Goal: Task Accomplishment & Management: Manage account settings

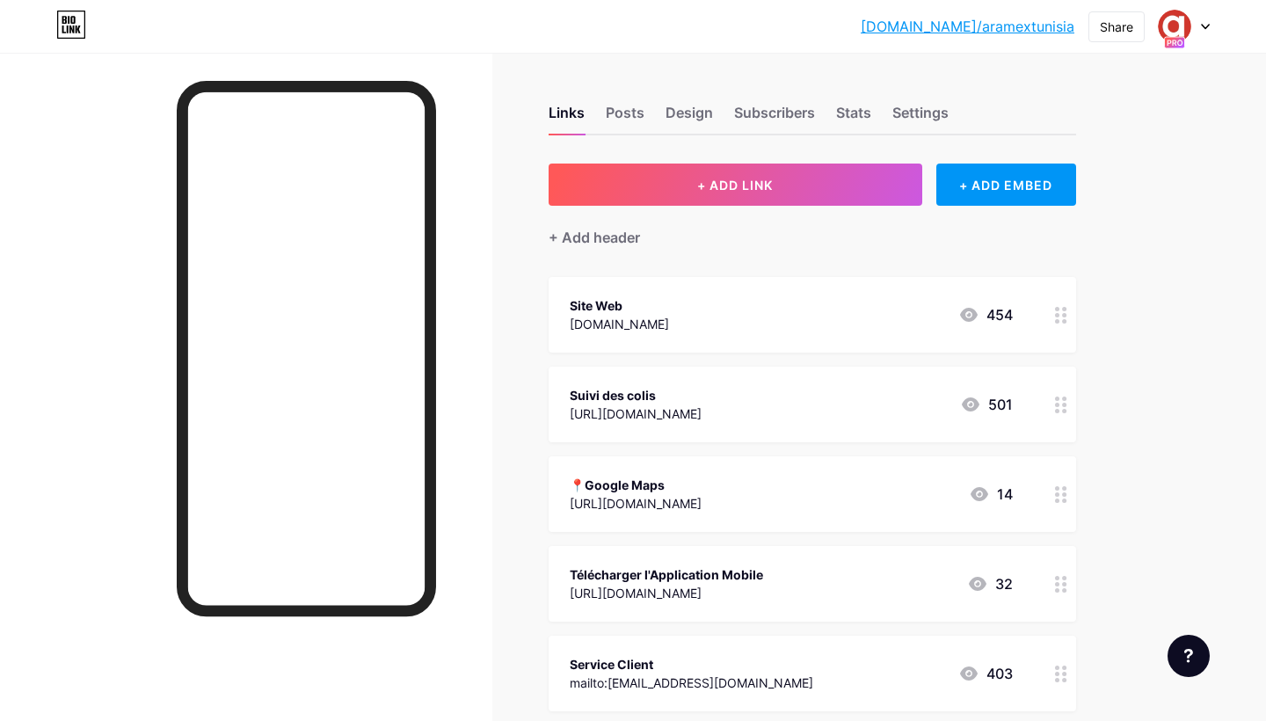
click at [1195, 18] on div at bounding box center [1184, 27] width 51 height 32
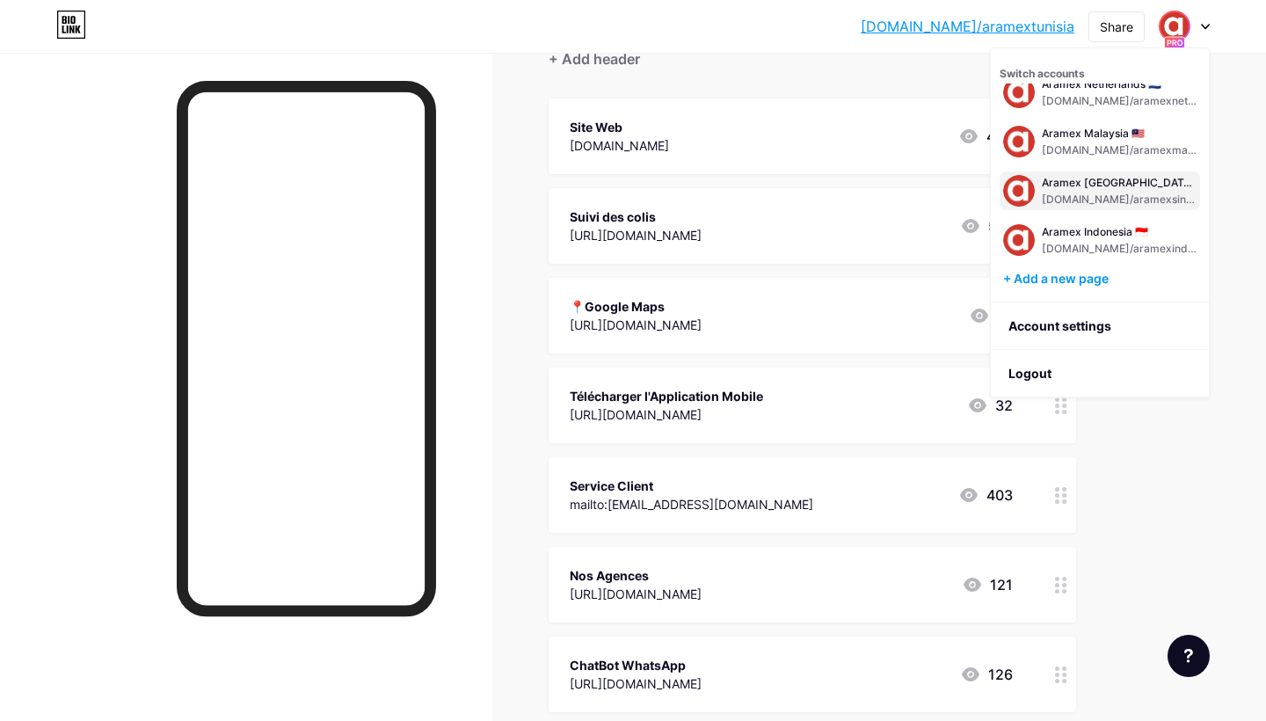
scroll to position [661, 0]
click at [1070, 281] on div "+ Add a new page" at bounding box center [1101, 279] width 197 height 18
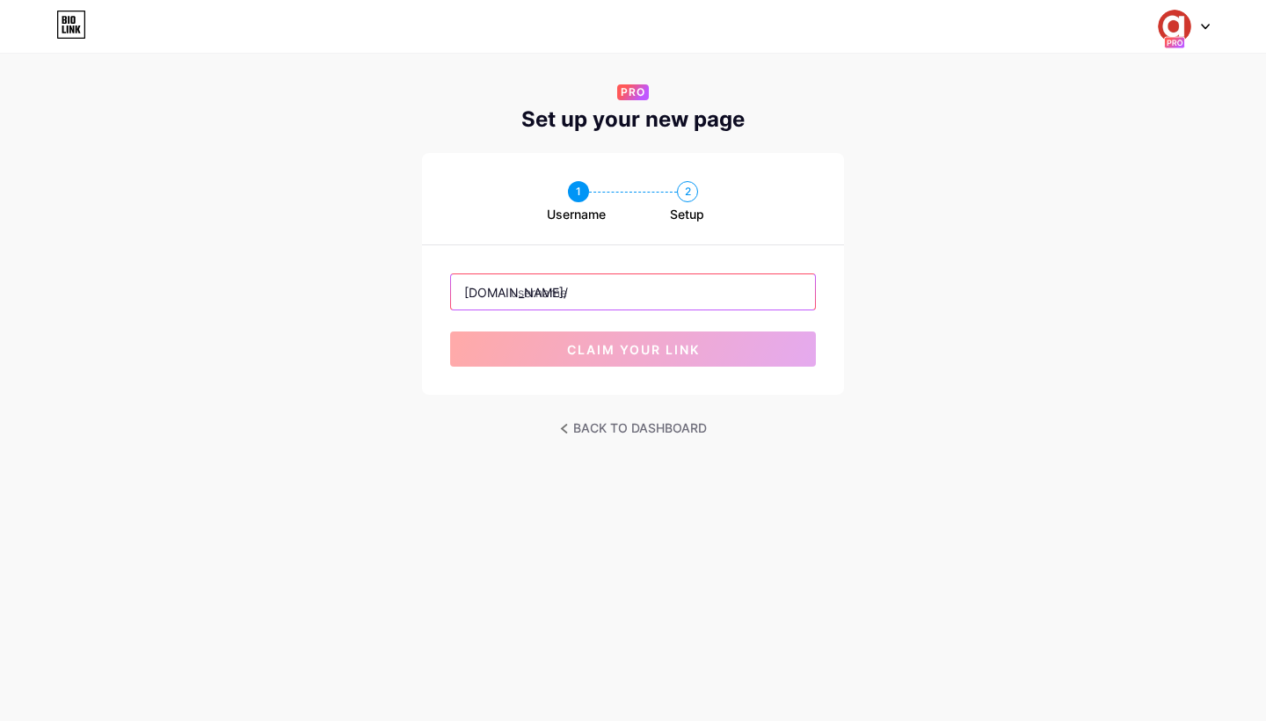
click at [576, 295] on input "text" at bounding box center [633, 291] width 364 height 35
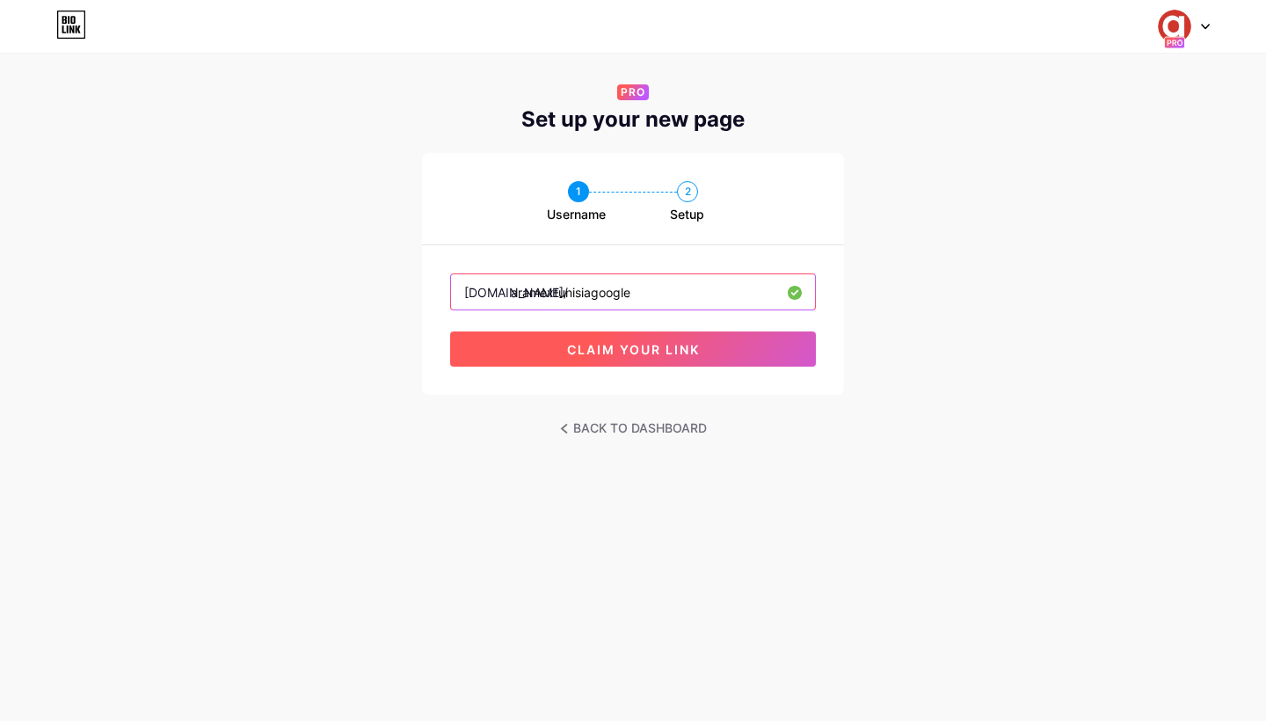
type input "aramextunisiagoogle"
click at [666, 351] on span "claim your link" at bounding box center [633, 349] width 133 height 15
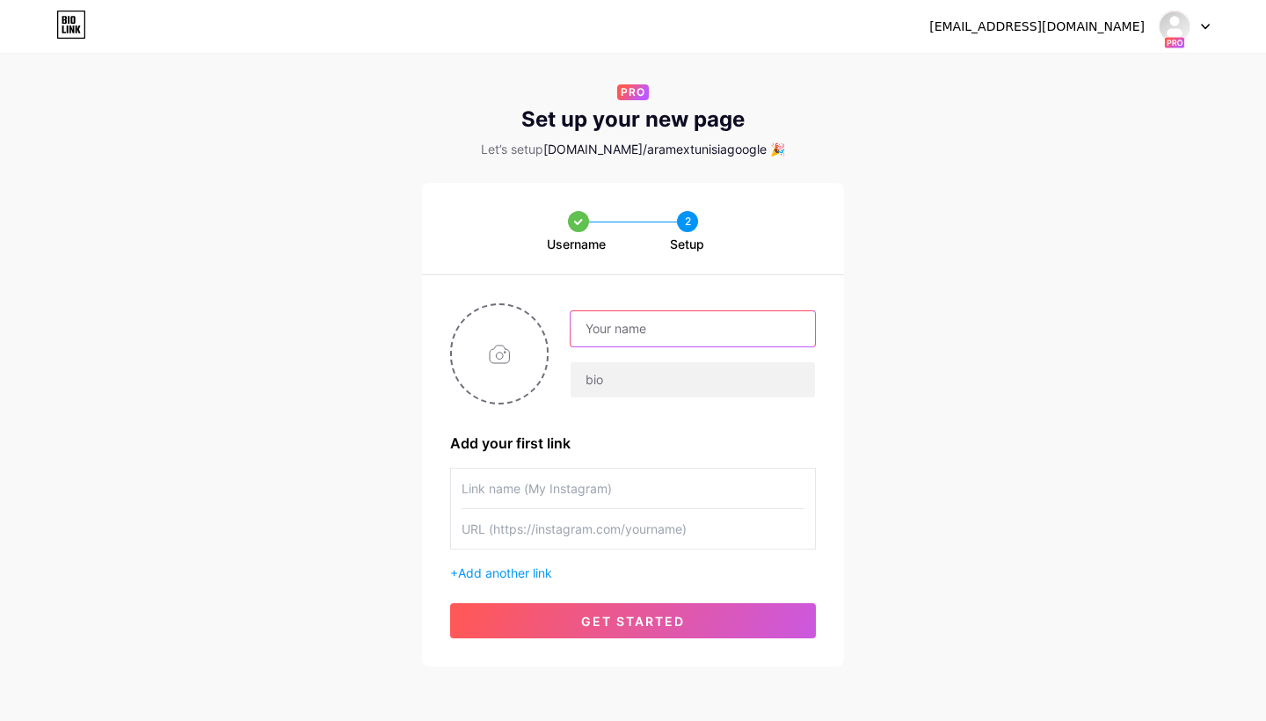
click at [624, 328] on input "text" at bounding box center [693, 328] width 244 height 35
paste input "Aramex Tunisie 🇹🇳"
type input "Aramex Tunisie 🇹🇳"
click at [624, 381] on input "text" at bounding box center [693, 379] width 244 height 35
paste input "#DeliveryUnlimited"
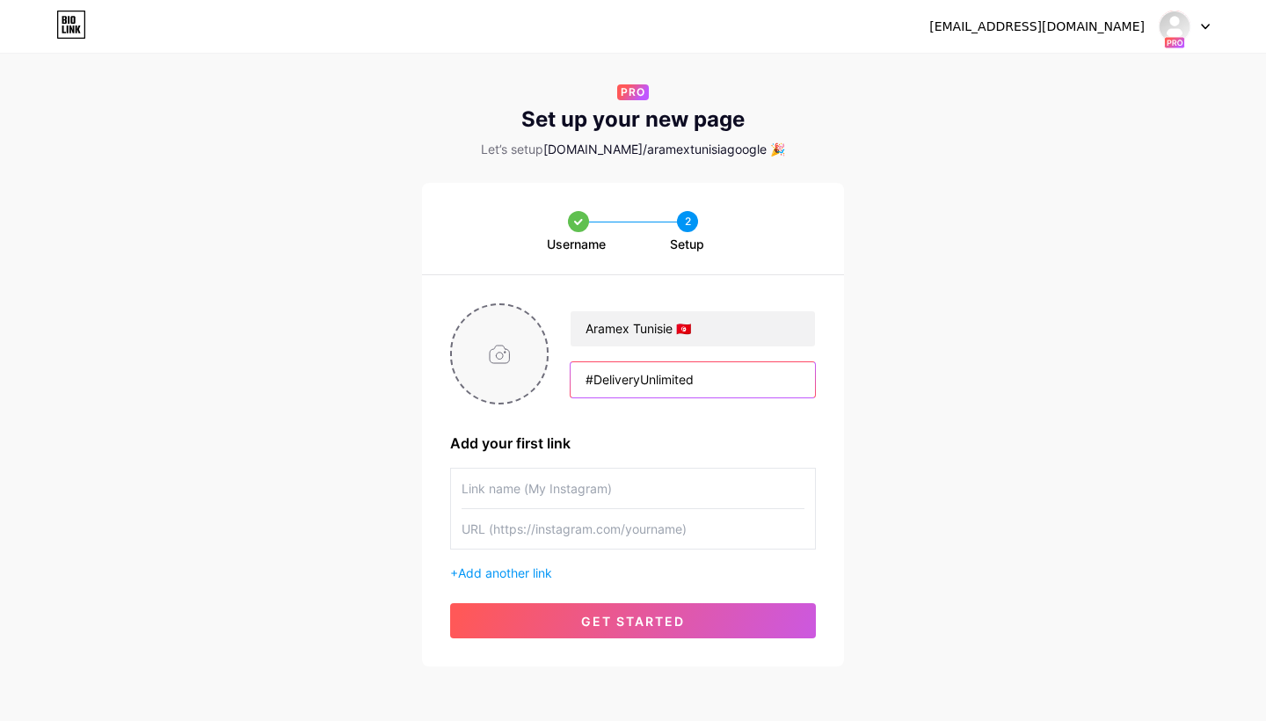
type input "#DeliveryUnlimited"
click at [499, 345] on input "file" at bounding box center [499, 354] width 95 height 98
type input "C:\fakepath\Aramex_SM_Logo_2024_Letter_a.JPG"
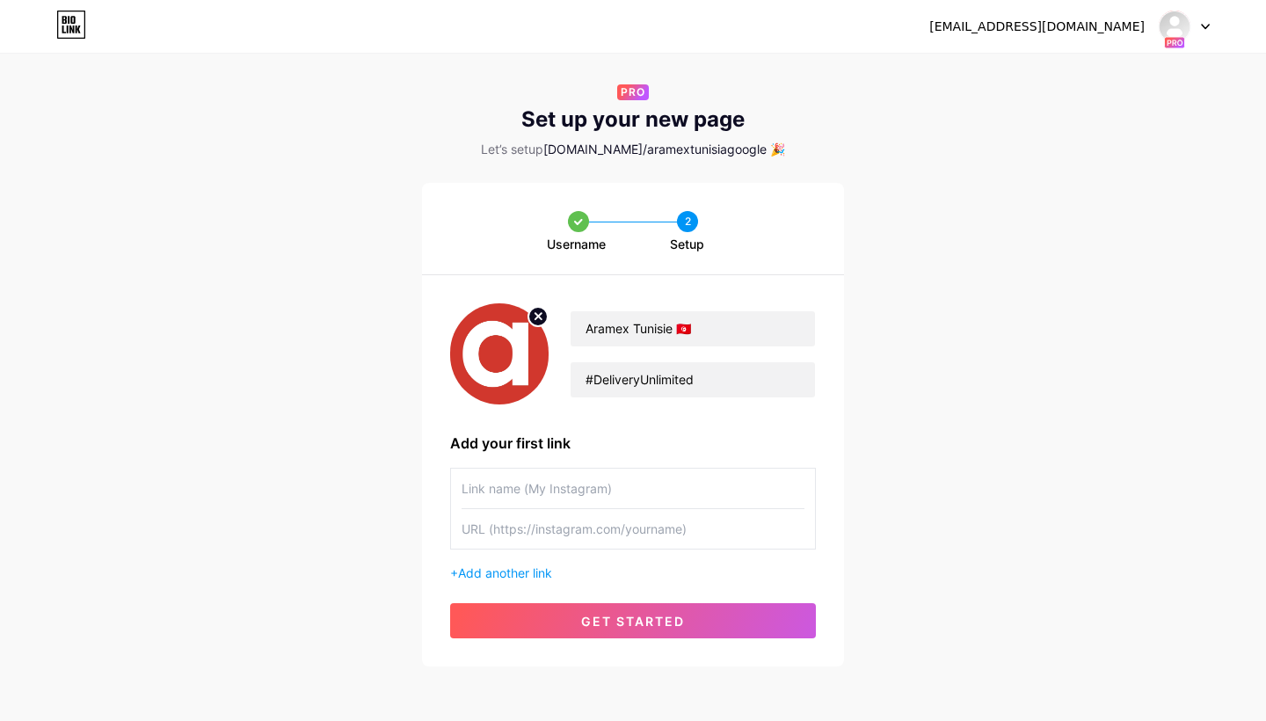
click at [486, 482] on input "text" at bounding box center [633, 489] width 343 height 40
type input "Facebook"
drag, startPoint x: 492, startPoint y: 517, endPoint x: 492, endPoint y: 528, distance: 11.4
click at [492, 528] on input "text" at bounding box center [633, 529] width 343 height 40
paste input "[URL][DOMAIN_NAME]"
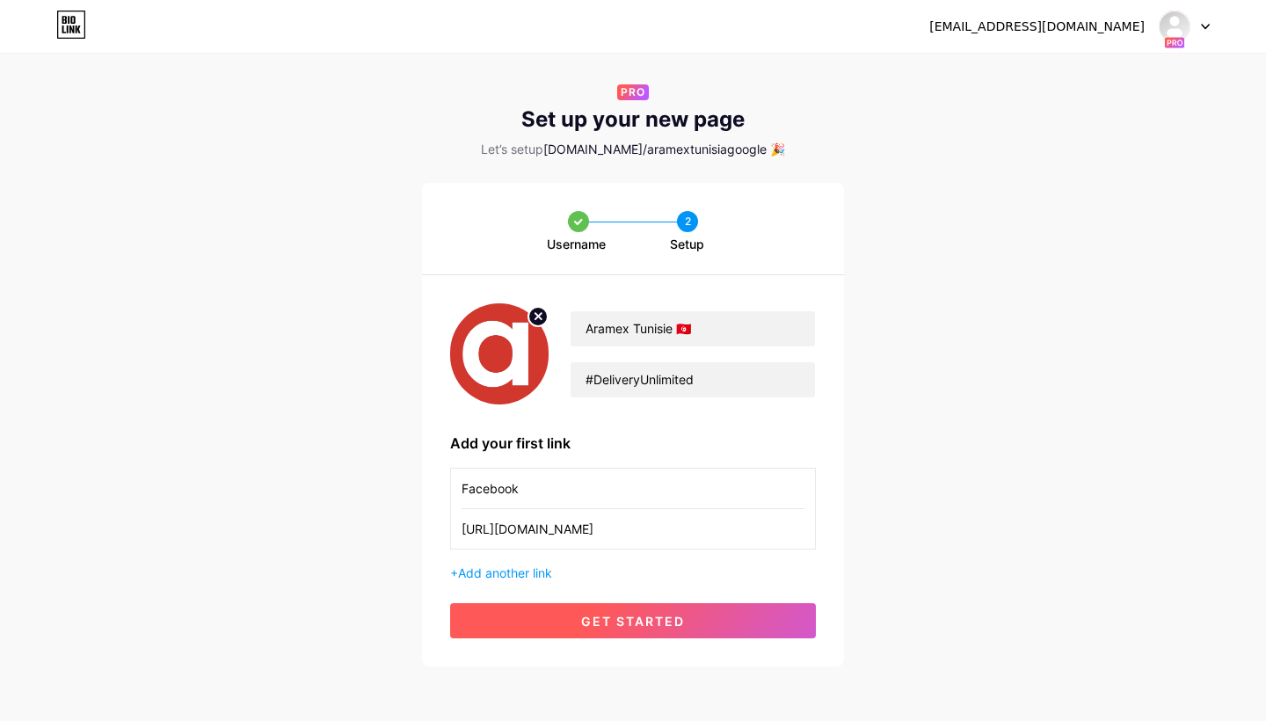
type input "[URL][DOMAIN_NAME]"
click at [553, 624] on button "get started" at bounding box center [633, 620] width 366 height 35
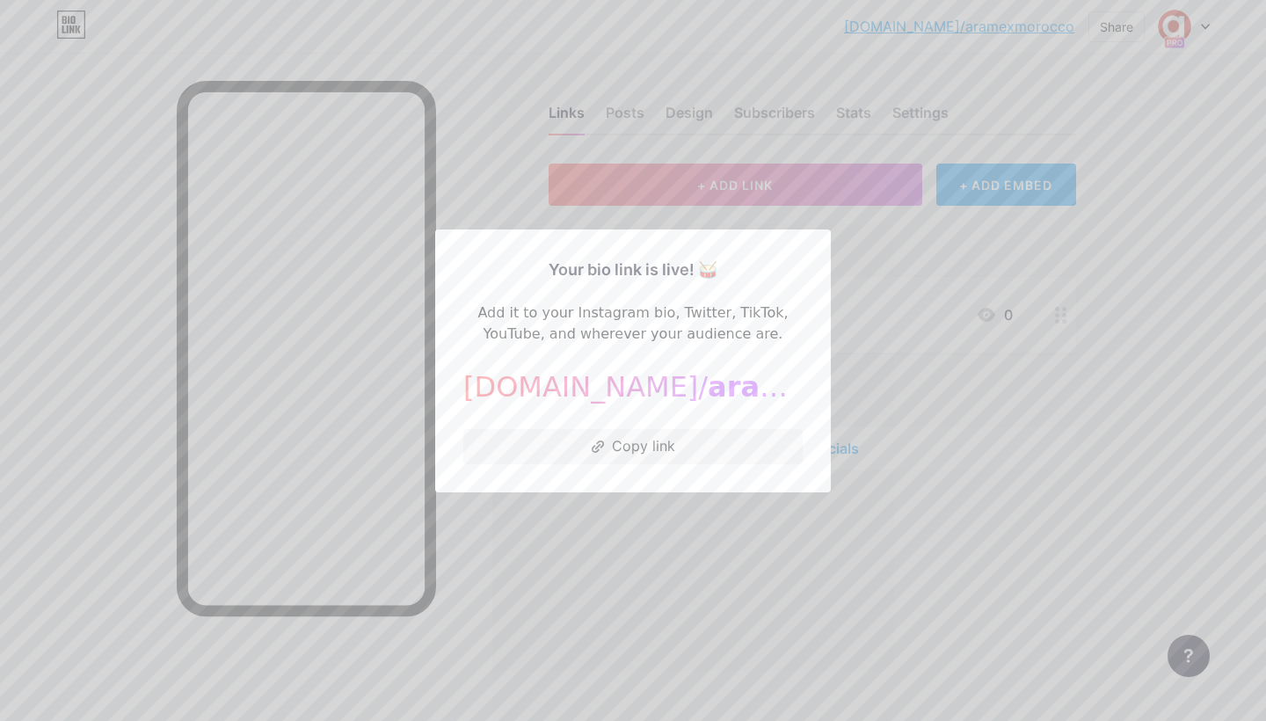
click at [501, 154] on div at bounding box center [633, 360] width 1266 height 721
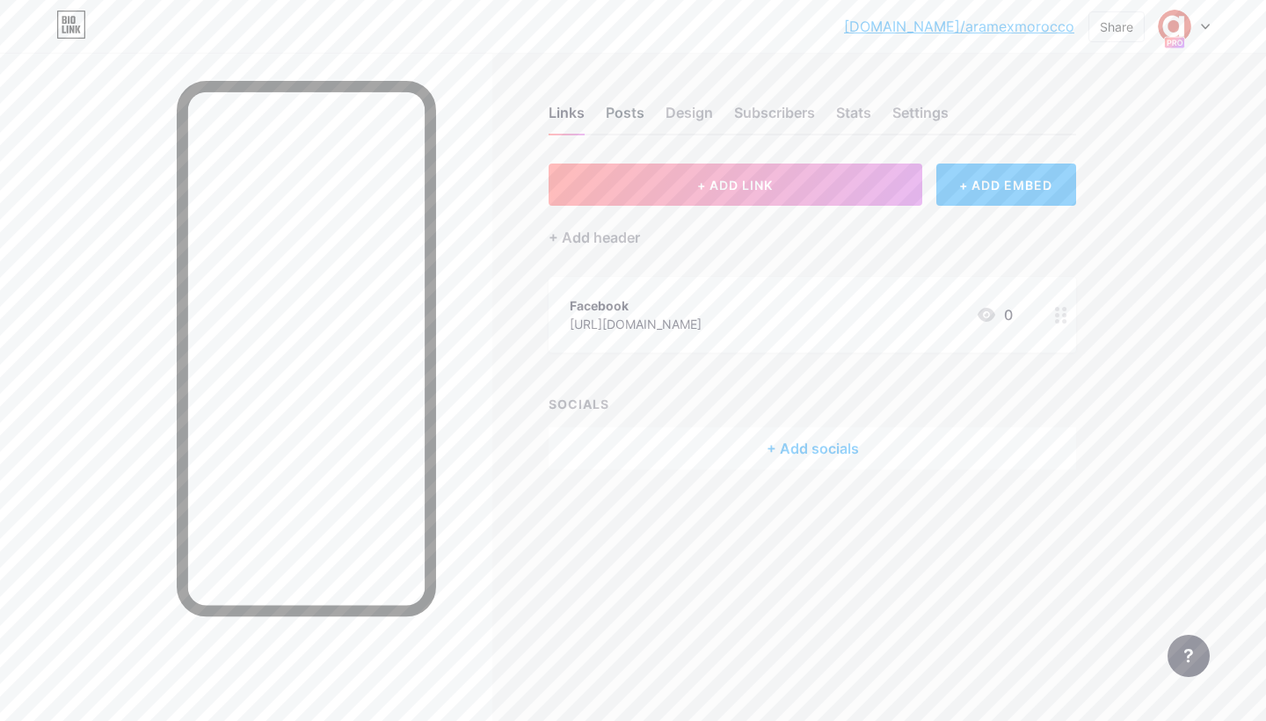
click at [621, 119] on div "Posts" at bounding box center [625, 118] width 39 height 32
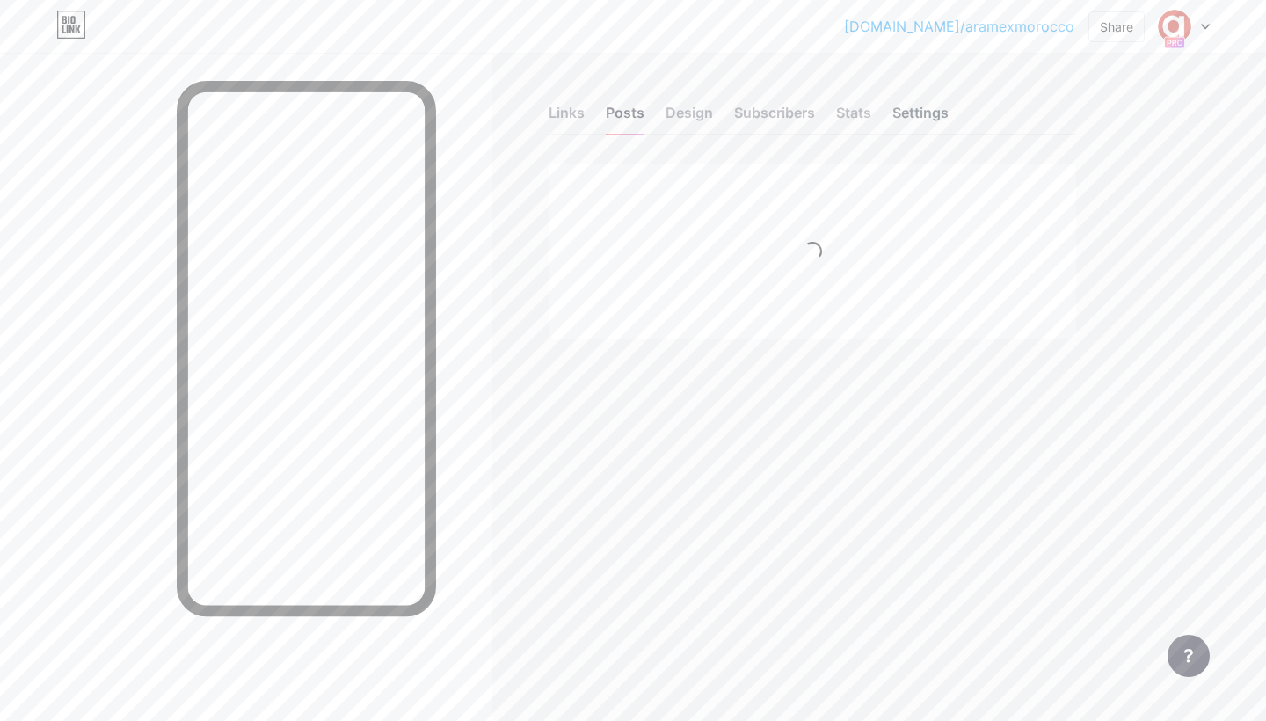
click at [929, 113] on div "Settings" at bounding box center [921, 118] width 56 height 32
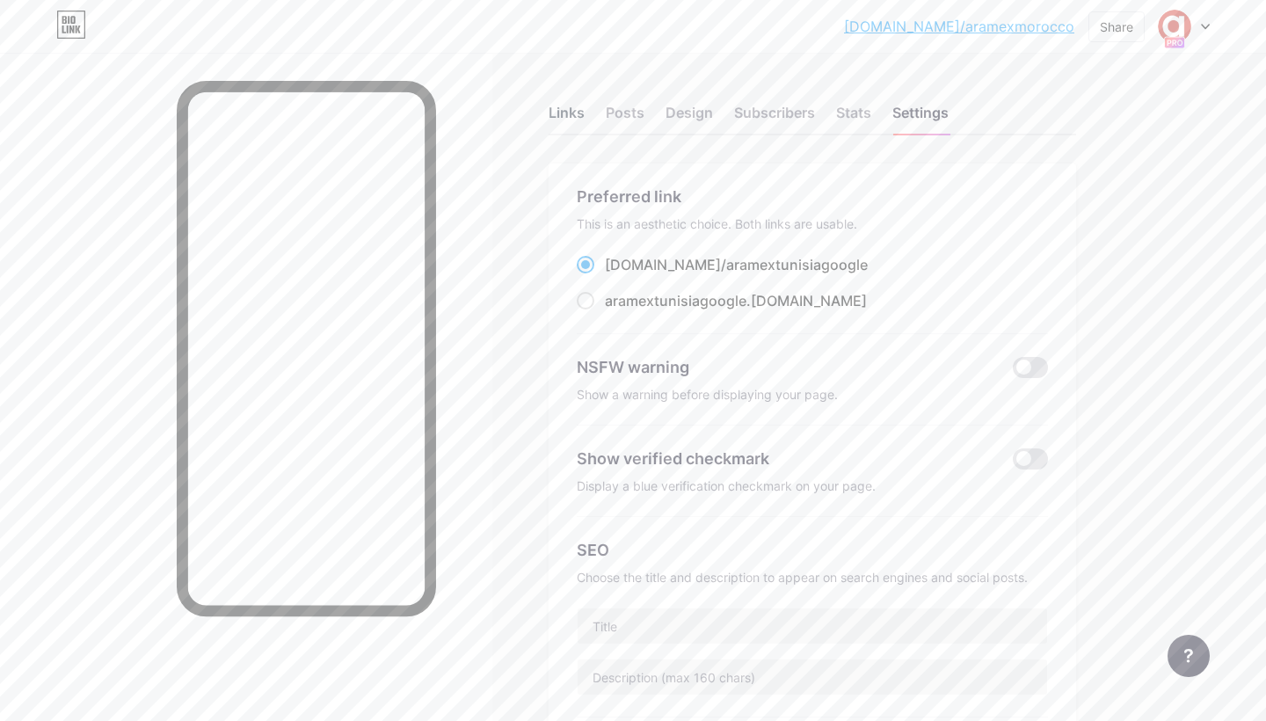
click at [579, 116] on div "Links" at bounding box center [567, 118] width 36 height 32
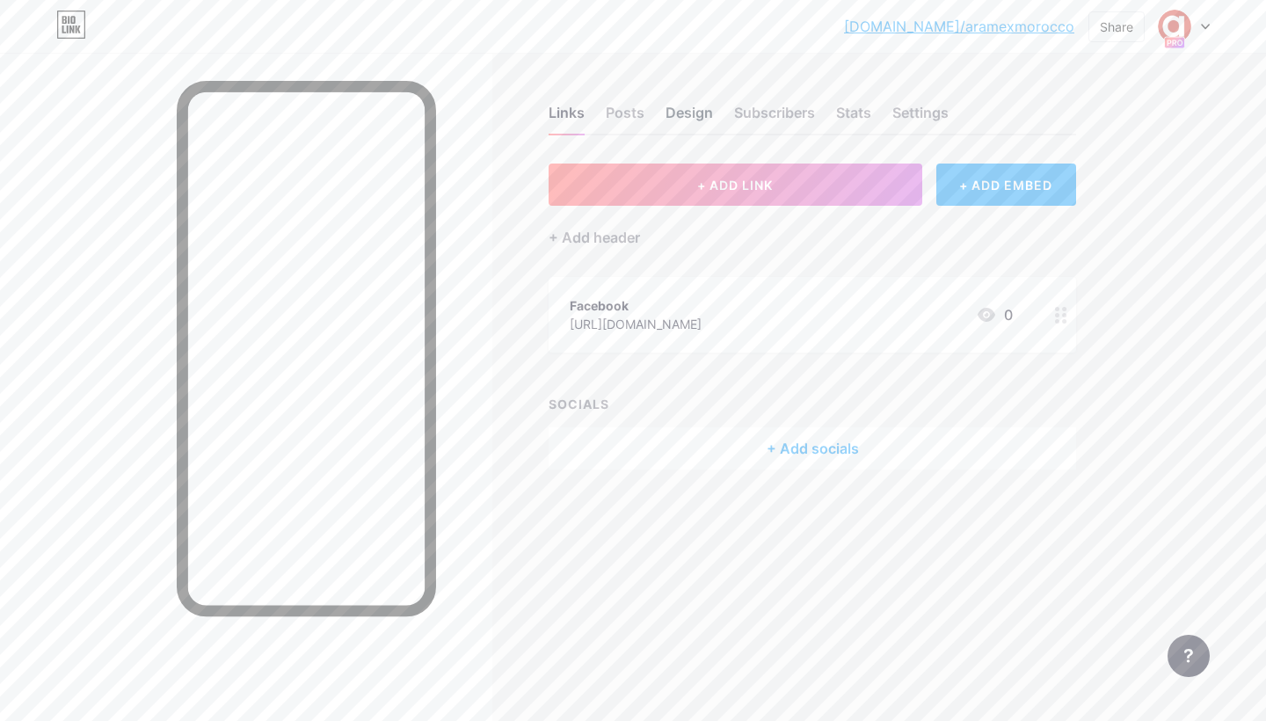
click at [707, 111] on div "Design" at bounding box center [689, 118] width 47 height 32
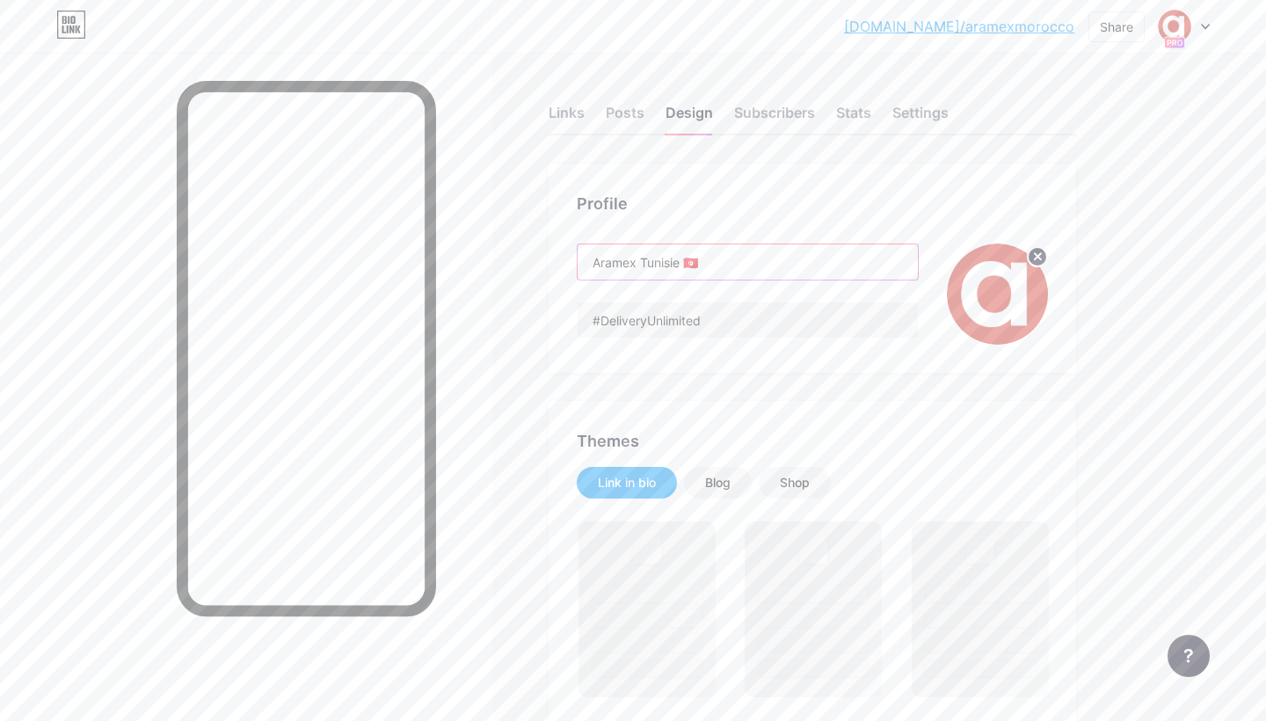
click at [725, 263] on input "Aramex Tunisie 🇹🇳" at bounding box center [748, 261] width 340 height 35
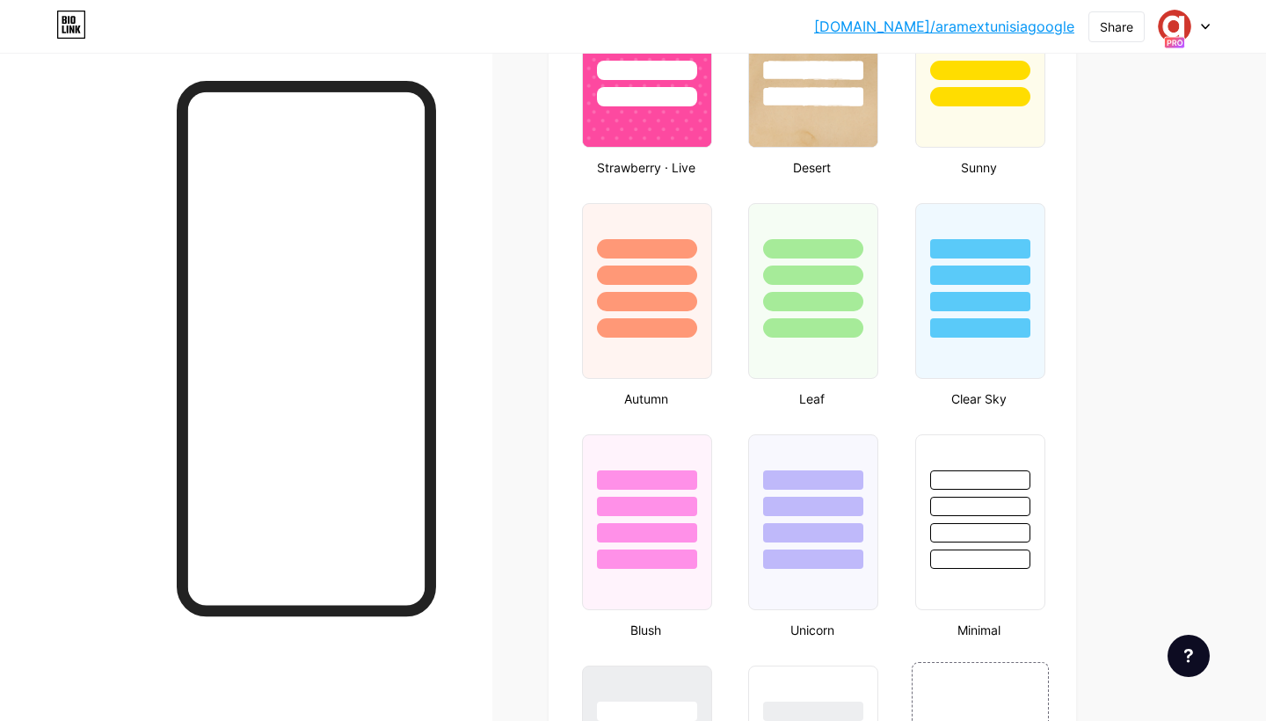
scroll to position [1717, 0]
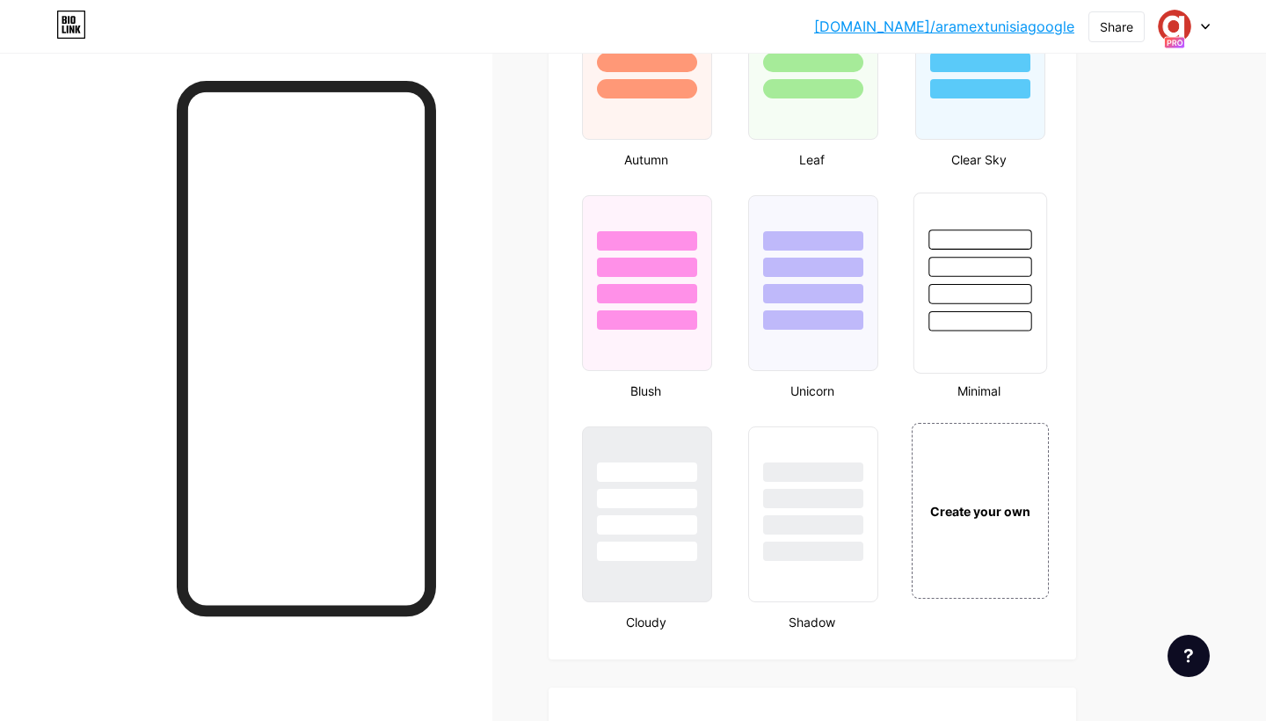
click at [959, 288] on div at bounding box center [980, 294] width 103 height 20
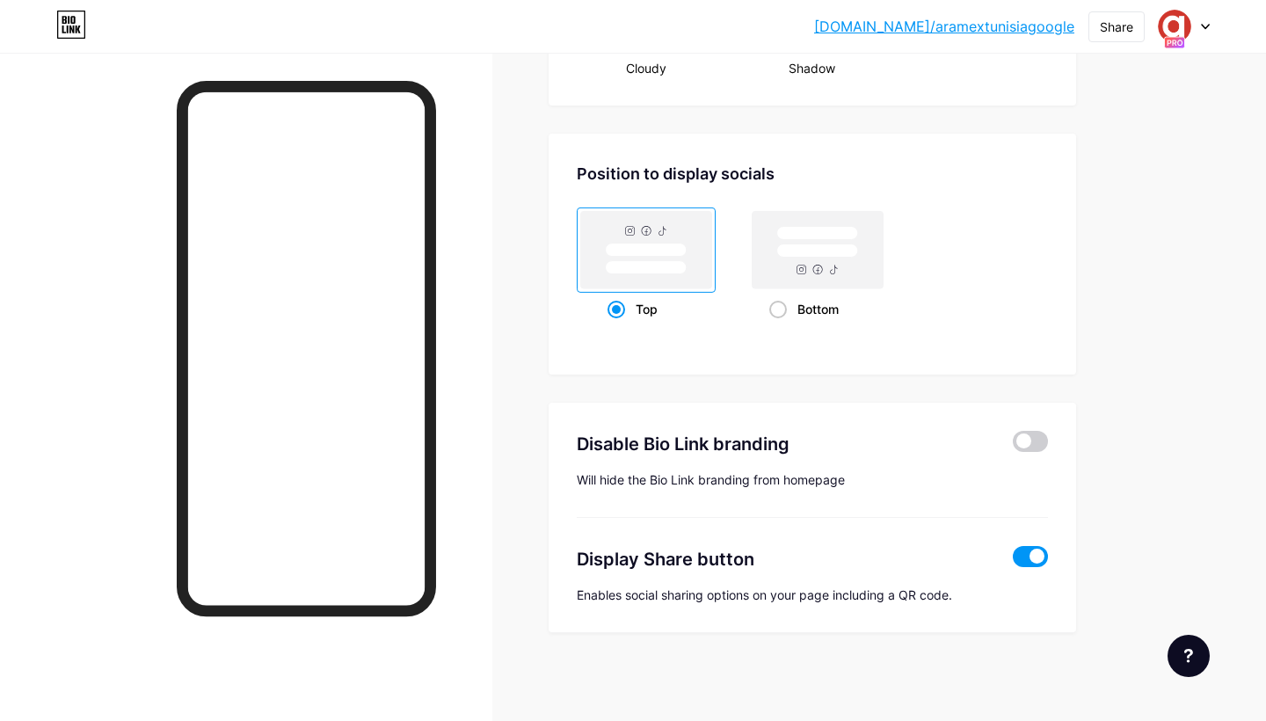
scroll to position [2271, 0]
click at [1020, 437] on span at bounding box center [1030, 441] width 35 height 21
click at [1013, 446] on input "checkbox" at bounding box center [1013, 446] width 0 height 0
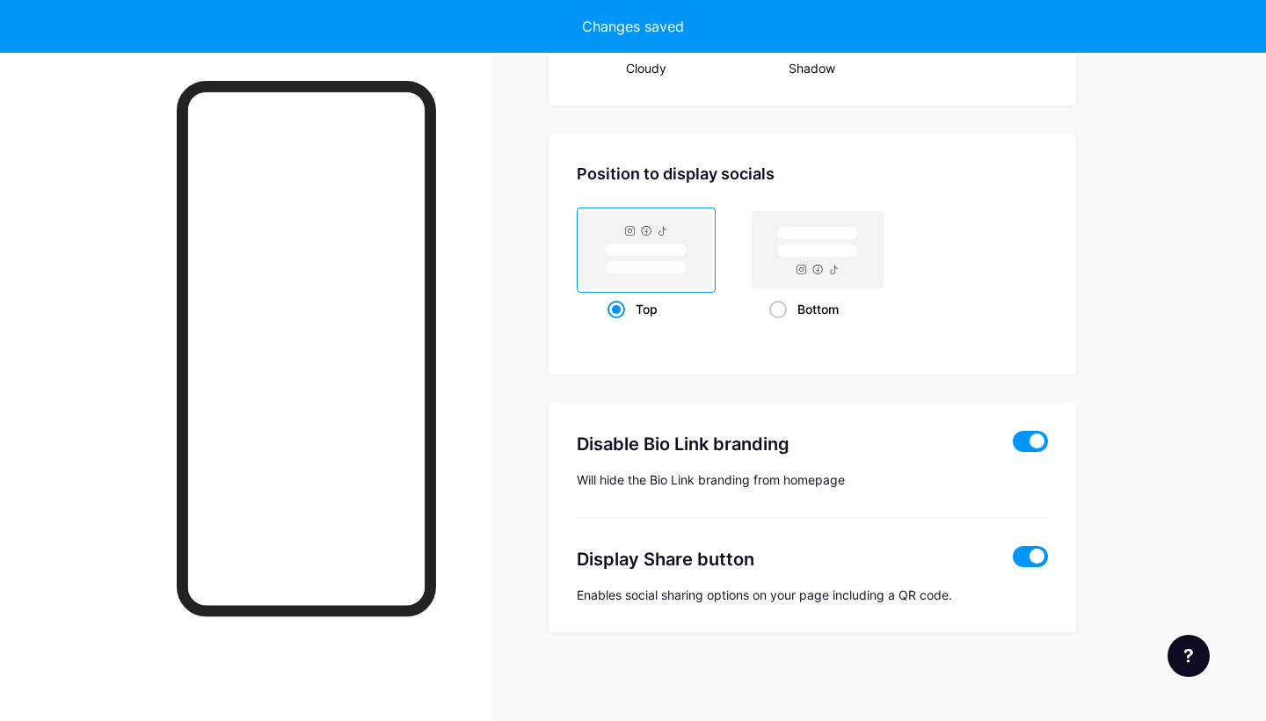
click at [1032, 558] on span at bounding box center [1030, 556] width 35 height 21
click at [1013, 561] on input "checkbox" at bounding box center [1013, 561] width 0 height 0
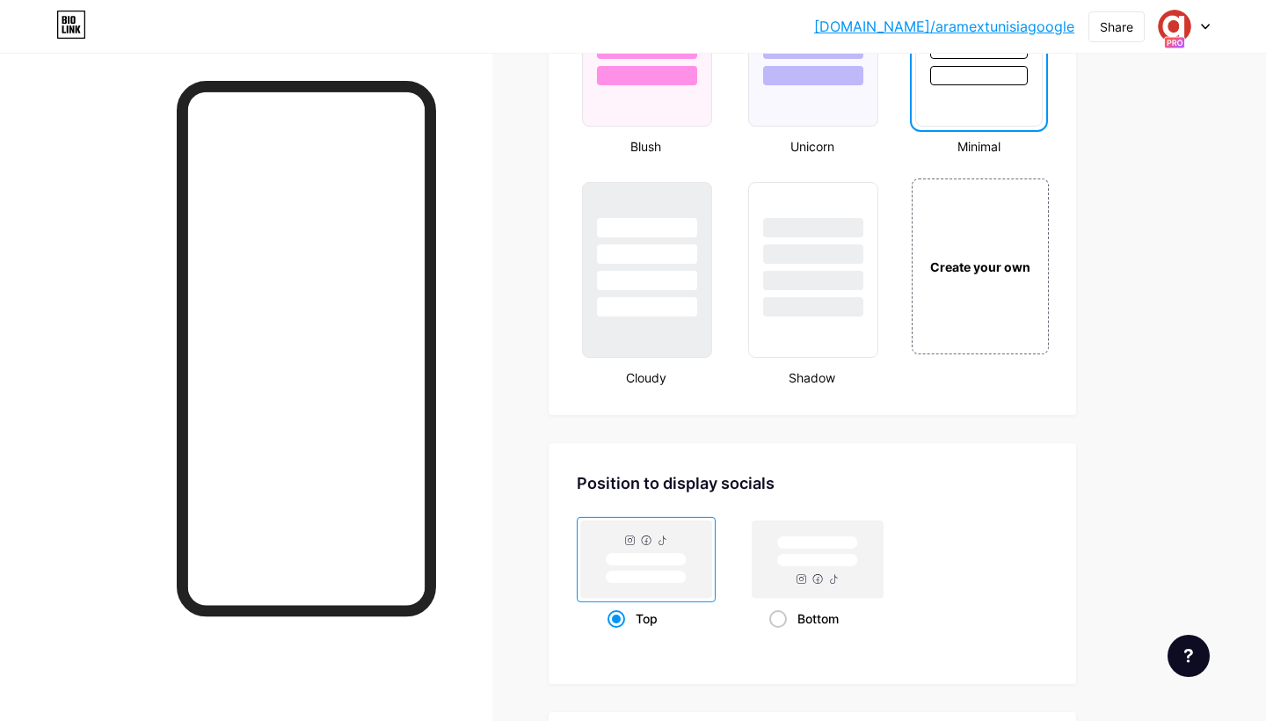
scroll to position [1959, 0]
click at [942, 273] on div "Create your own" at bounding box center [980, 268] width 132 height 19
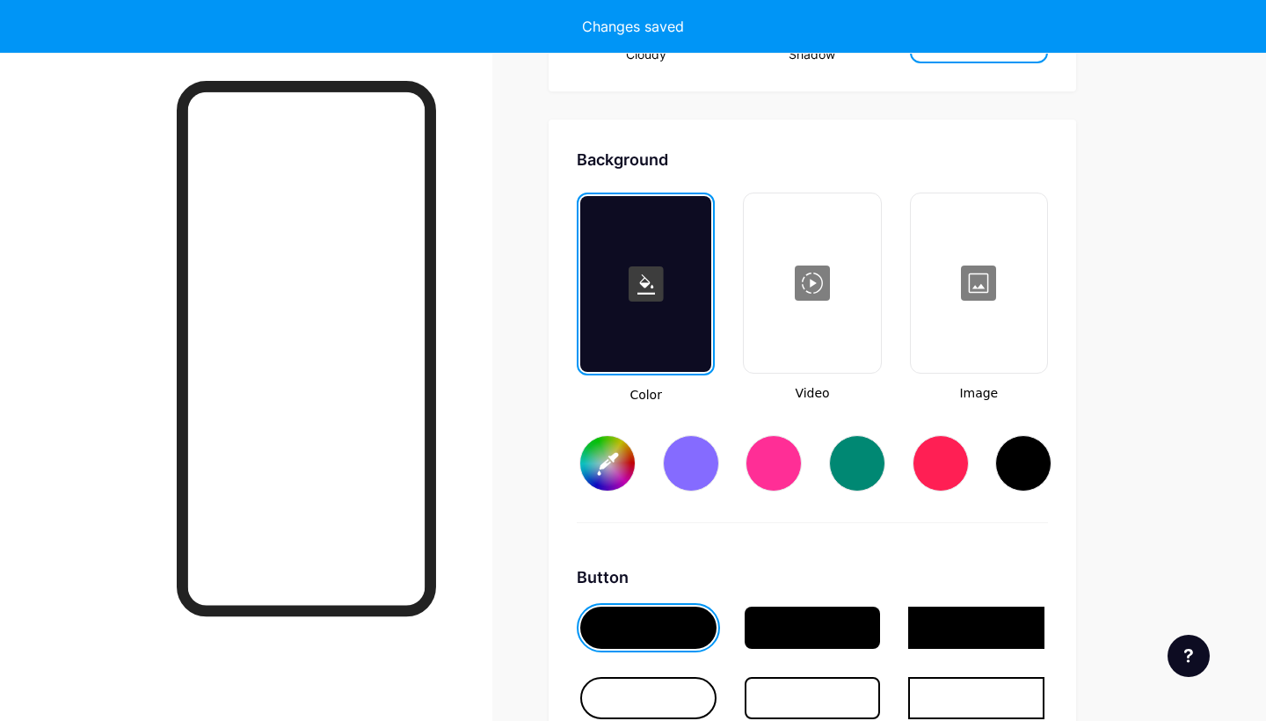
scroll to position [2335, 0]
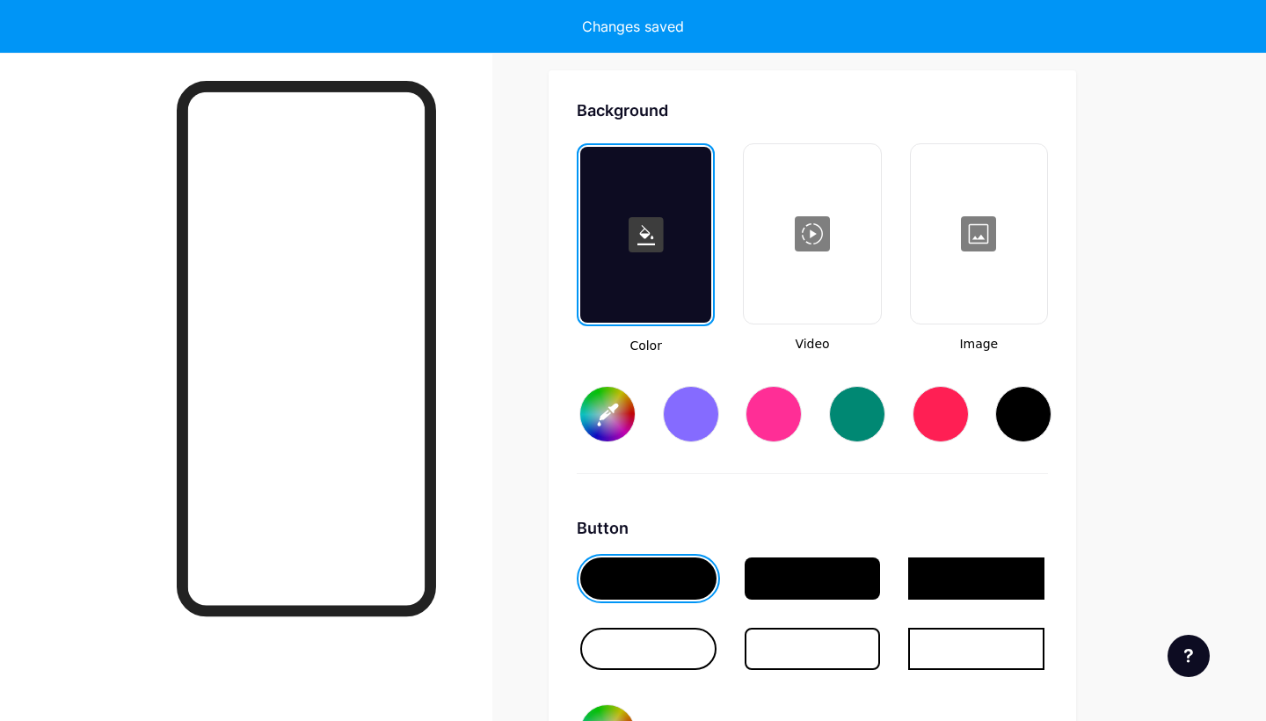
type input "#ffffff"
type input "#000000"
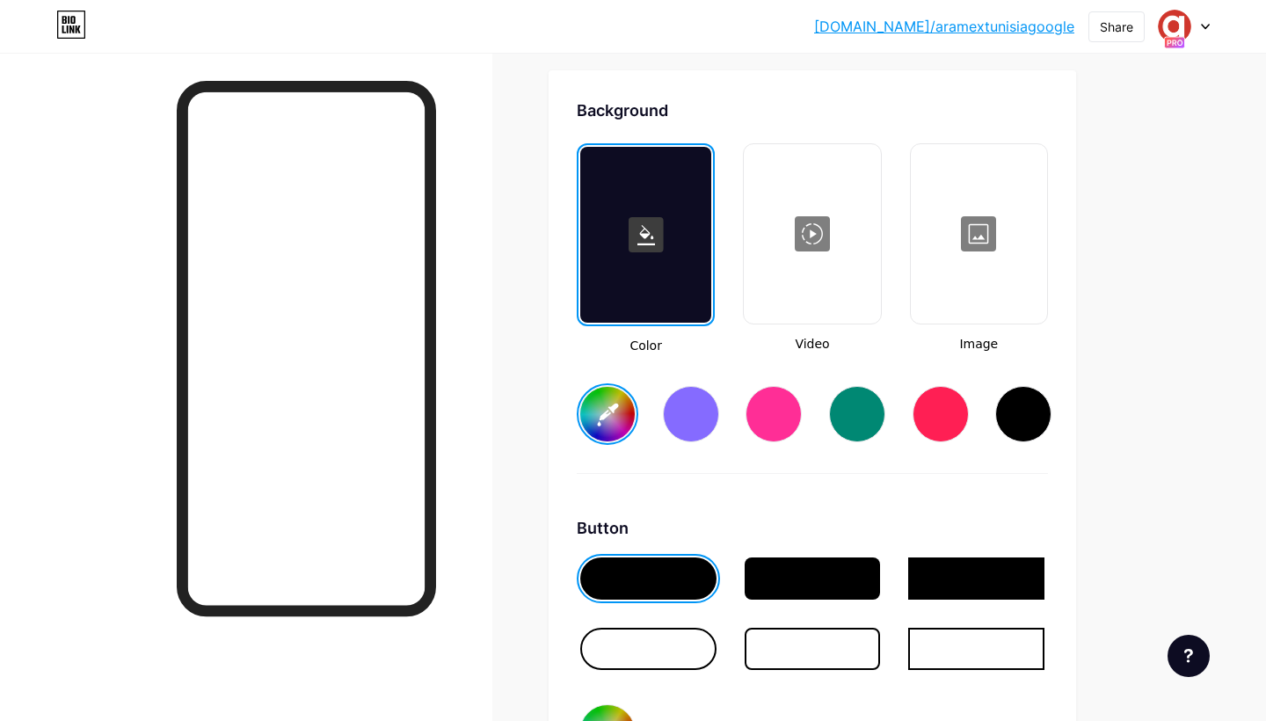
click at [804, 569] on div at bounding box center [813, 579] width 136 height 42
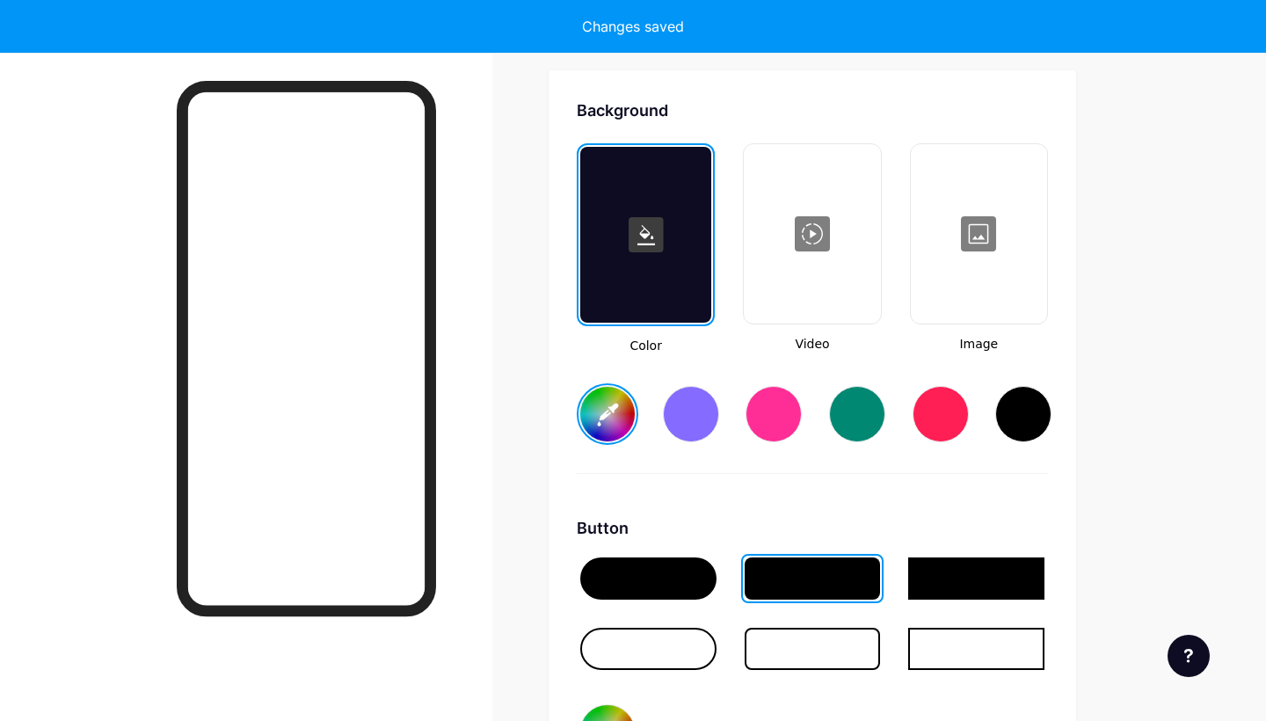
type input "#ffffff"
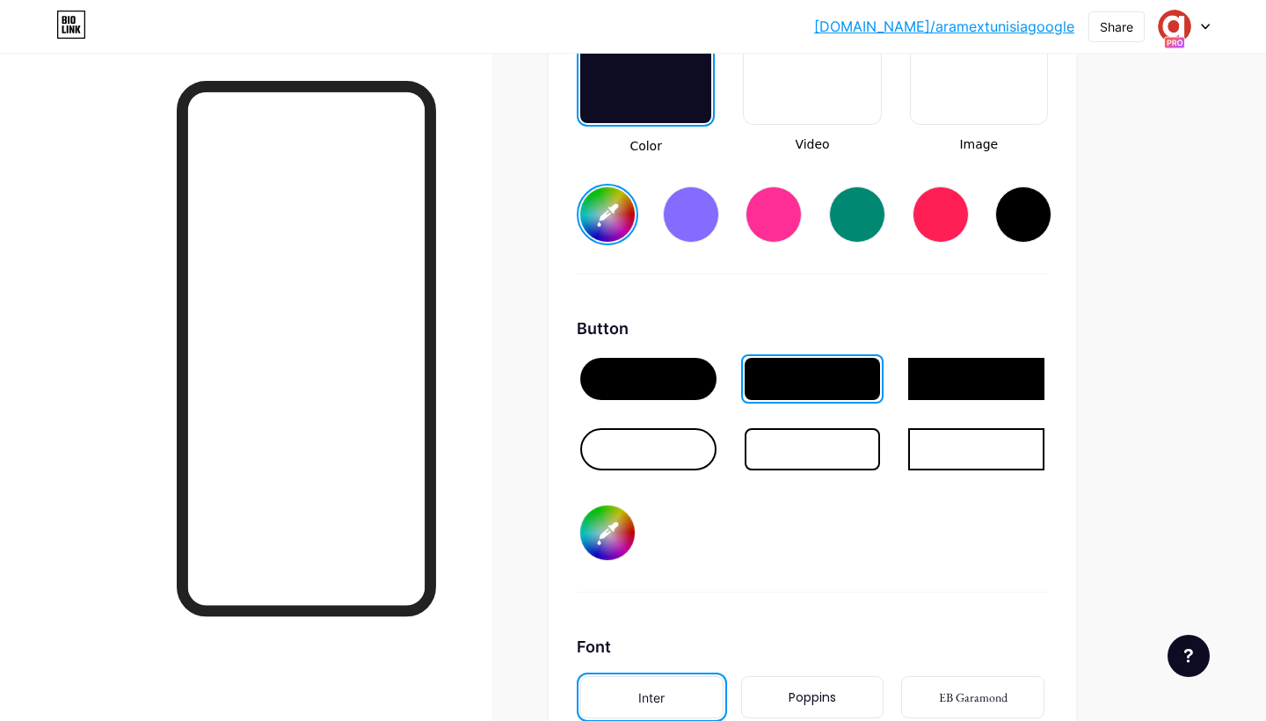
scroll to position [2535, 0]
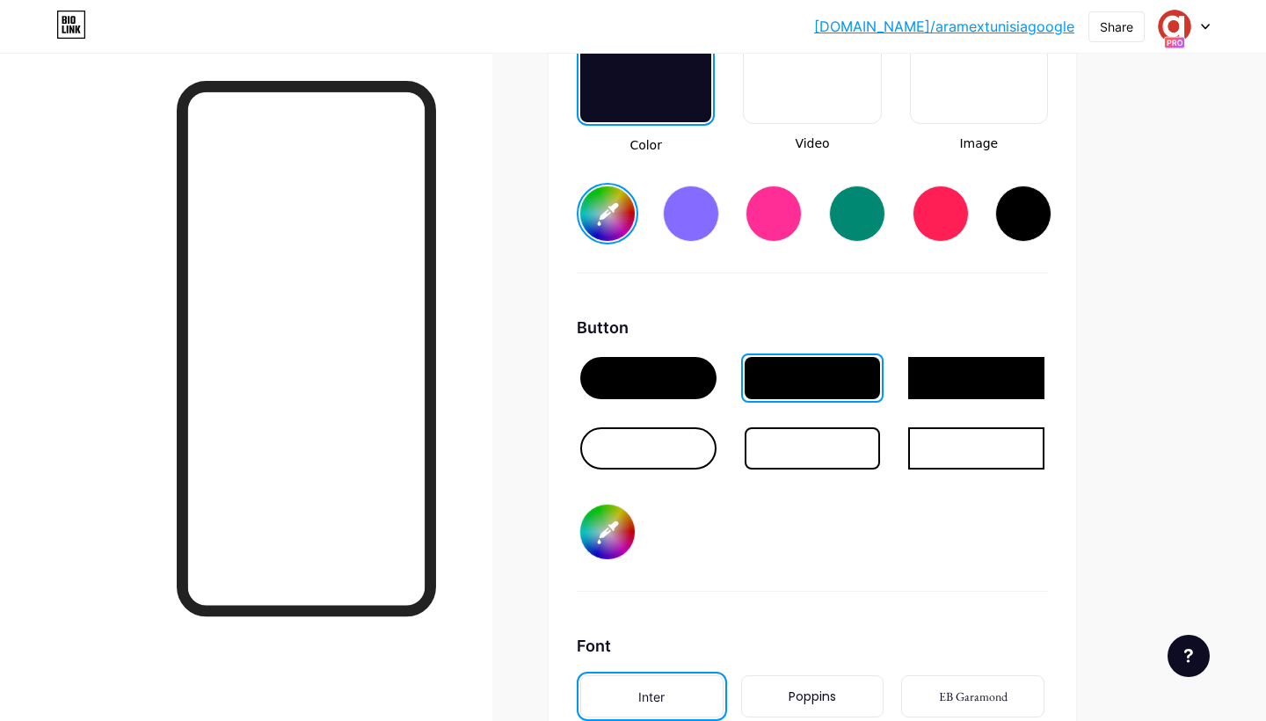
click at [589, 536] on input "#000000" at bounding box center [607, 532] width 55 height 55
type input "#d0372c"
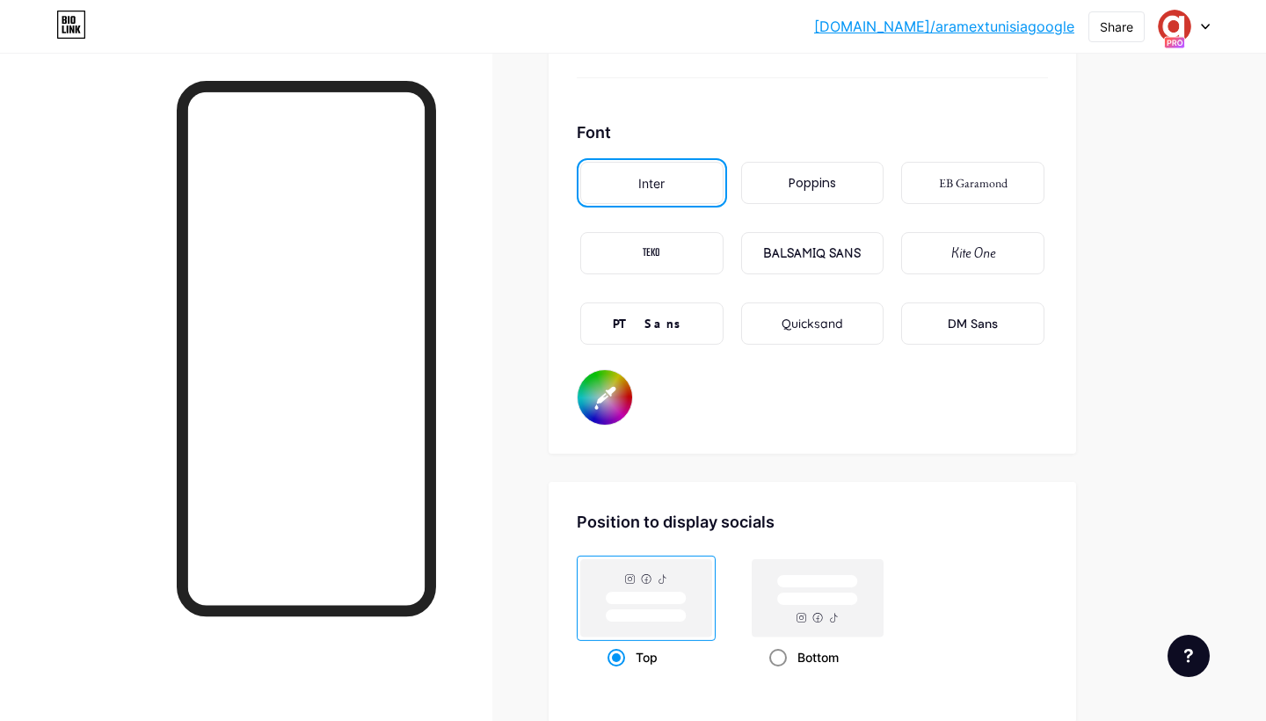
scroll to position [3029, 0]
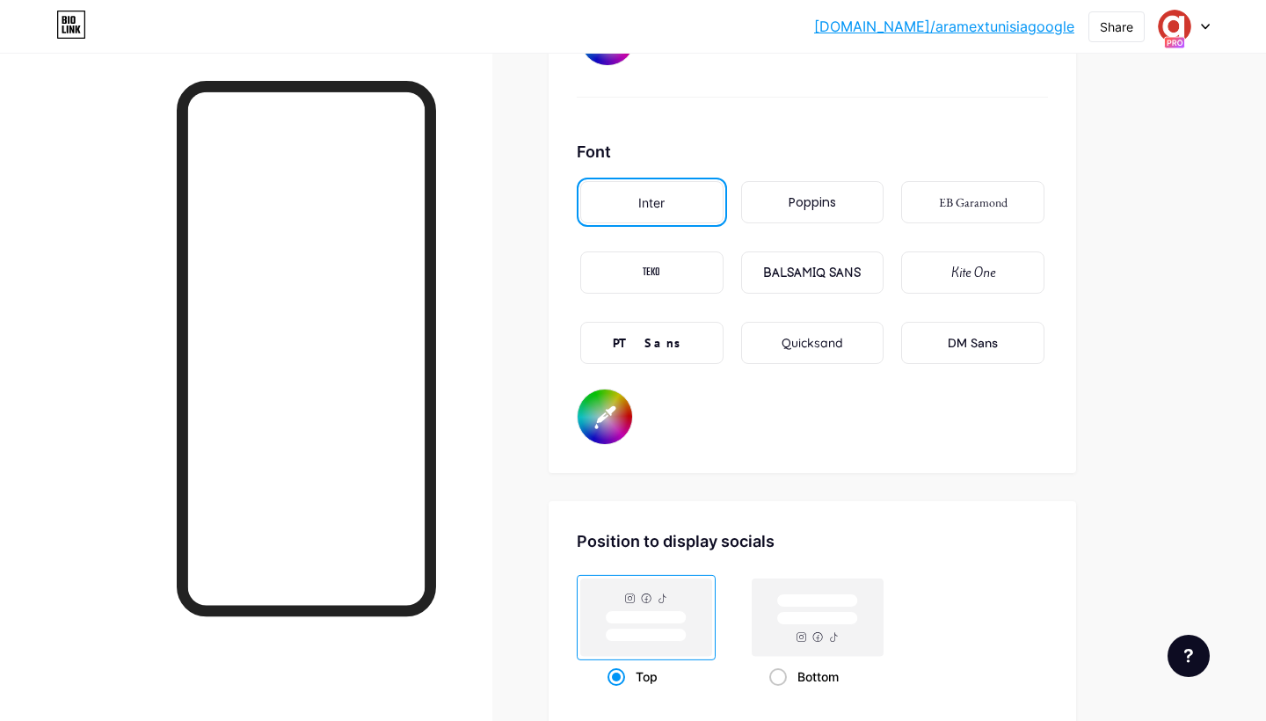
click at [964, 347] on div "DM Sans" at bounding box center [973, 343] width 50 height 18
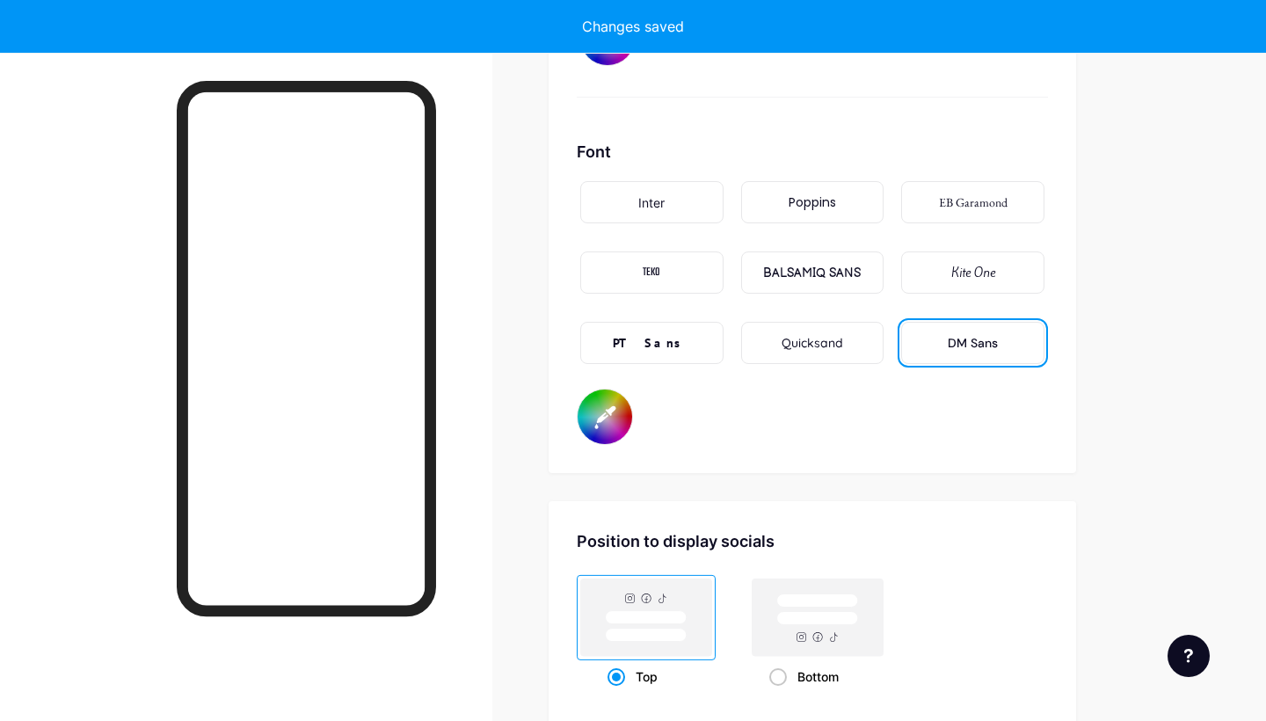
type input "#ffffff"
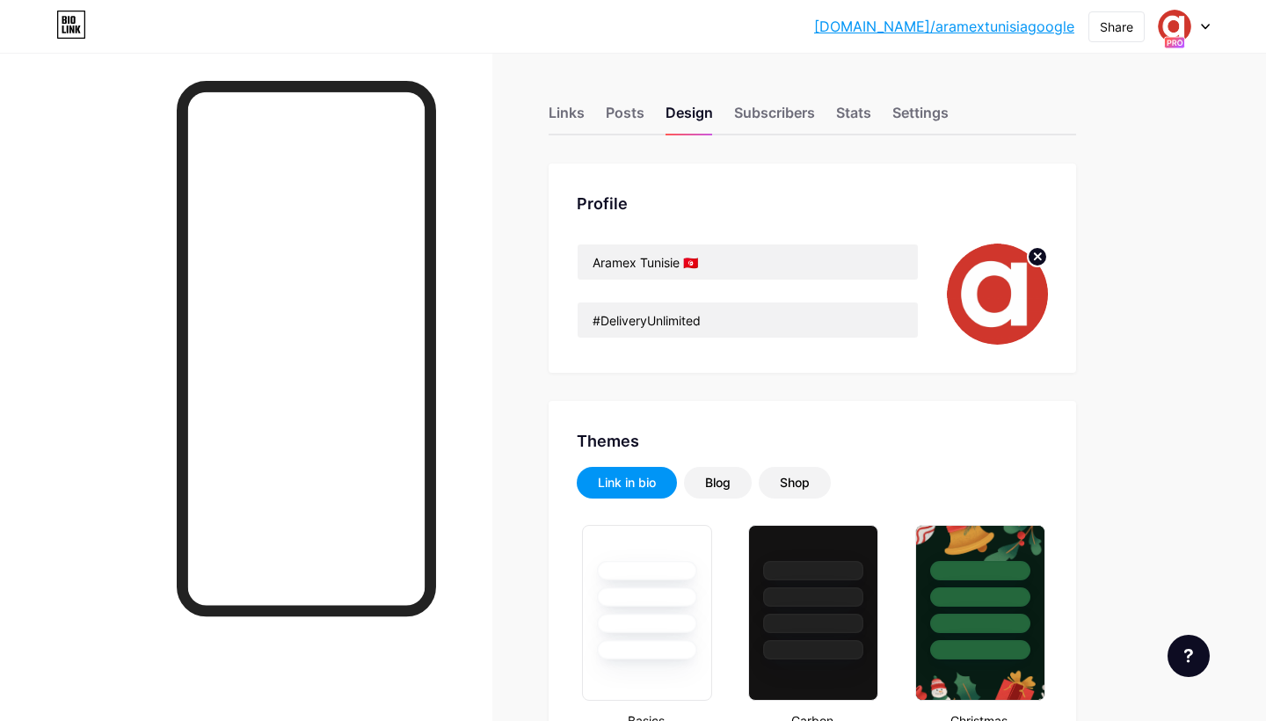
scroll to position [0, 0]
click at [563, 117] on div "Links" at bounding box center [567, 118] width 36 height 32
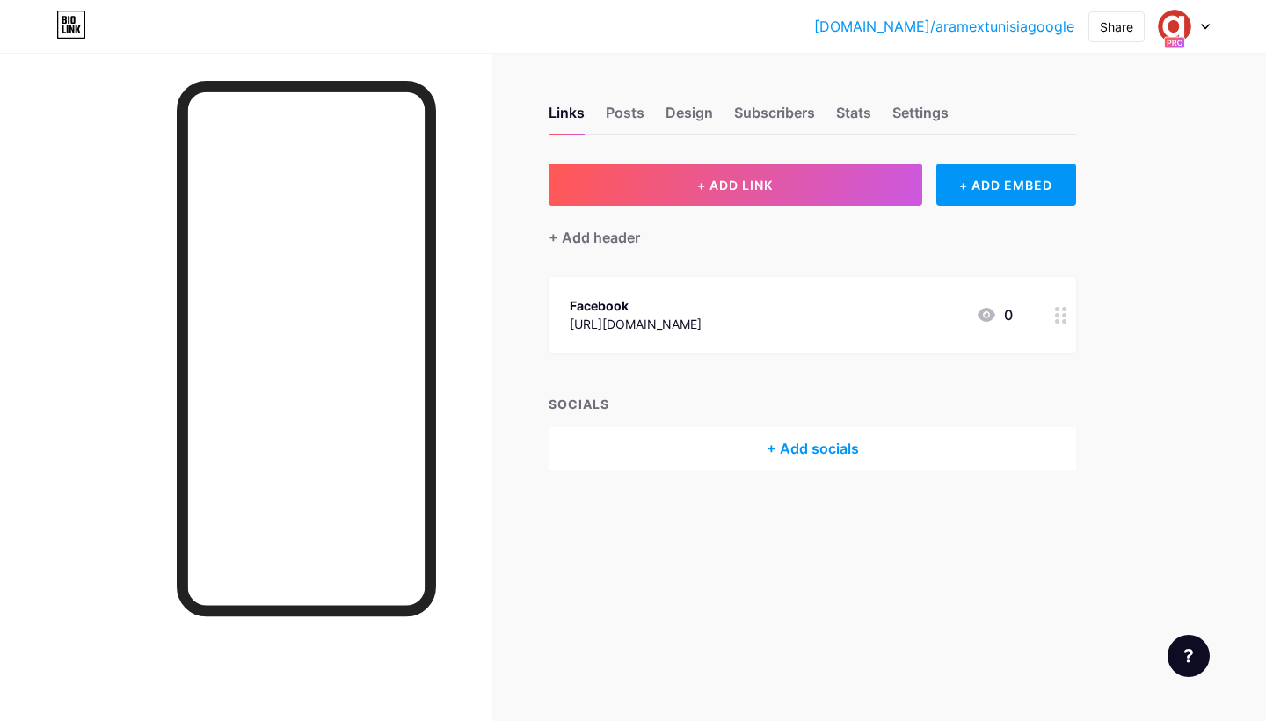
click at [785, 443] on div "+ Add socials" at bounding box center [813, 448] width 528 height 42
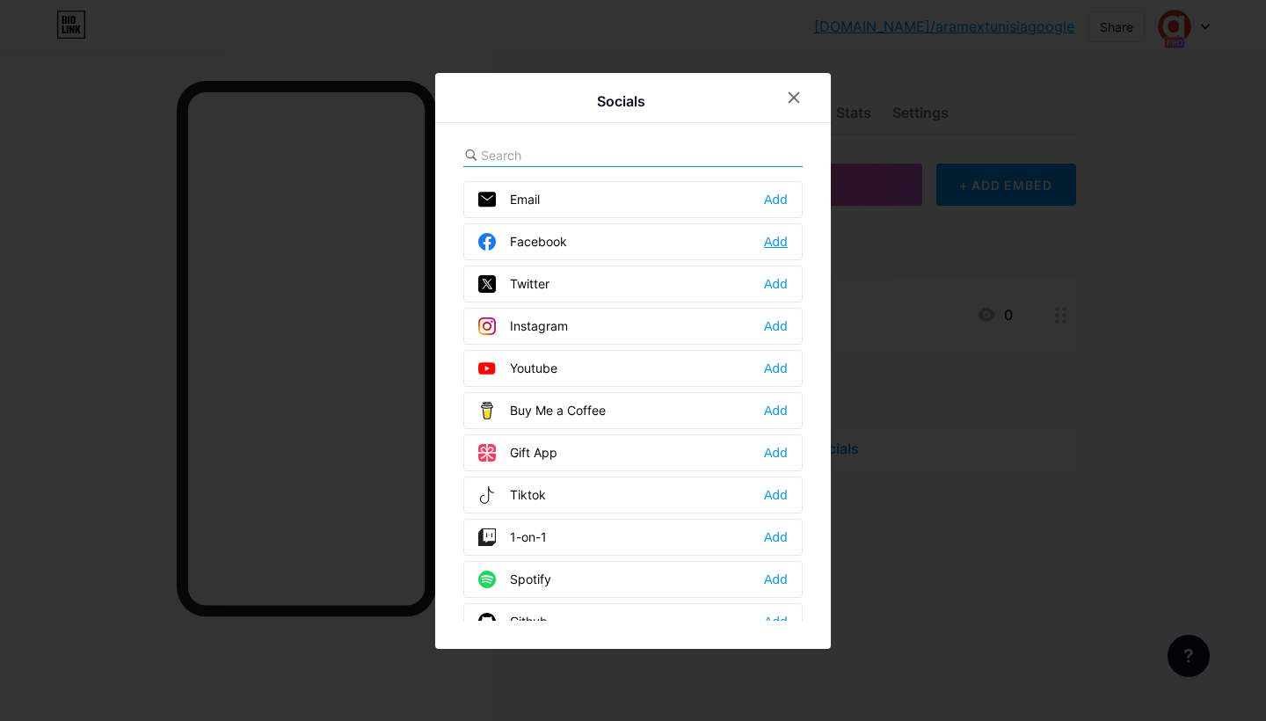
click at [772, 243] on div "Add" at bounding box center [776, 242] width 24 height 18
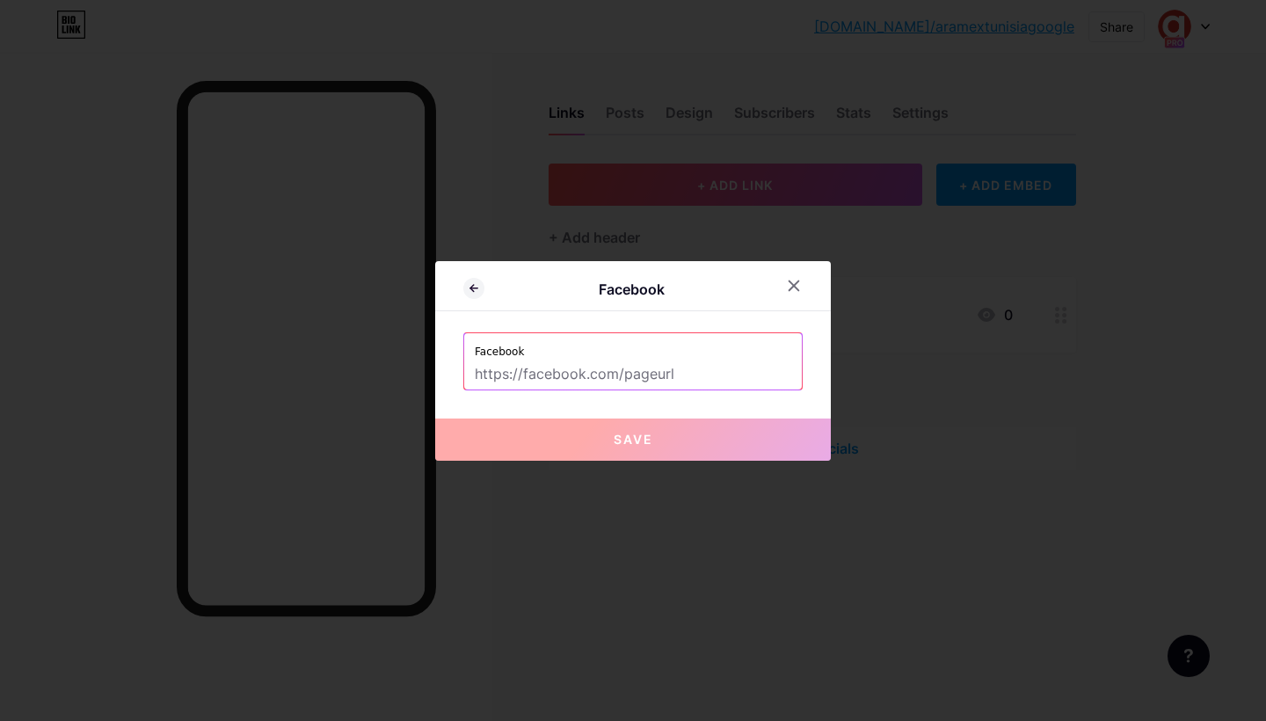
click at [618, 373] on input "text" at bounding box center [633, 375] width 317 height 30
paste input "Aramex Tunisie 🇹🇳"
type input "Aramex Tunisie 🇹🇳"
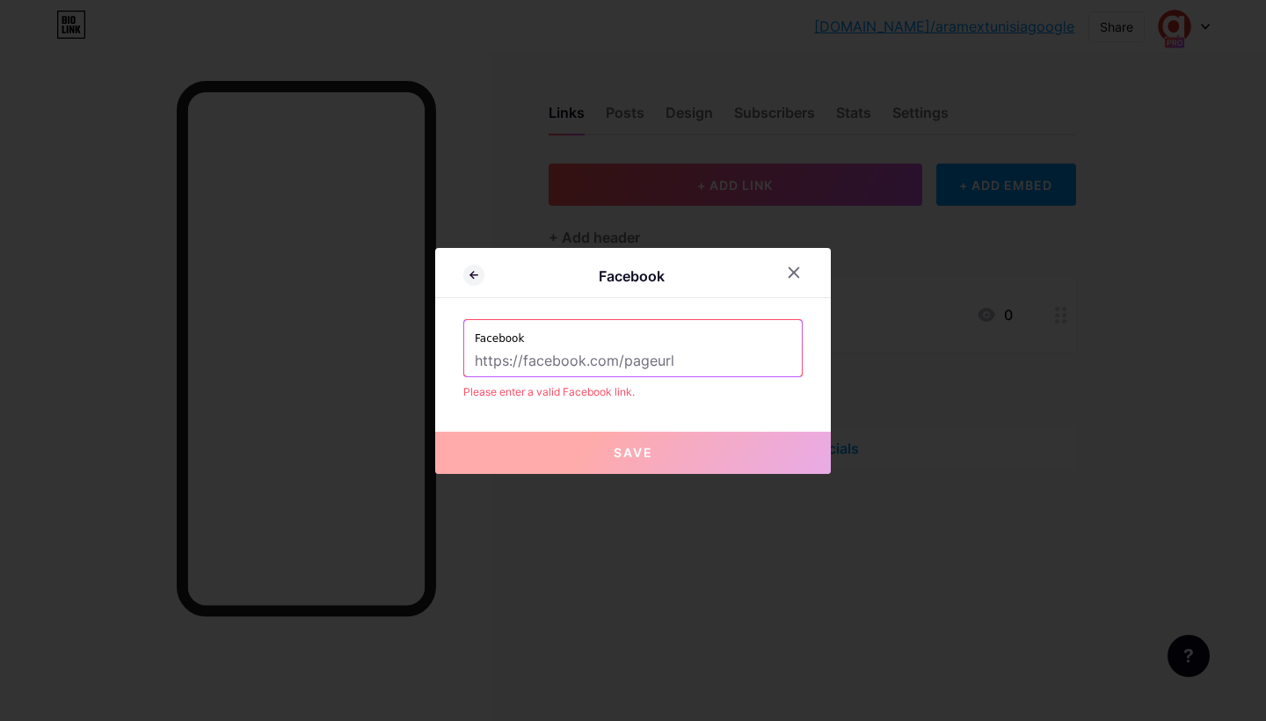
paste input "[URL][DOMAIN_NAME]"
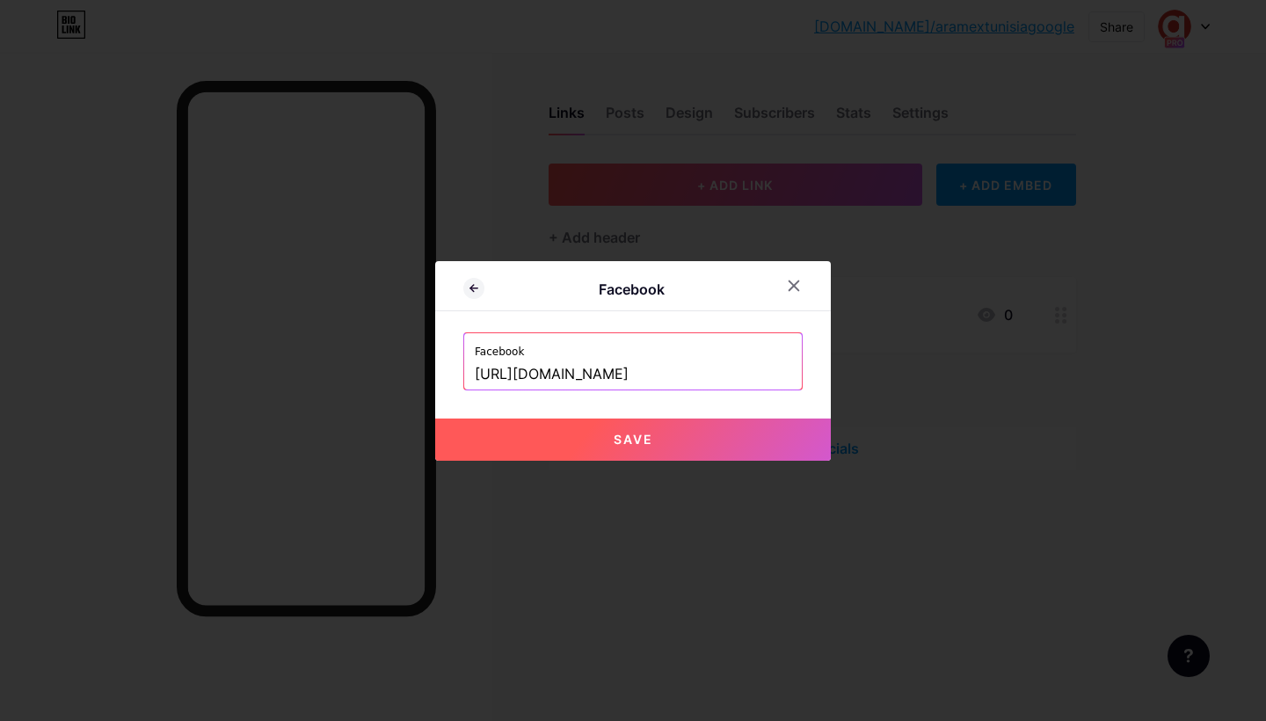
type input "[URL][DOMAIN_NAME]"
click at [623, 439] on span "Save" at bounding box center [634, 439] width 40 height 15
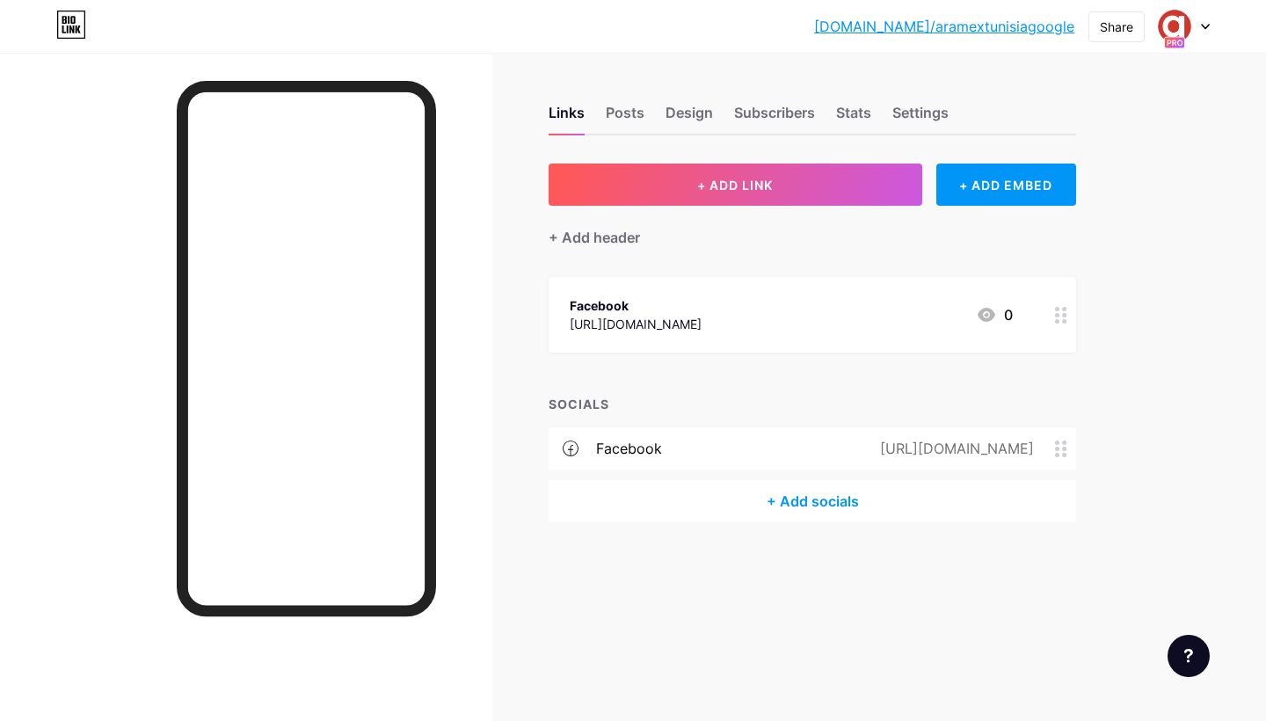
click at [818, 507] on div "+ Add socials" at bounding box center [813, 501] width 528 height 42
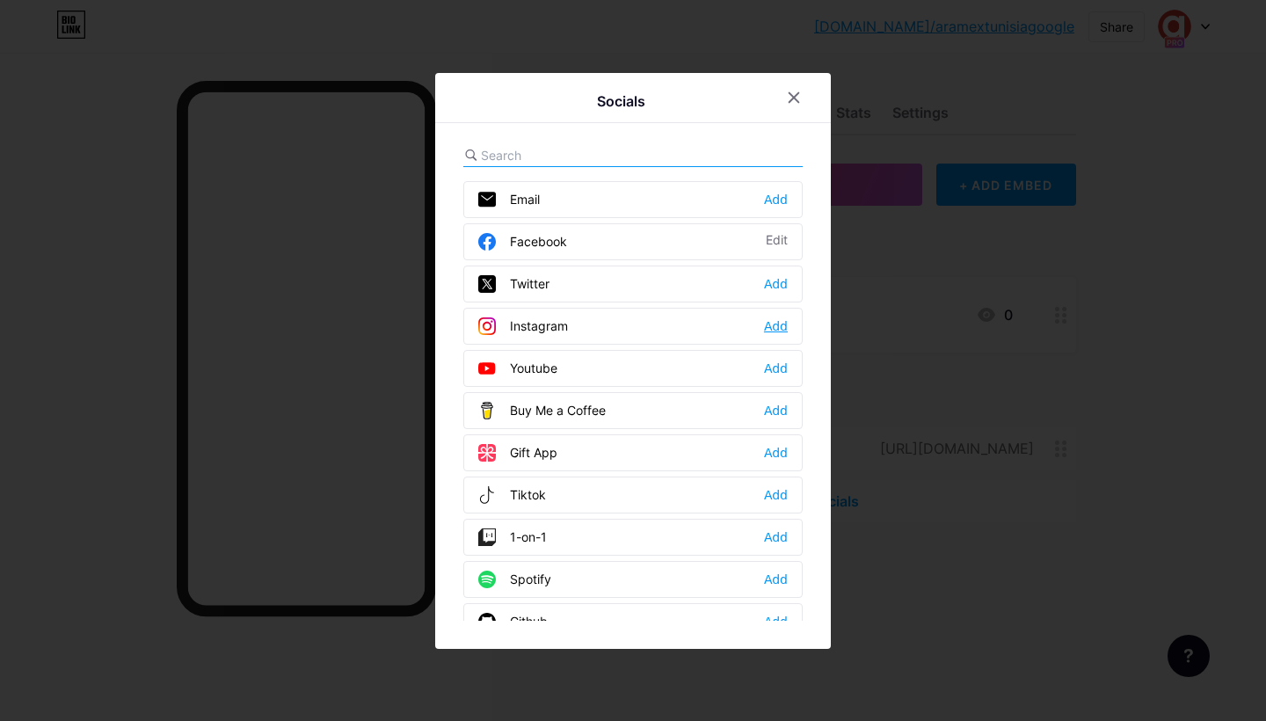
click at [778, 321] on div "Add" at bounding box center [776, 326] width 24 height 18
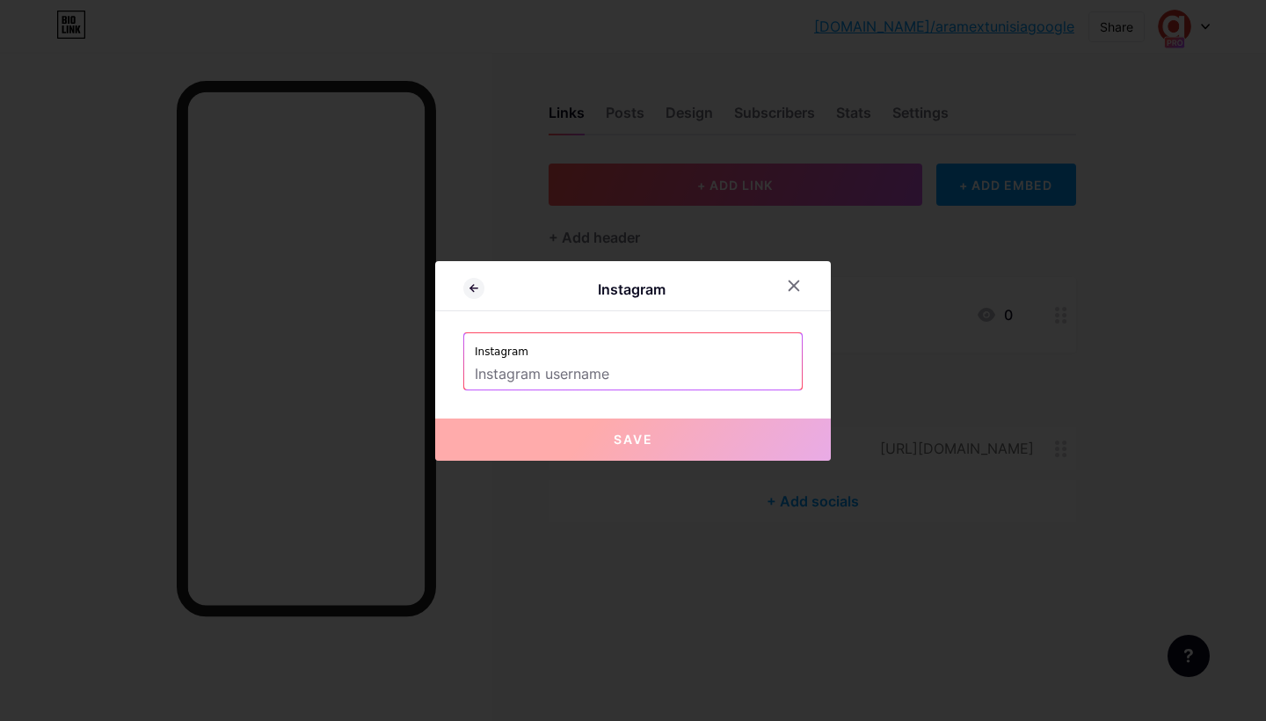
paste input "[URL][DOMAIN_NAME]"
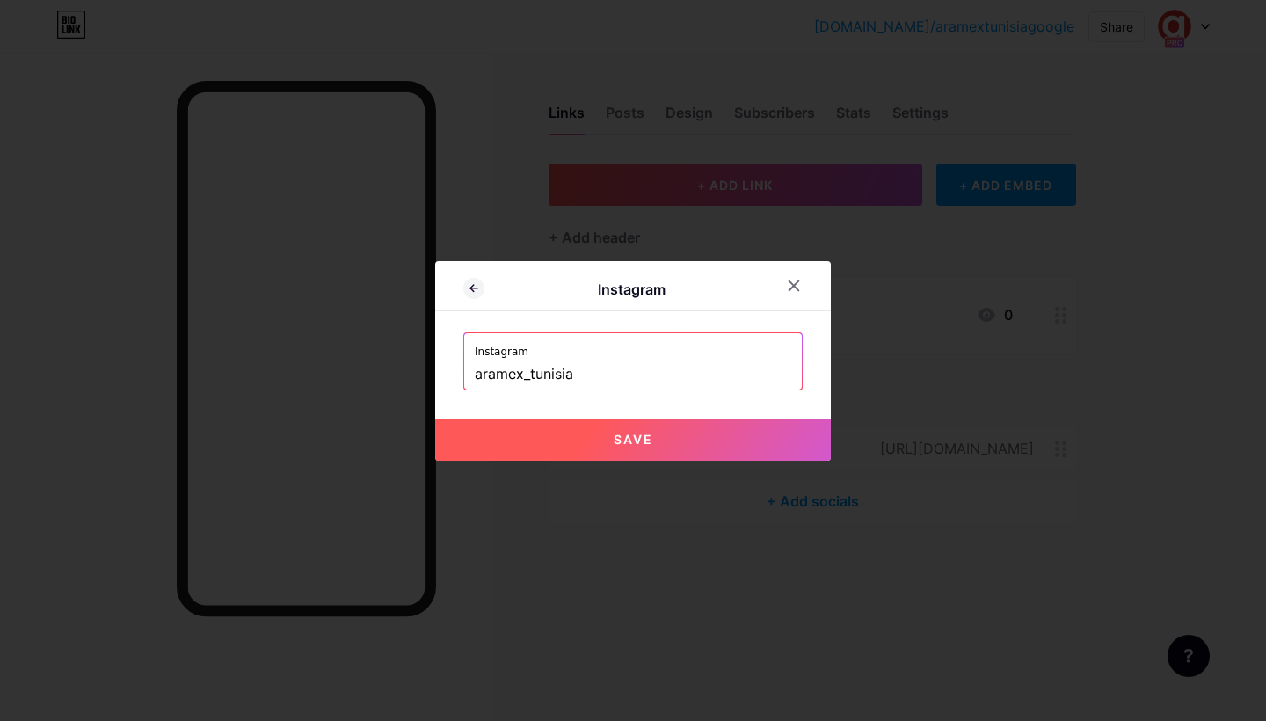
click at [586, 446] on button "Save" at bounding box center [633, 440] width 396 height 42
type input "[URL][DOMAIN_NAME]"
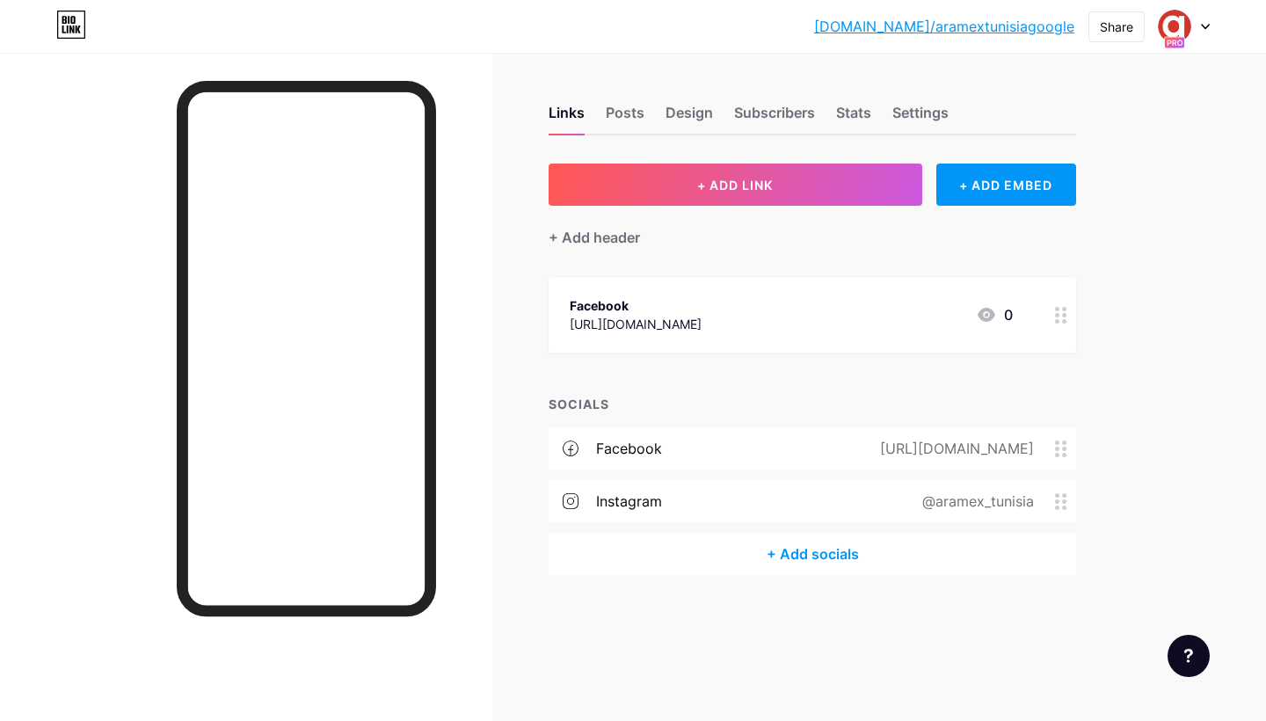
click at [774, 552] on div "+ Add socials" at bounding box center [813, 554] width 528 height 42
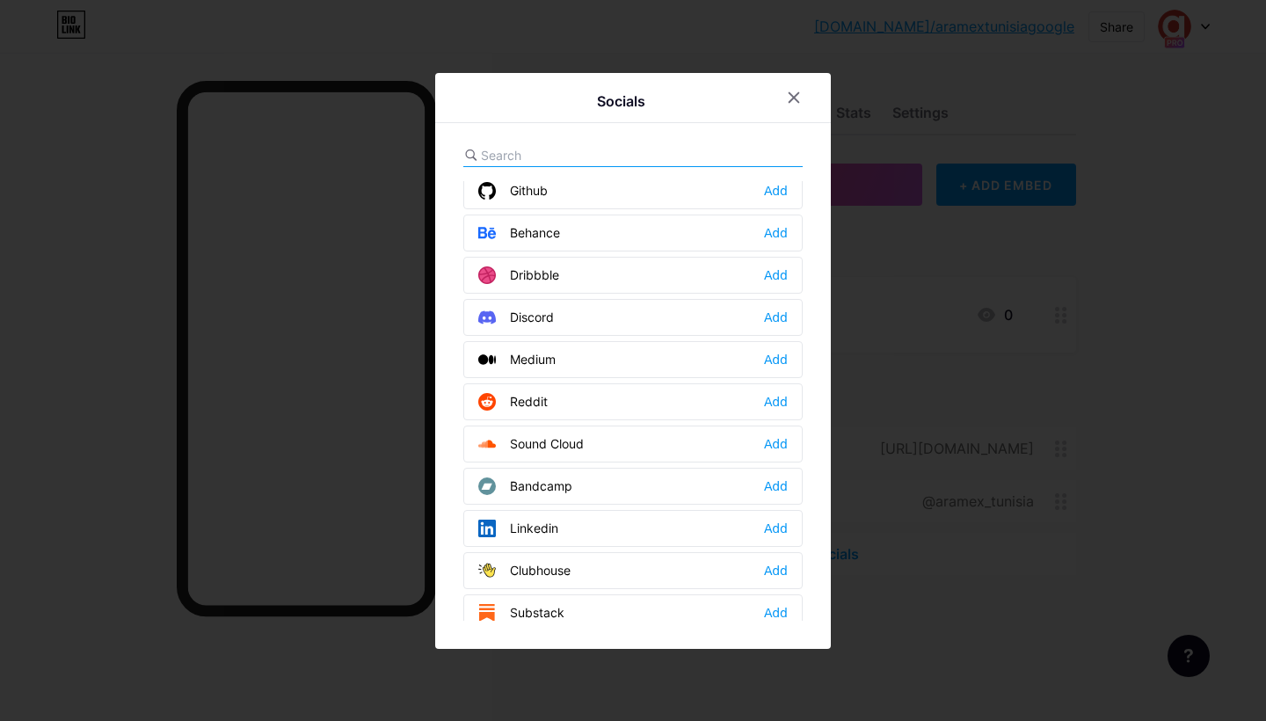
scroll to position [498, 0]
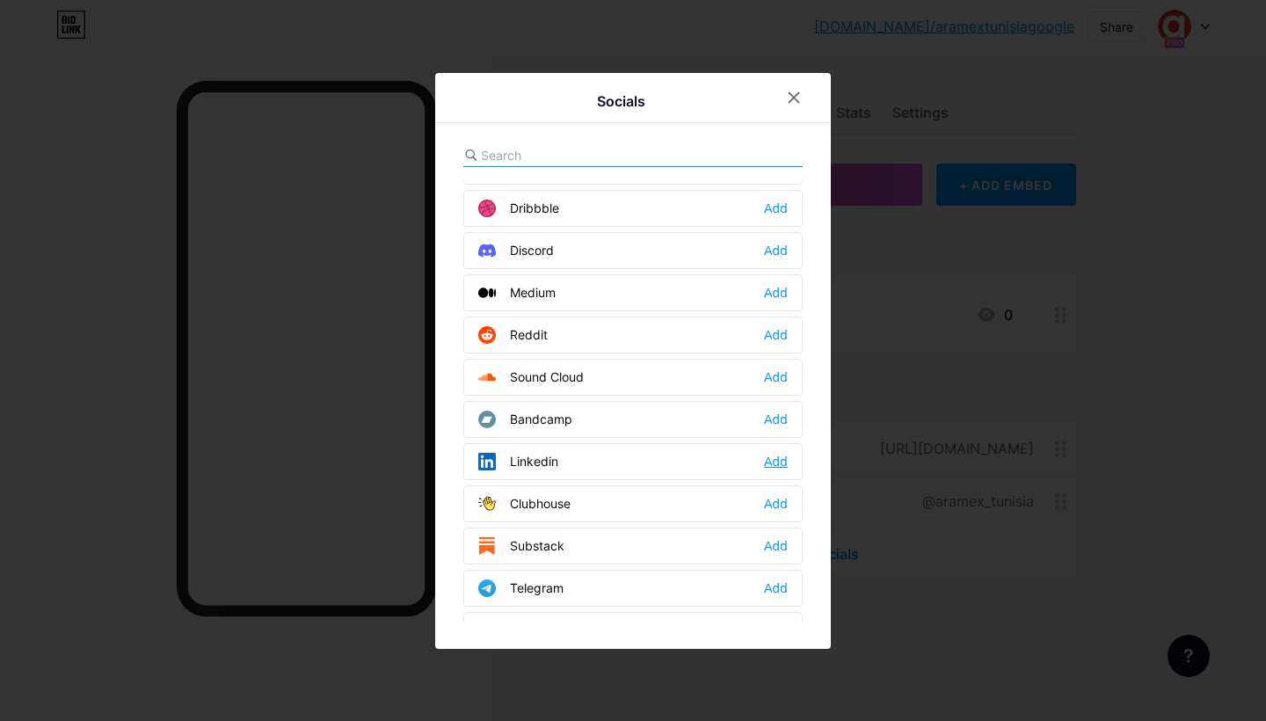
click at [772, 456] on div "Add" at bounding box center [776, 462] width 24 height 18
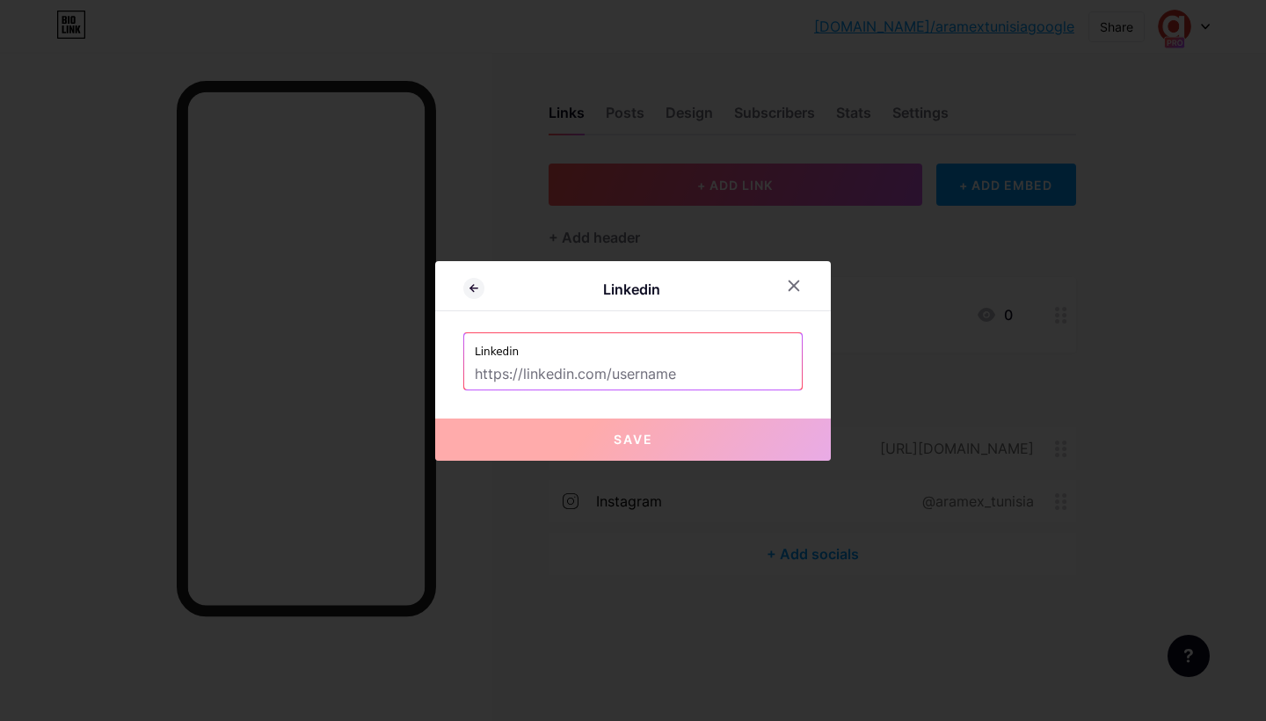
paste input "[URL][DOMAIN_NAME]"
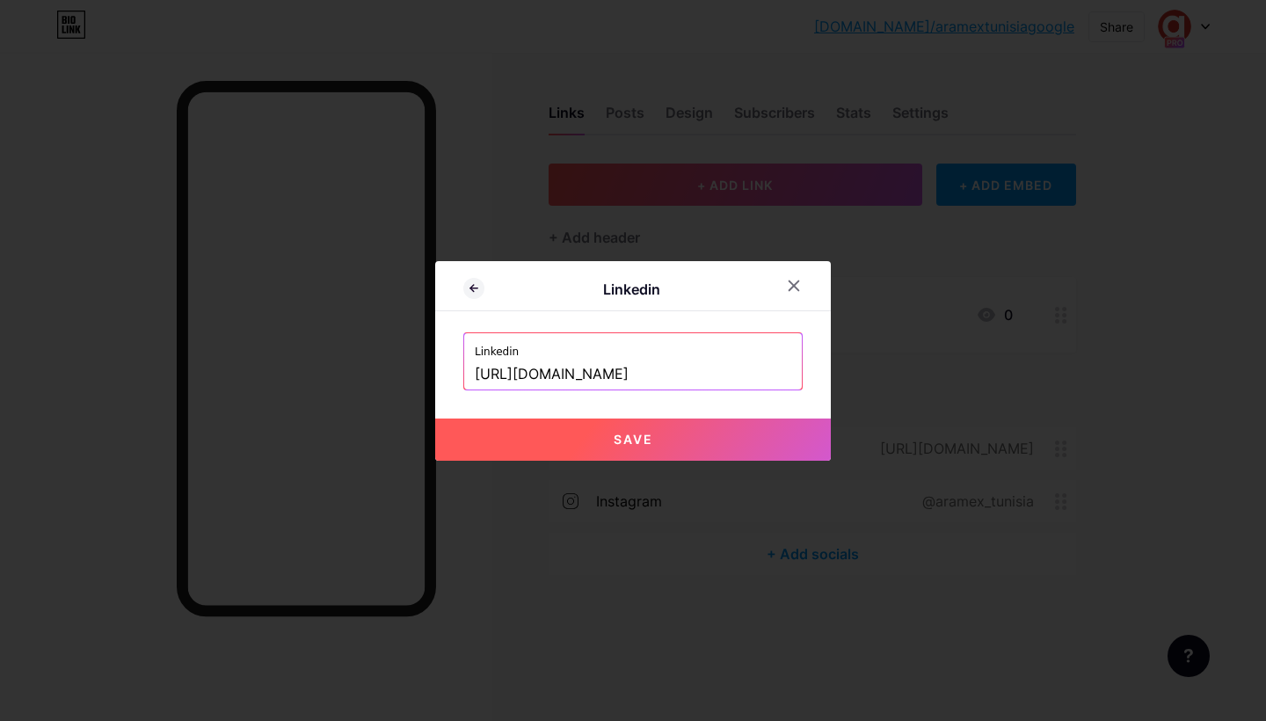
type input "[URL][DOMAIN_NAME]"
click at [628, 451] on button "Save" at bounding box center [633, 440] width 396 height 42
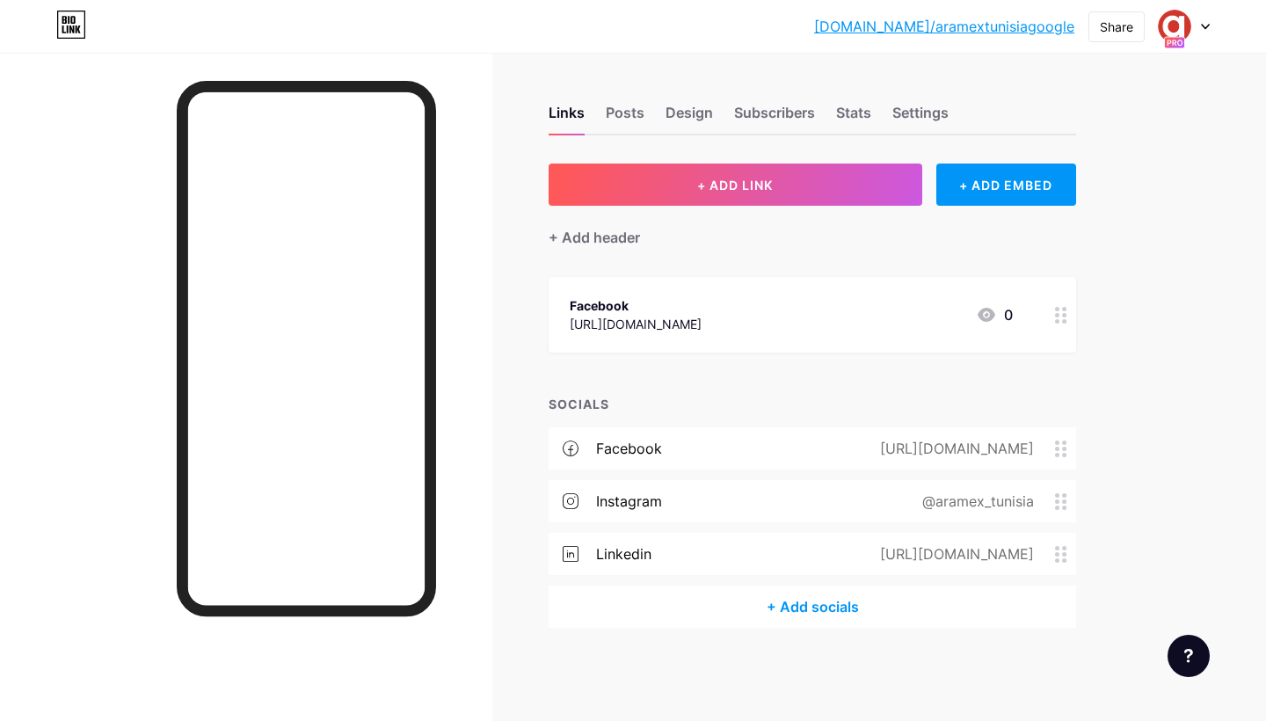
click at [799, 609] on div "+ Add socials" at bounding box center [813, 607] width 528 height 42
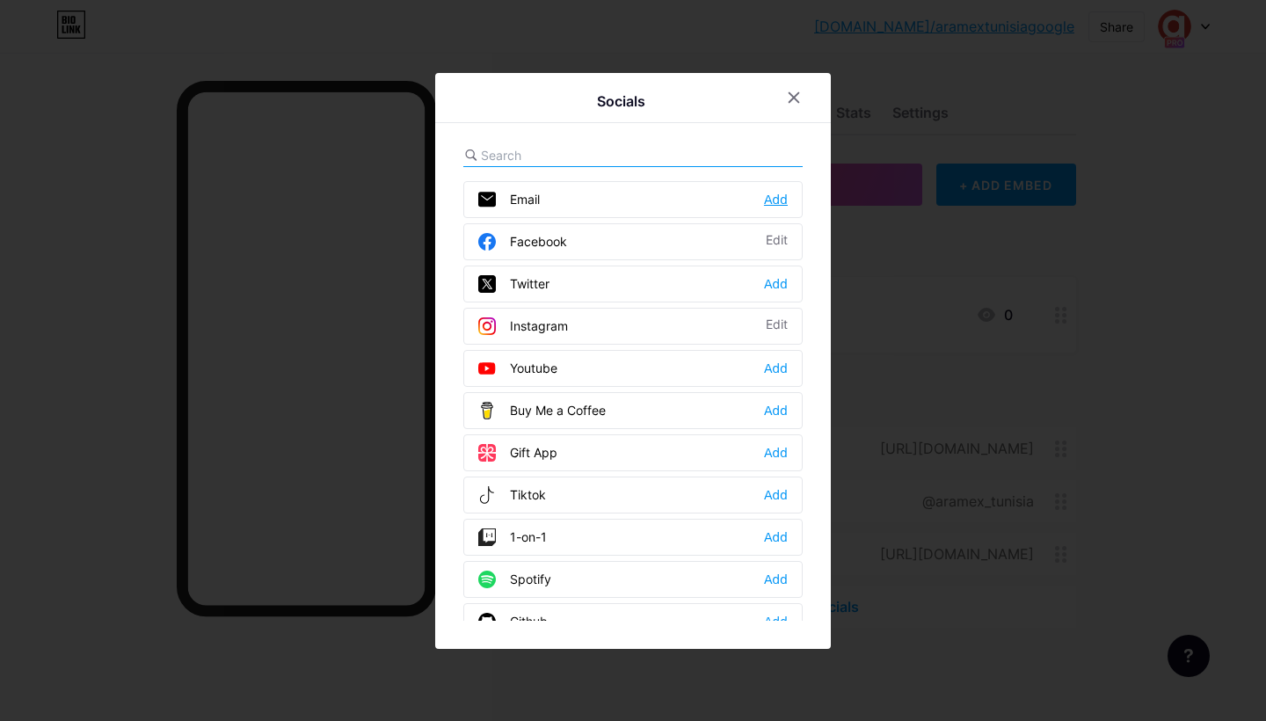
click at [774, 199] on div "Add" at bounding box center [776, 200] width 24 height 18
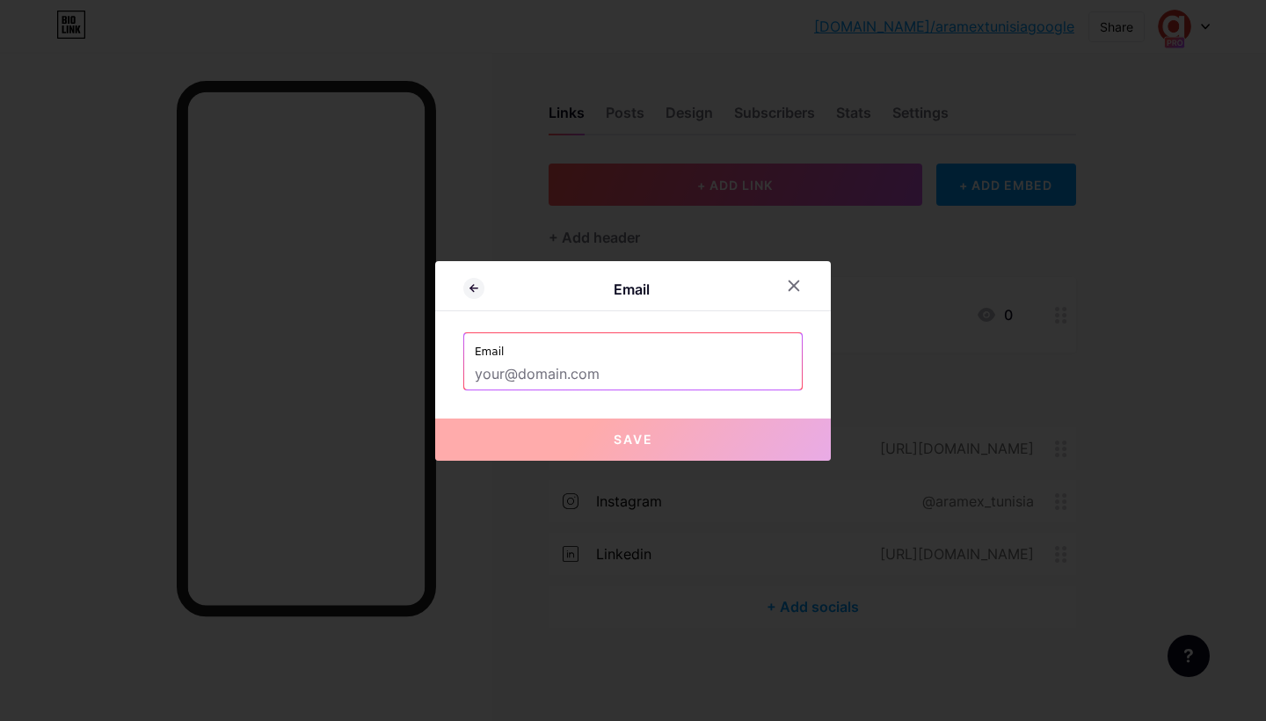
click at [518, 385] on input "text" at bounding box center [633, 375] width 317 height 30
paste input "[EMAIL_ADDRESS][DOMAIN_NAME]"
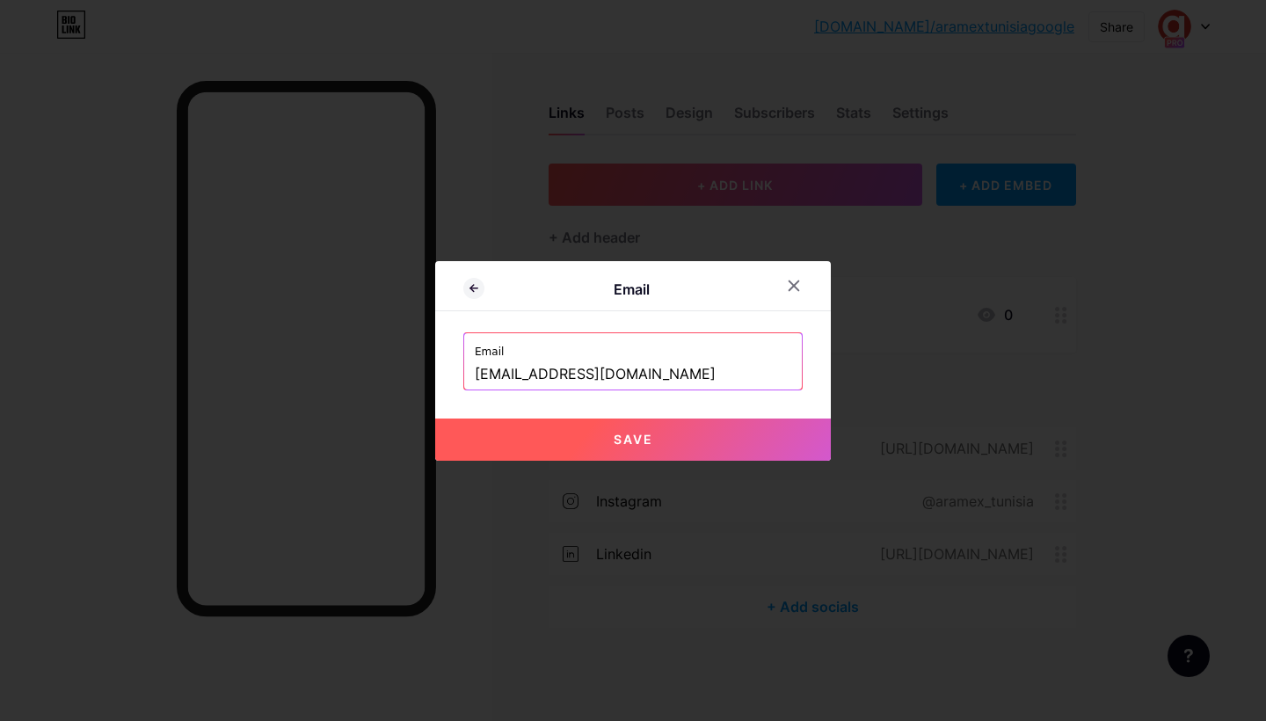
click at [607, 446] on button "Save" at bounding box center [633, 440] width 396 height 42
type input "mailto:[EMAIL_ADDRESS][DOMAIN_NAME]"
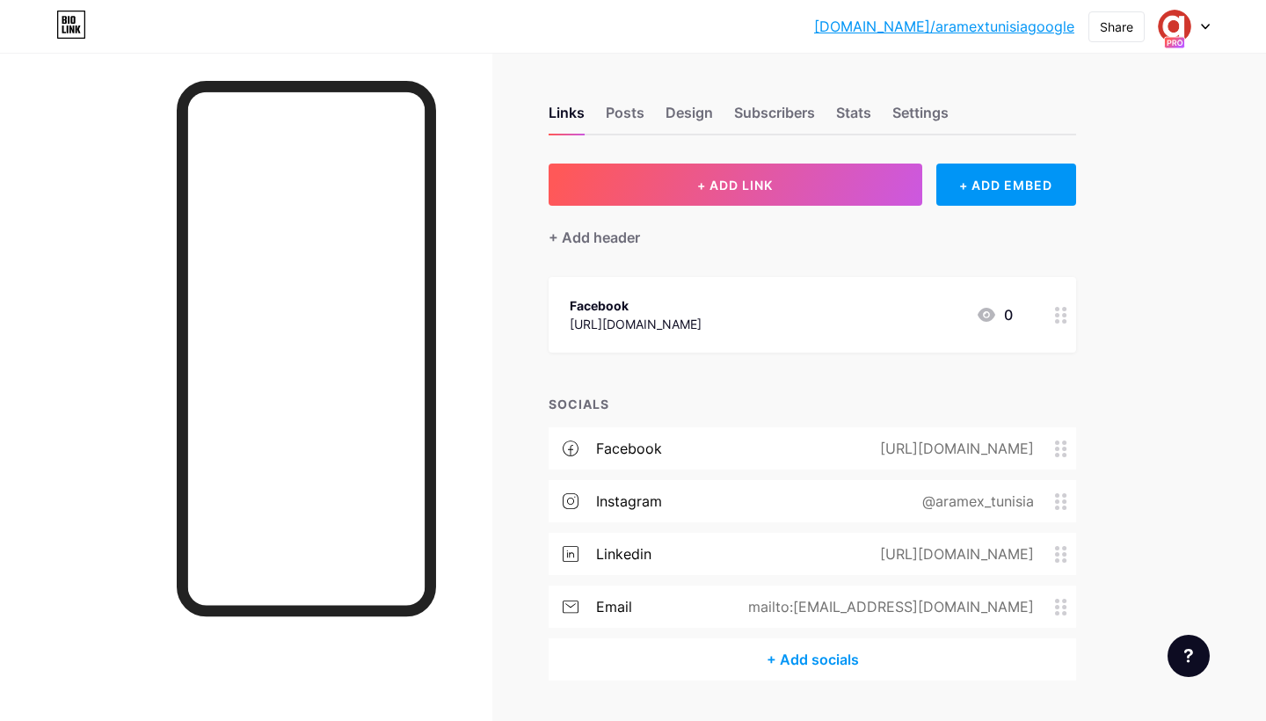
click at [797, 657] on div "+ Add socials" at bounding box center [813, 659] width 528 height 42
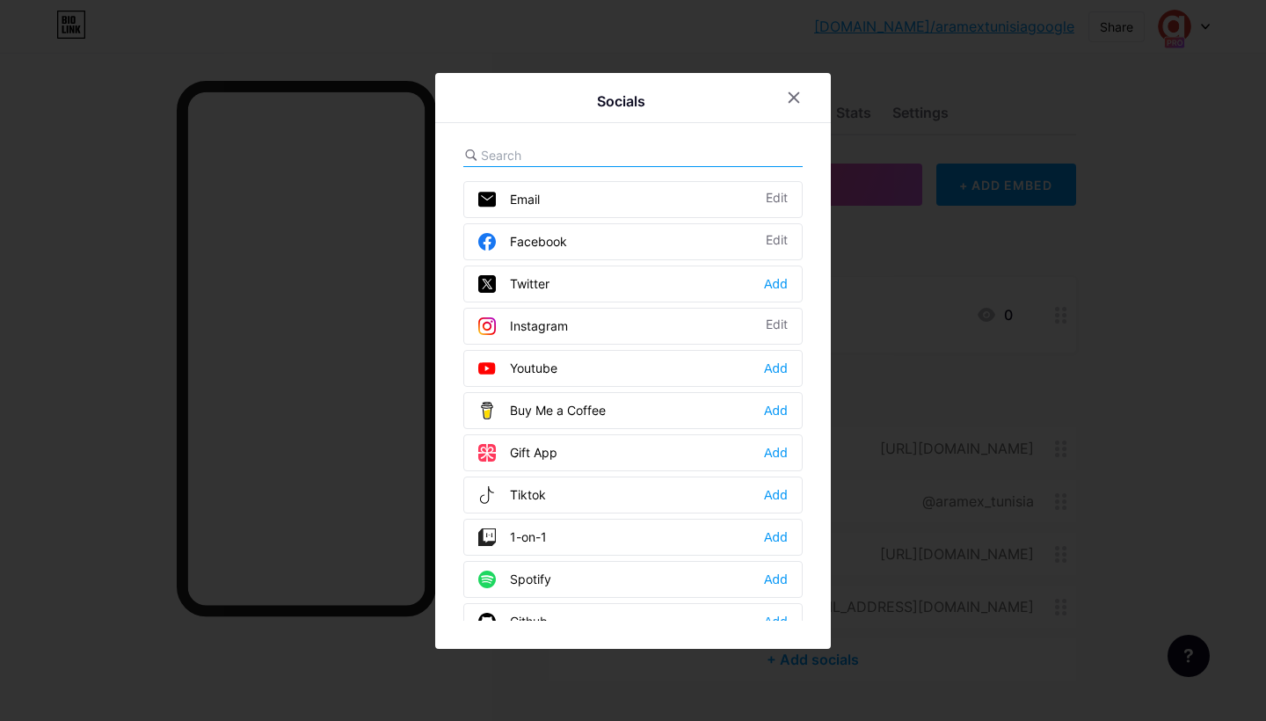
scroll to position [0, 0]
click at [592, 157] on input "text" at bounding box center [578, 155] width 194 height 18
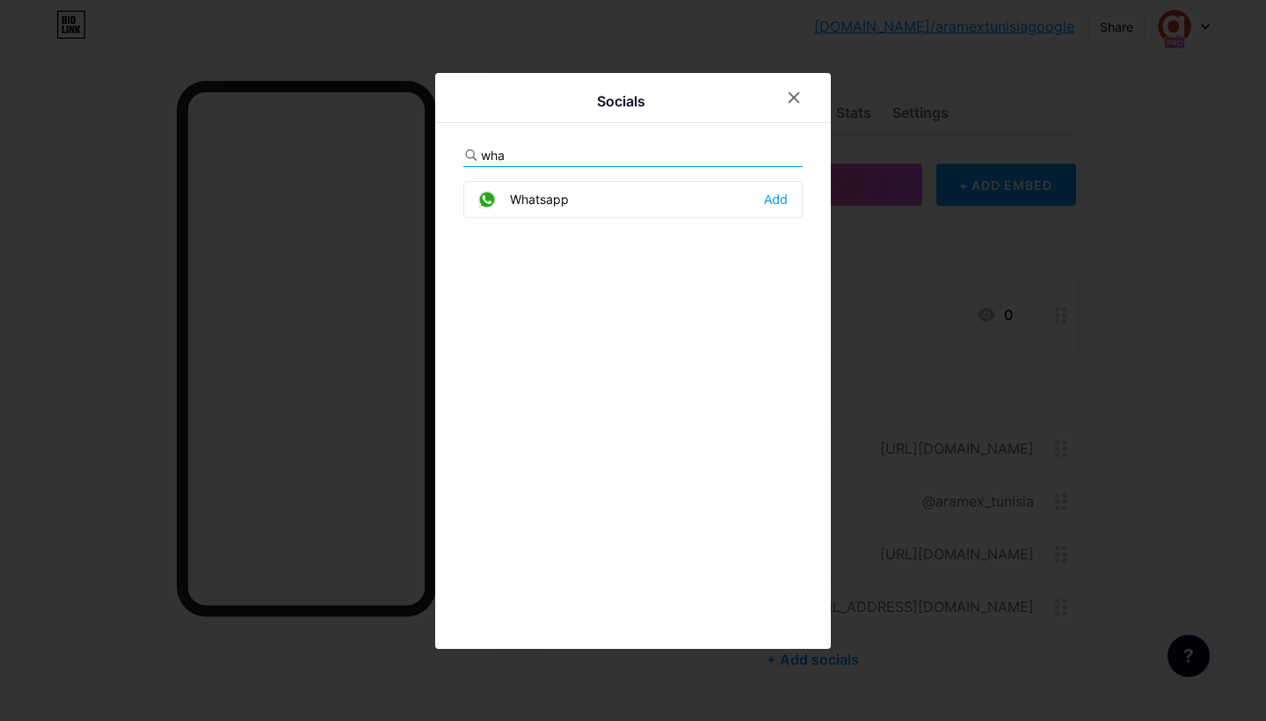
type input "what"
click at [782, 199] on div "Add" at bounding box center [776, 200] width 24 height 18
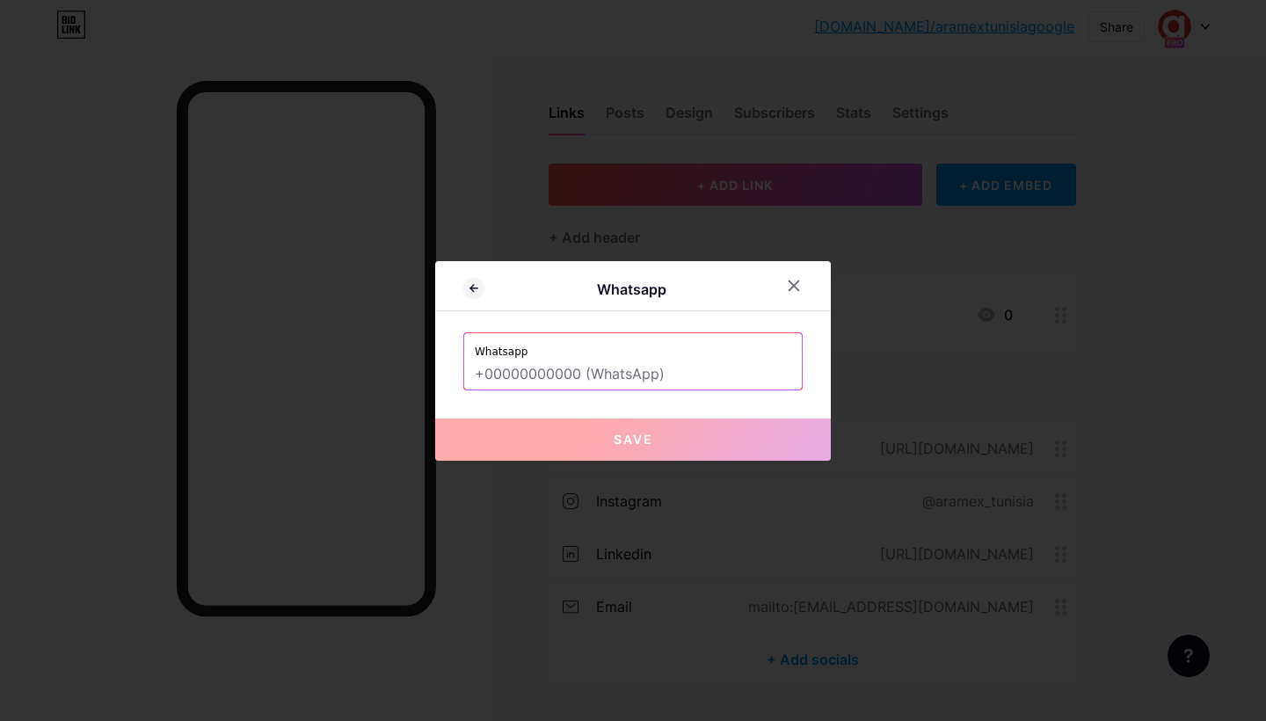
click at [565, 383] on input "text" at bounding box center [633, 375] width 317 height 30
paste input "[URL][DOMAIN_NAME][PHONE_NUMBER]"
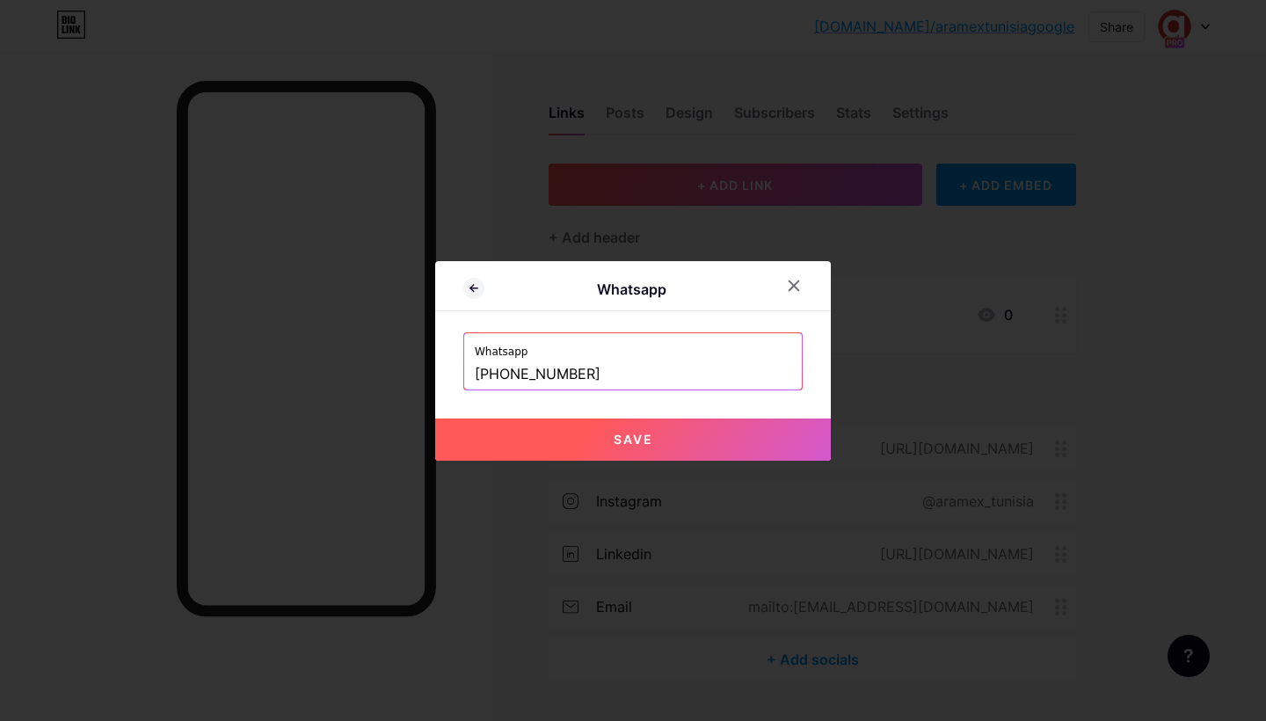
click at [645, 434] on span "Save" at bounding box center [634, 439] width 40 height 15
type input "[URL][DOMAIN_NAME][PHONE_NUMBER]"
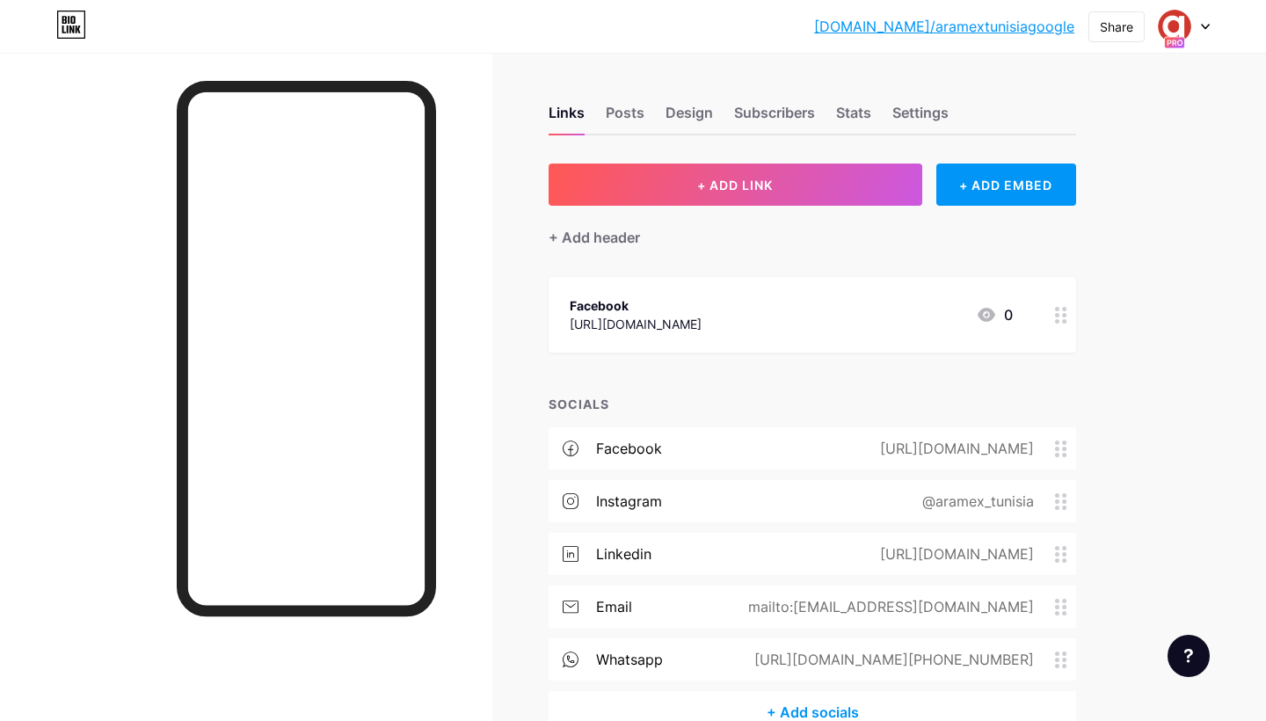
click at [702, 315] on div "[URL][DOMAIN_NAME]" at bounding box center [636, 324] width 132 height 18
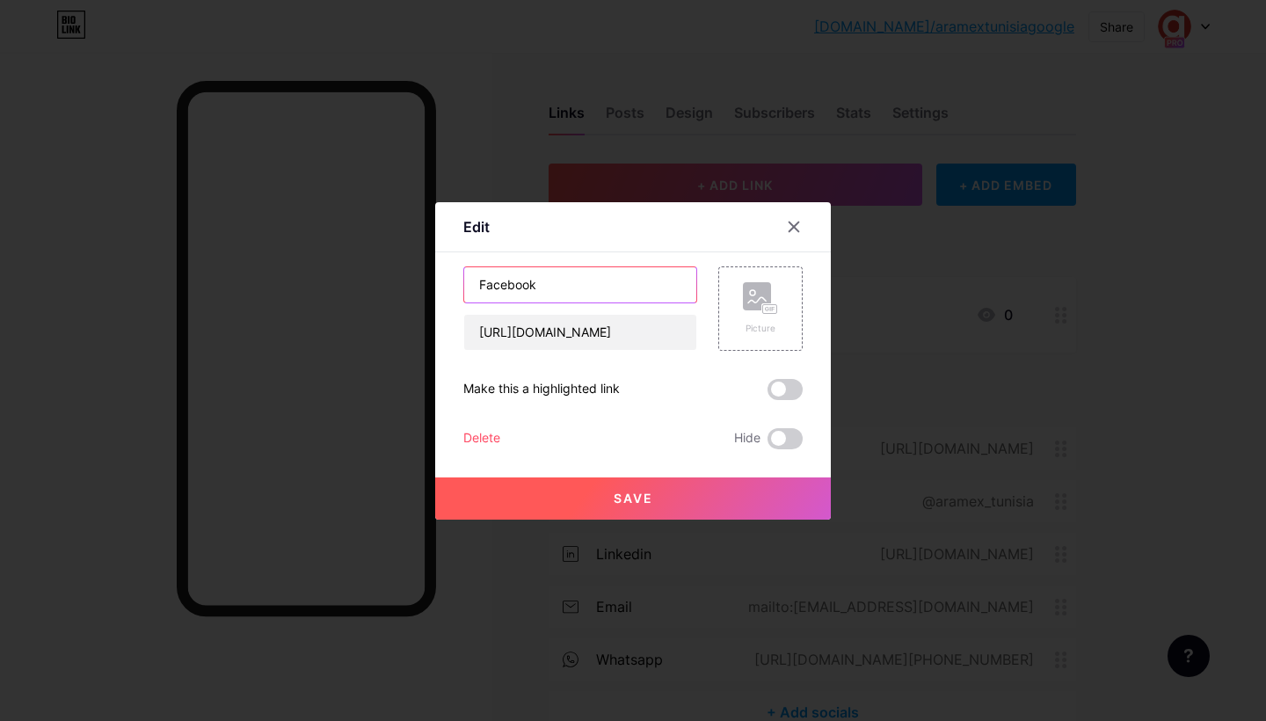
click at [633, 291] on input "Facebook" at bounding box center [580, 284] width 232 height 35
paste input "Aramex Sousse"
type input "Aramex Sousse"
click at [615, 337] on input "[URL][DOMAIN_NAME]" at bounding box center [580, 332] width 232 height 35
paste input "[DOMAIN_NAME][URL]"
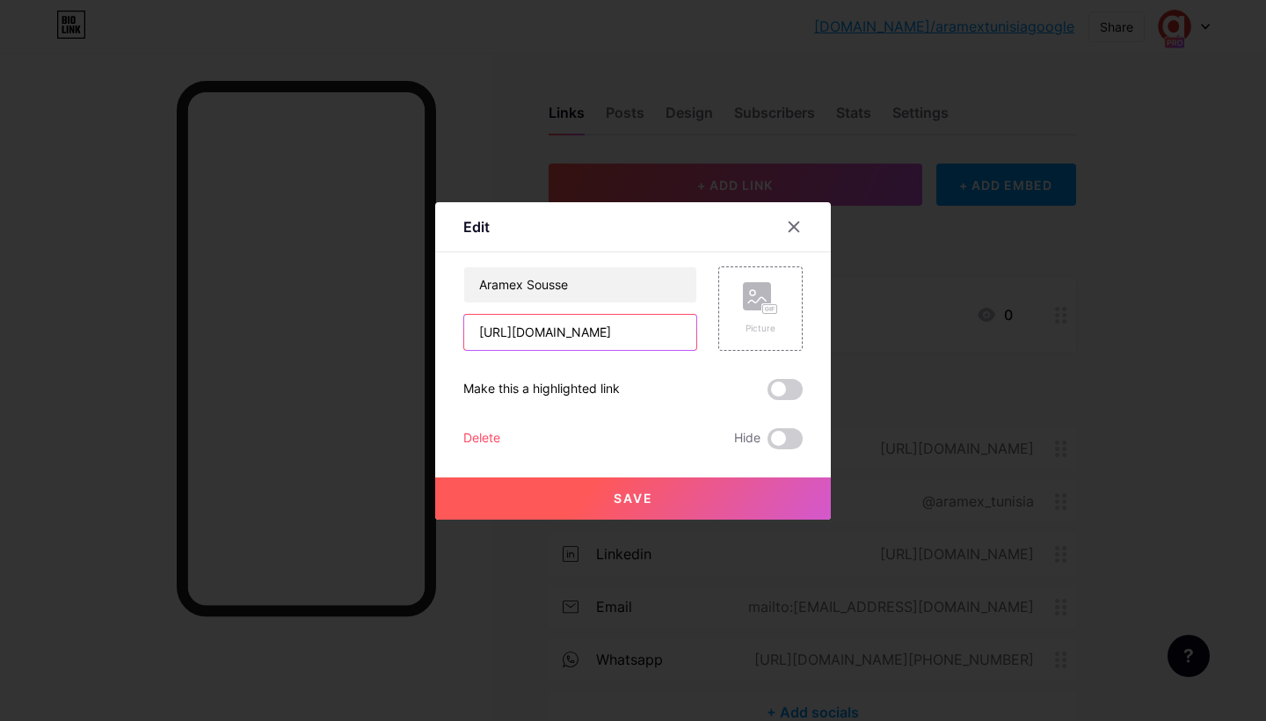
type input "[URL][DOMAIN_NAME]"
click at [630, 499] on span "Save" at bounding box center [634, 498] width 40 height 15
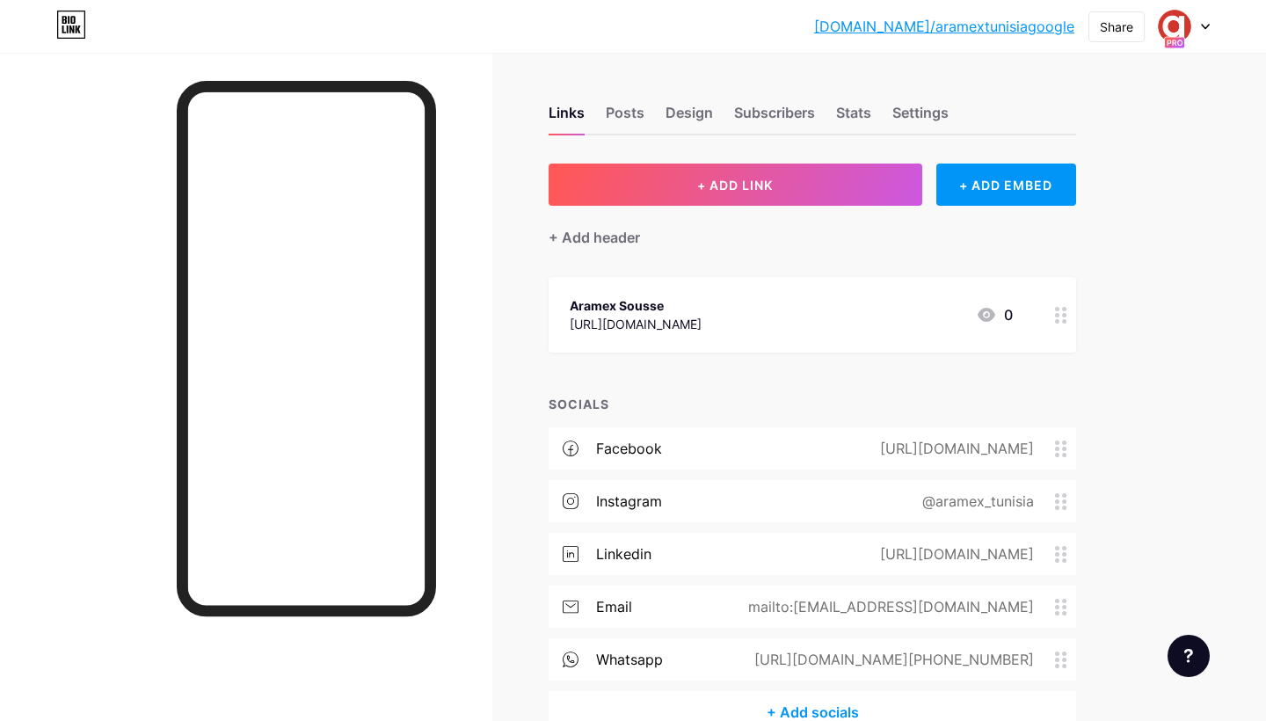
click at [902, 323] on div "Aramex Sousse [URL][DOMAIN_NAME] 0" at bounding box center [791, 315] width 443 height 40
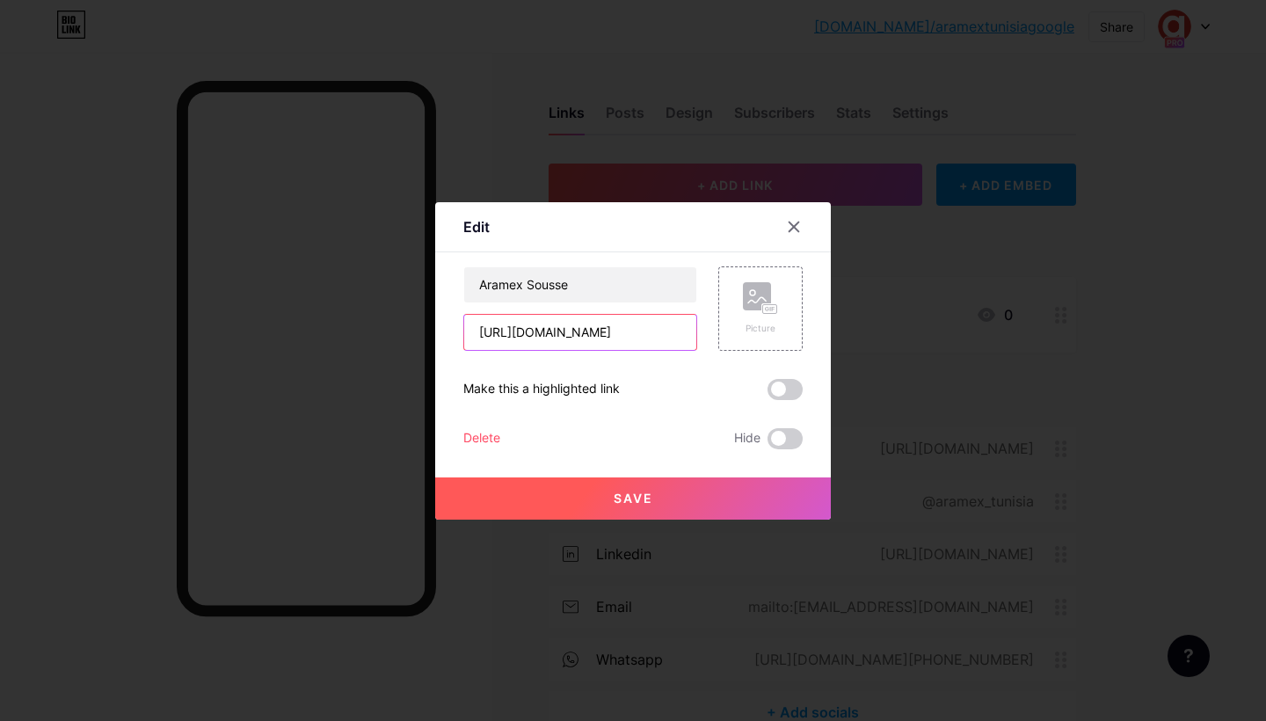
click at [650, 330] on input "[URL][DOMAIN_NAME]" at bounding box center [580, 332] width 232 height 35
paste input "[DOMAIN_NAME][URL]"
type input "[URL][DOMAIN_NAME]"
click at [623, 503] on span "Save" at bounding box center [634, 498] width 40 height 15
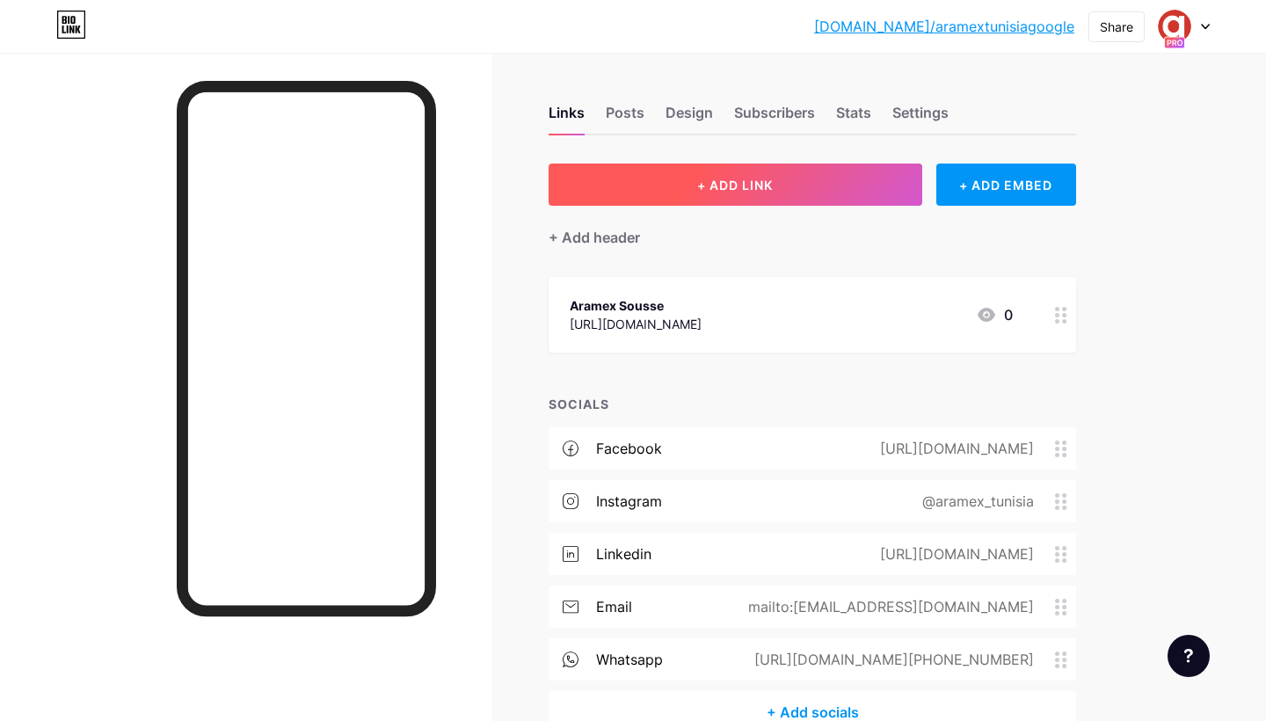
click at [653, 192] on button "+ ADD LINK" at bounding box center [736, 185] width 374 height 42
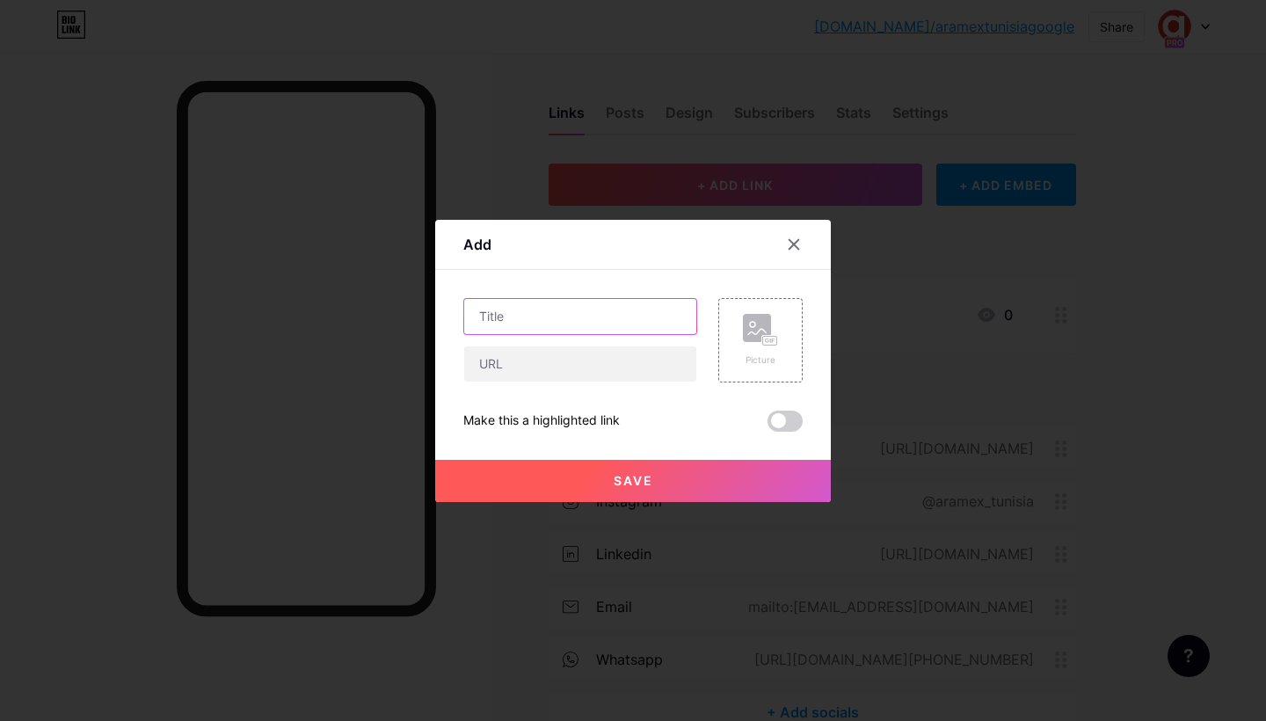
click at [558, 306] on input "text" at bounding box center [580, 316] width 232 height 35
paste input "Aramex Sfax"
type input "Aramex Sfax"
click at [555, 367] on input "text" at bounding box center [580, 363] width 232 height 35
paste input "[URL][DOMAIN_NAME]"
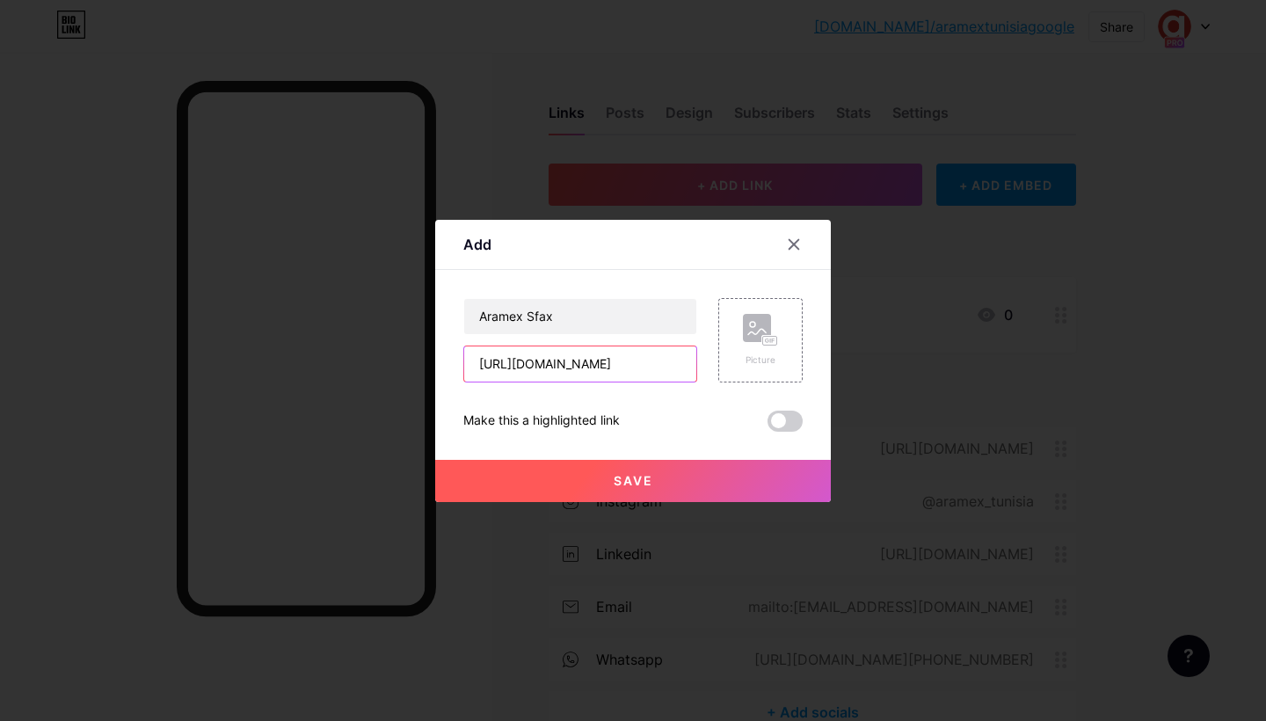
type input "[URL][DOMAIN_NAME]"
click at [628, 477] on span "Save" at bounding box center [634, 480] width 40 height 15
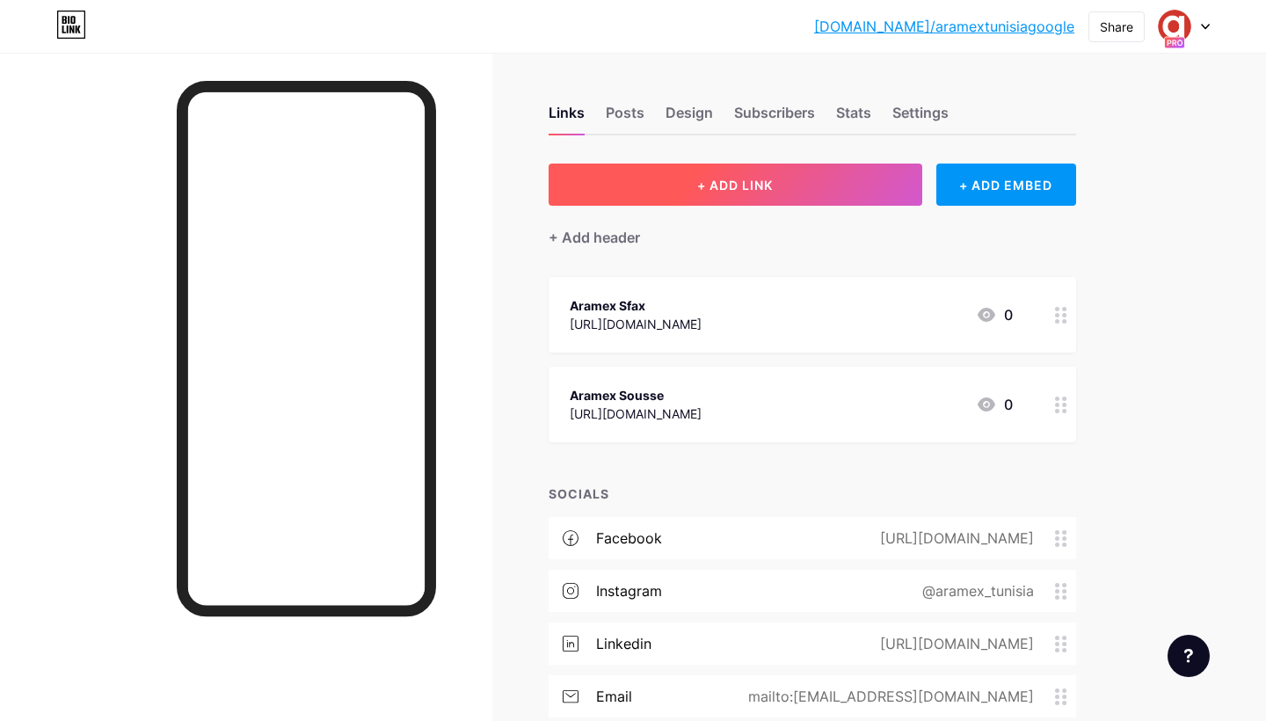
click at [729, 170] on button "+ ADD LINK" at bounding box center [736, 185] width 374 height 42
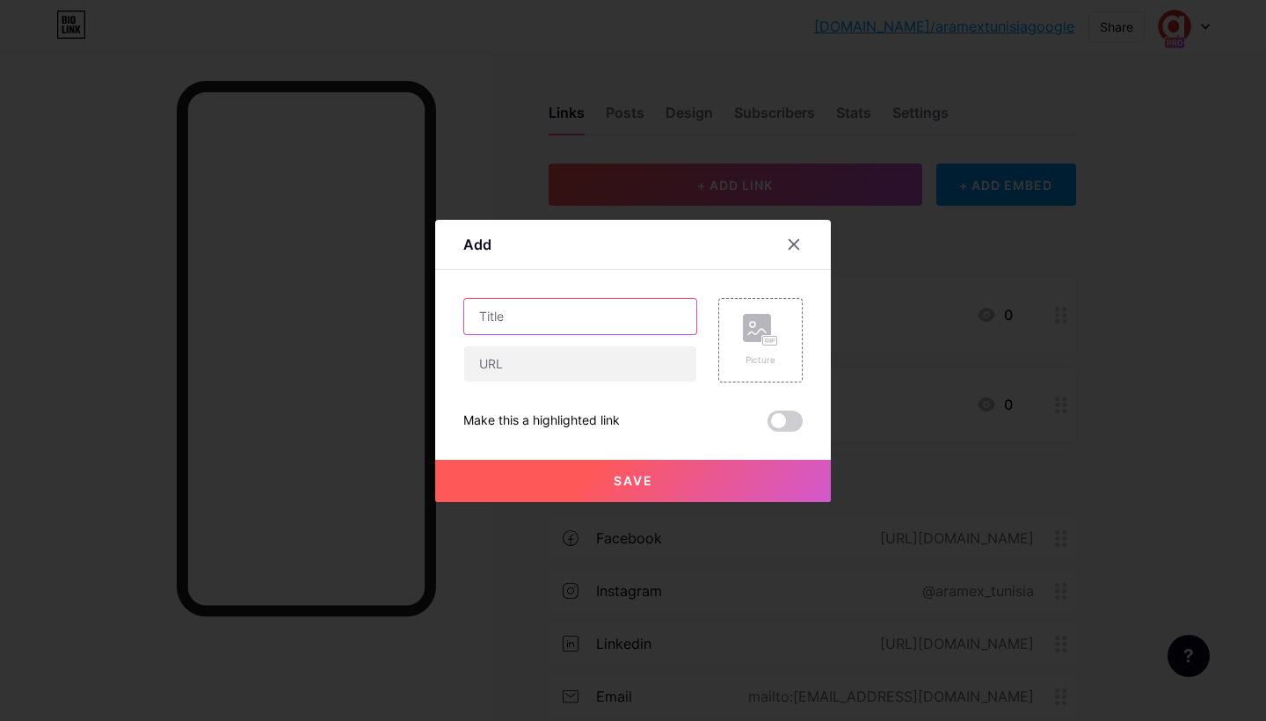
click at [543, 311] on input "text" at bounding box center [580, 316] width 232 height 35
paste input "Aramex Nabeul"
type input "Aramex Nabeul"
click at [537, 358] on input "text" at bounding box center [580, 363] width 232 height 35
paste input "[URL][DOMAIN_NAME]"
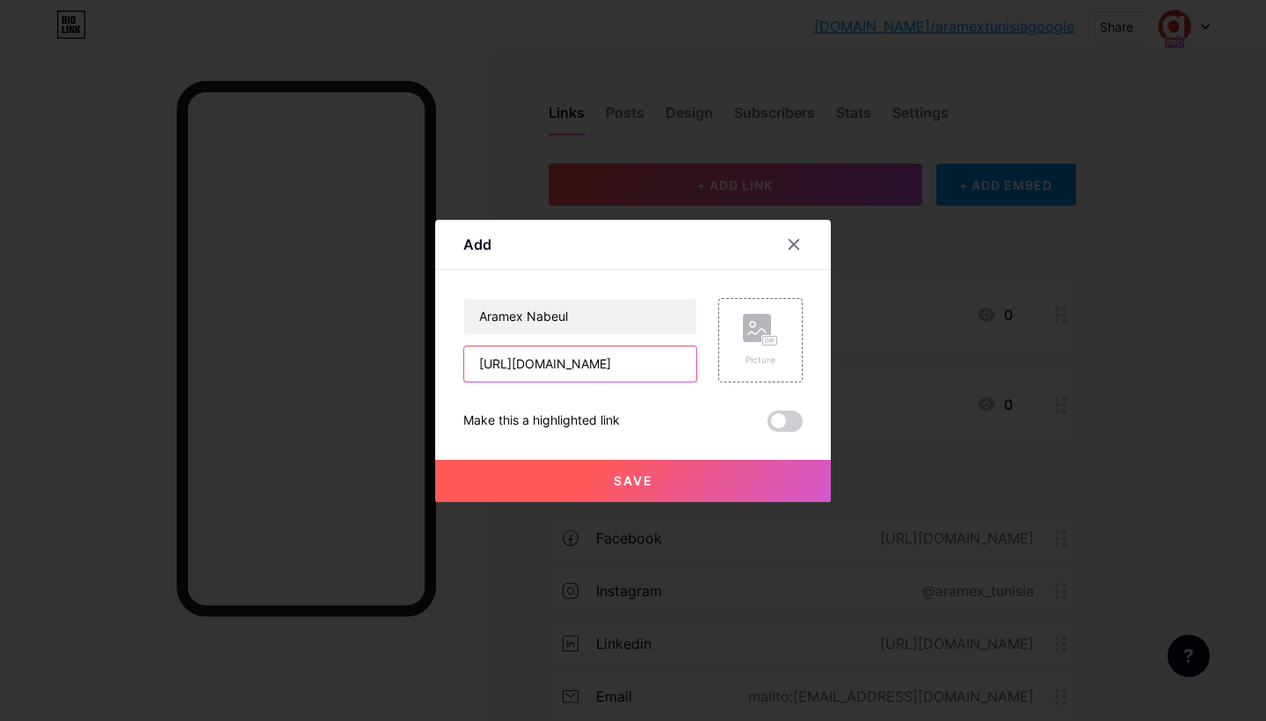
type input "[URL][DOMAIN_NAME]"
click at [617, 470] on button "Save" at bounding box center [633, 481] width 396 height 42
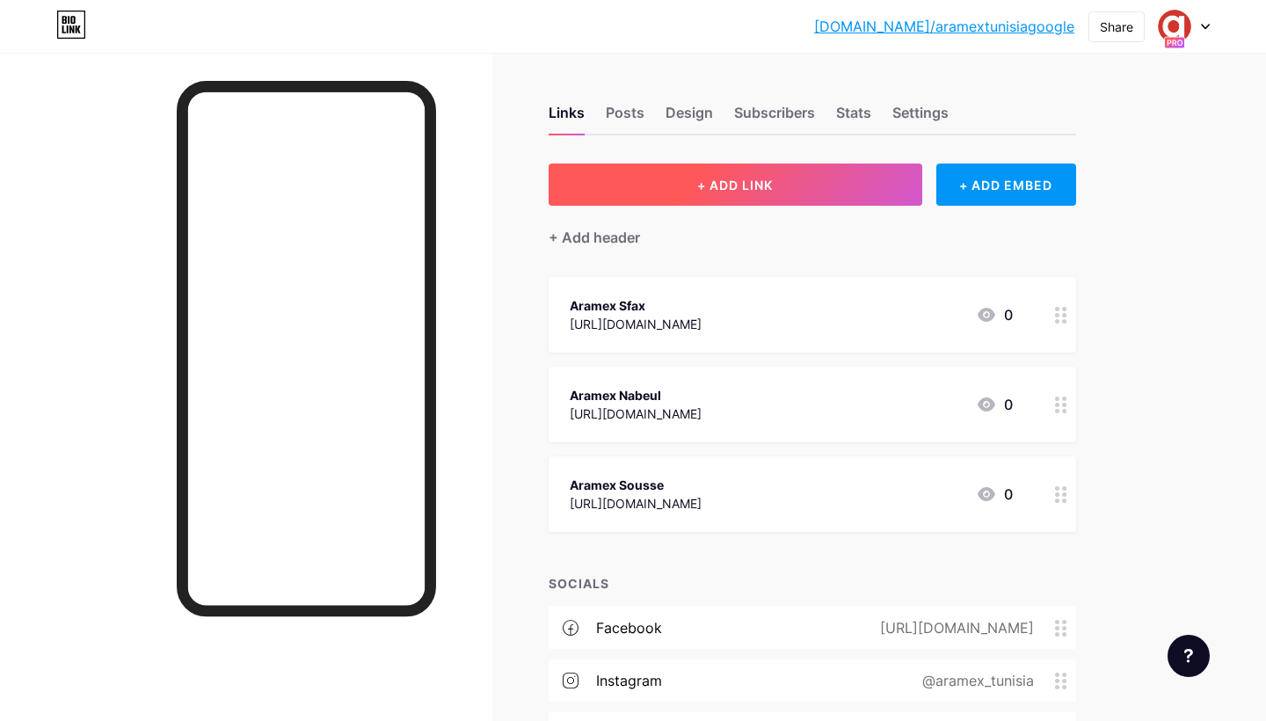
click at [712, 188] on span "+ ADD LINK" at bounding box center [735, 185] width 76 height 15
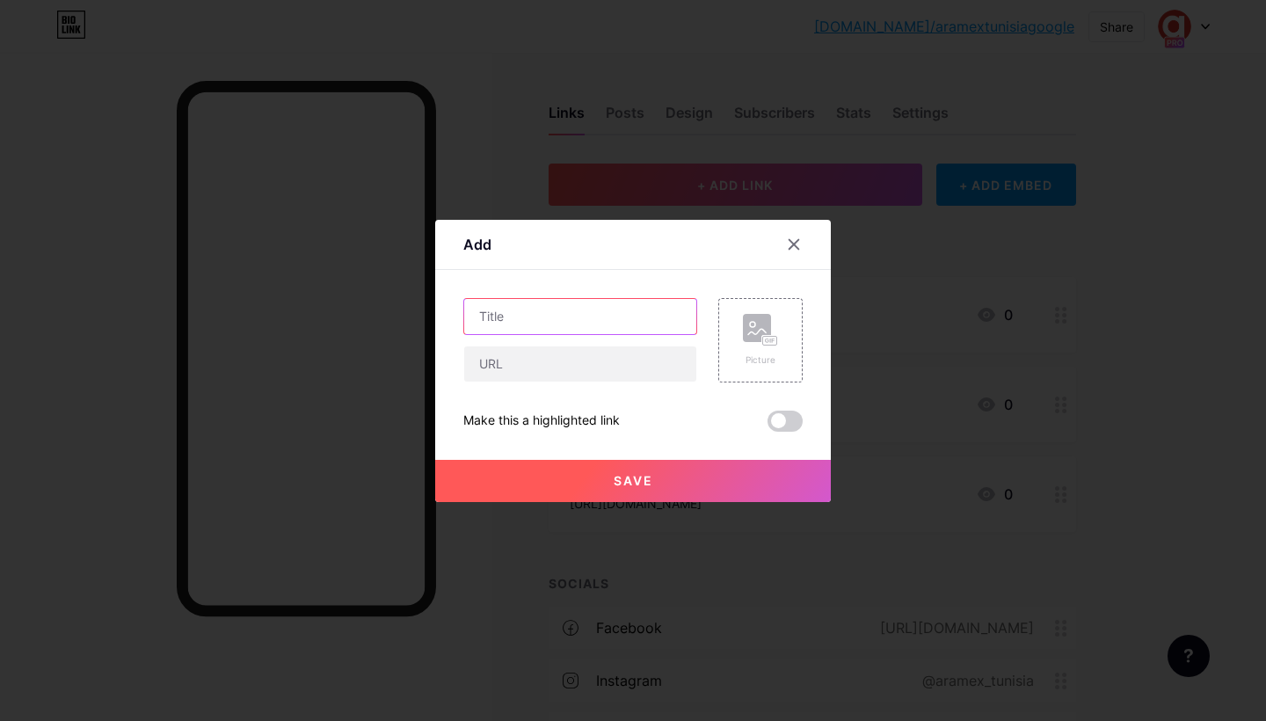
click at [541, 316] on input "text" at bounding box center [580, 316] width 232 height 35
paste input "Aramex Mégrine"
type input "Aramex Mégrine"
click at [535, 361] on input "text" at bounding box center [580, 363] width 232 height 35
click at [585, 366] on input "text" at bounding box center [580, 363] width 232 height 35
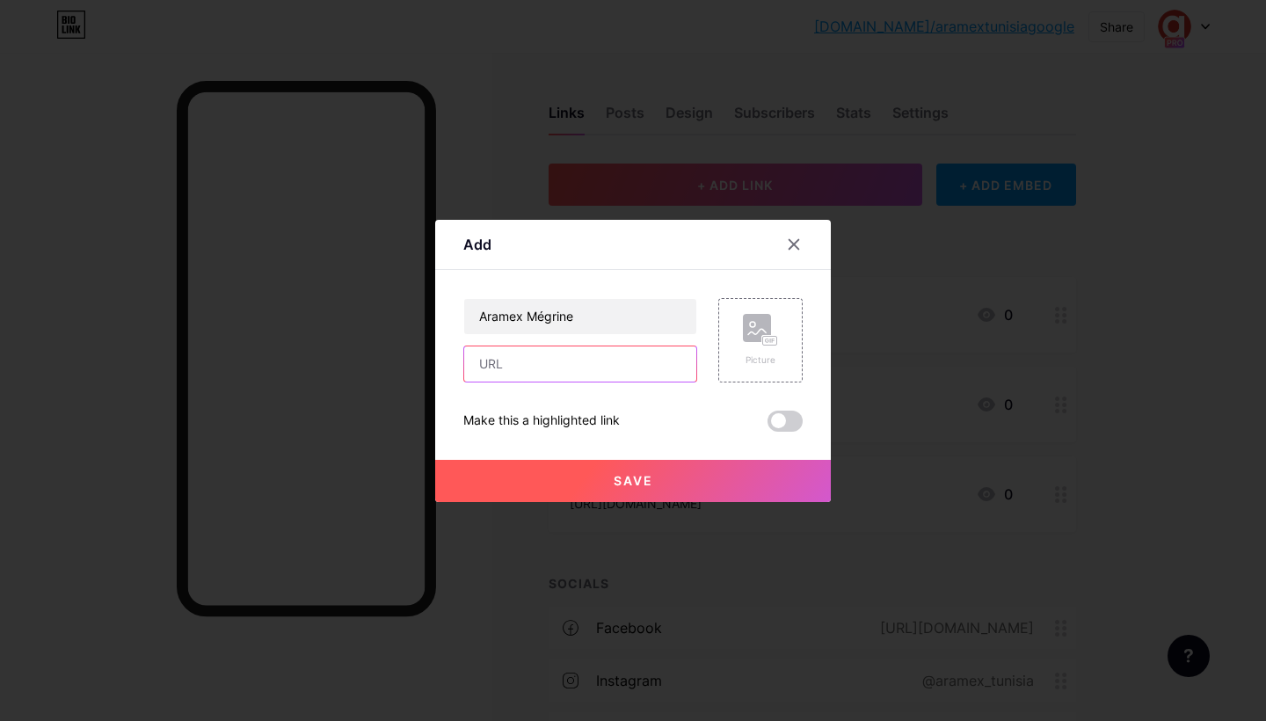
paste input "[URL][DOMAIN_NAME]"
type input "[URL][DOMAIN_NAME]"
click at [651, 486] on span "Save" at bounding box center [634, 480] width 40 height 15
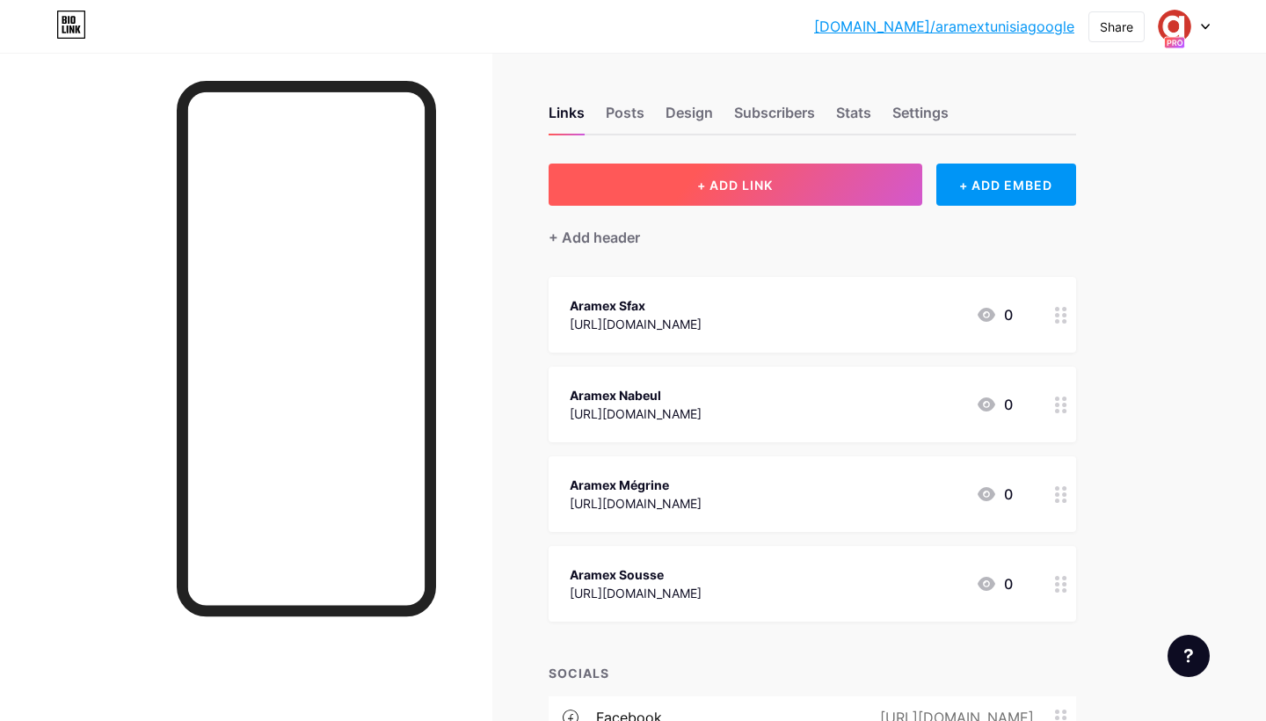
click at [674, 186] on button "+ ADD LINK" at bounding box center [736, 185] width 374 height 42
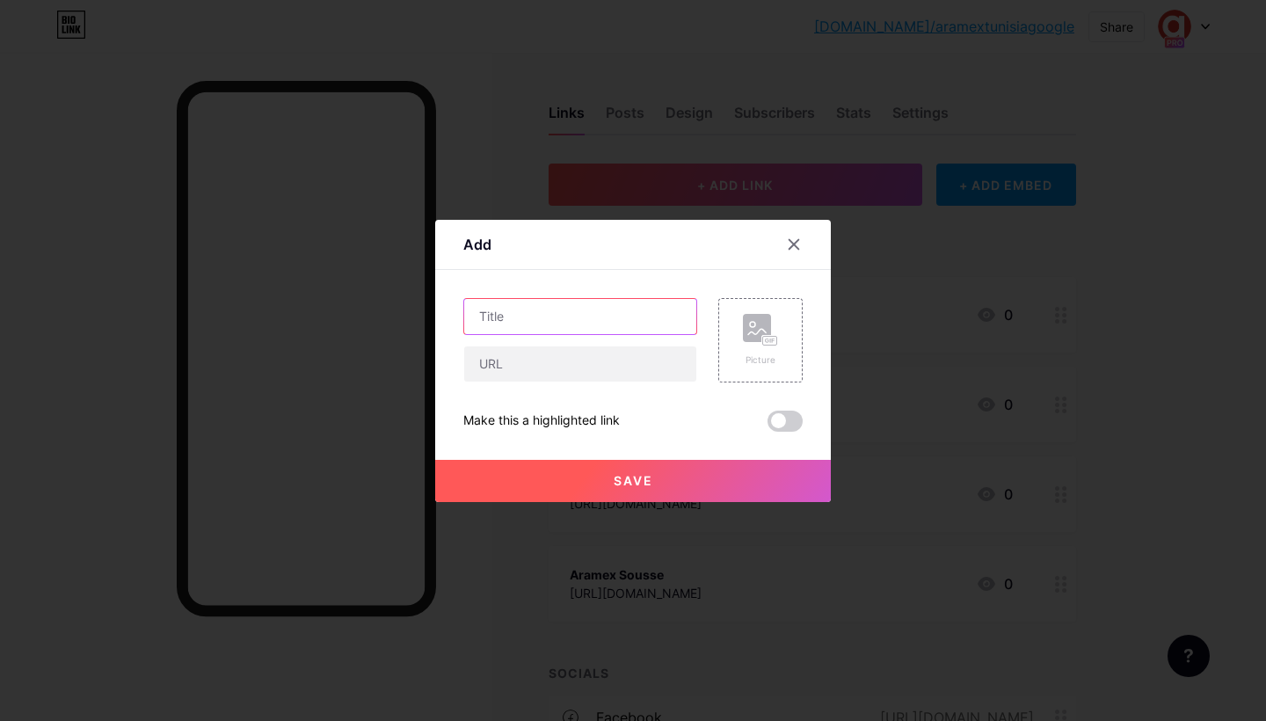
click at [513, 312] on input "text" at bounding box center [580, 316] width 232 height 35
paste input "Aramex Jendouba"
type input "Aramex Jendouba"
click at [503, 364] on input "text" at bounding box center [580, 363] width 232 height 35
click at [546, 370] on input "text" at bounding box center [580, 363] width 232 height 35
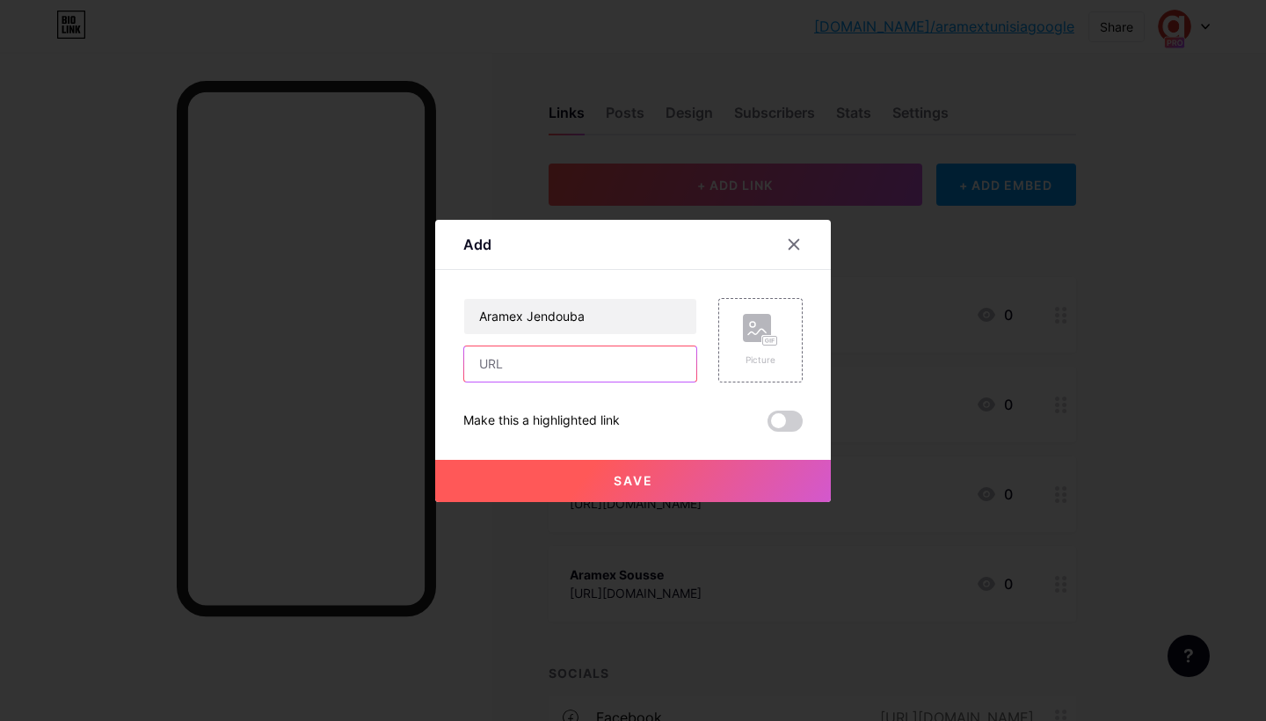
paste input "[URL][DOMAIN_NAME]"
type input "[URL][DOMAIN_NAME]"
click at [632, 467] on button "Save" at bounding box center [633, 481] width 396 height 42
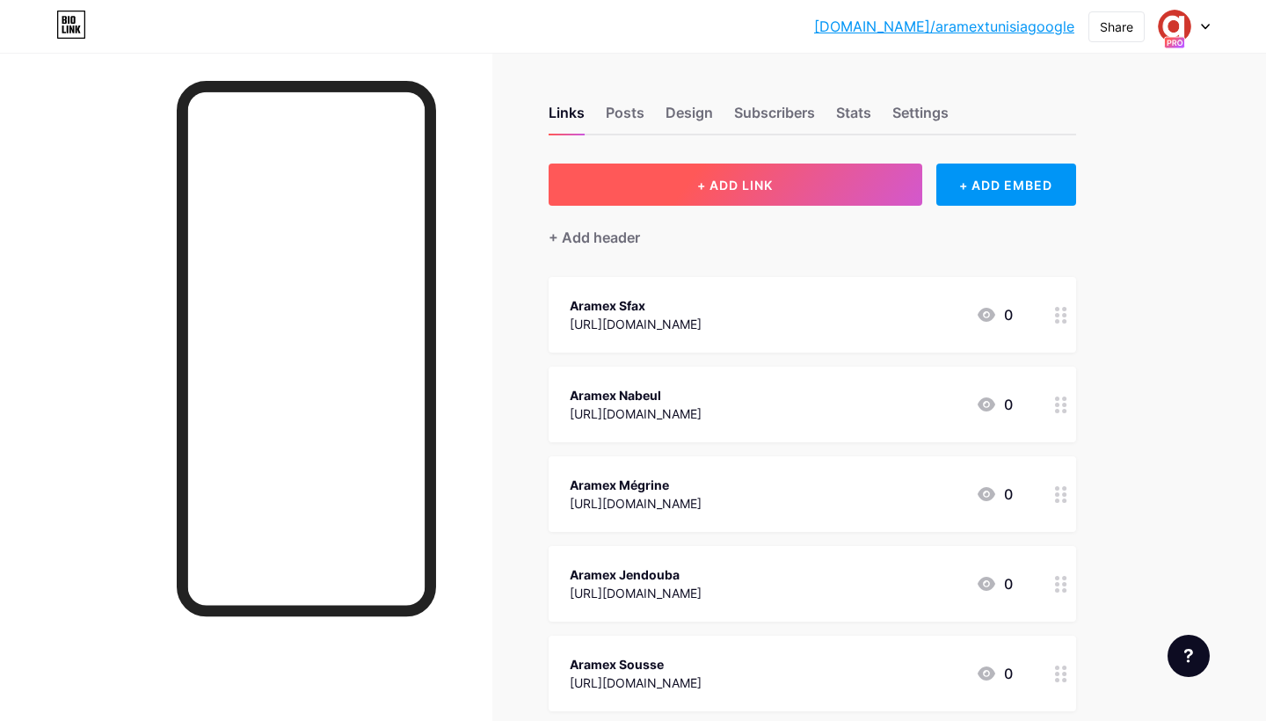
click at [737, 195] on button "+ ADD LINK" at bounding box center [736, 185] width 374 height 42
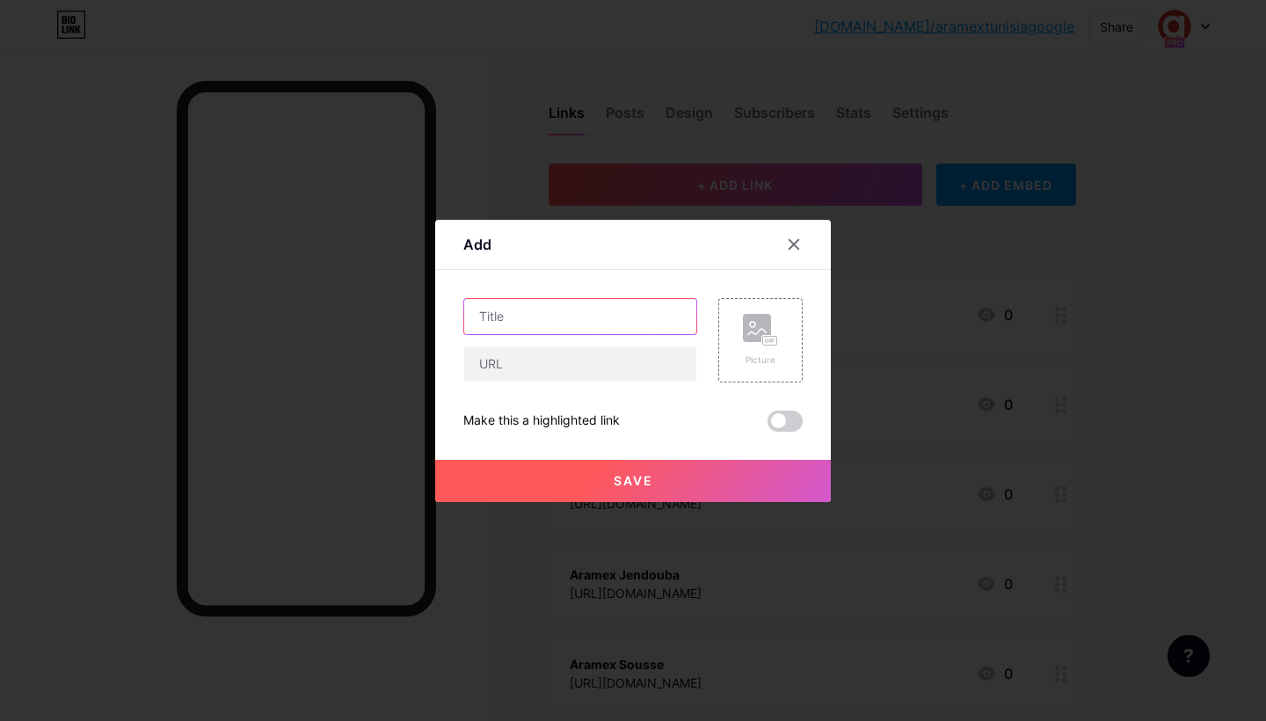
click at [559, 320] on input "text" at bounding box center [580, 316] width 232 height 35
paste input "Aramex International - [GEOGRAPHIC_DATA]"
type input "Aramex International - [GEOGRAPHIC_DATA]"
click at [550, 353] on input "text" at bounding box center [580, 363] width 232 height 35
paste input "[URL][DOMAIN_NAME]"
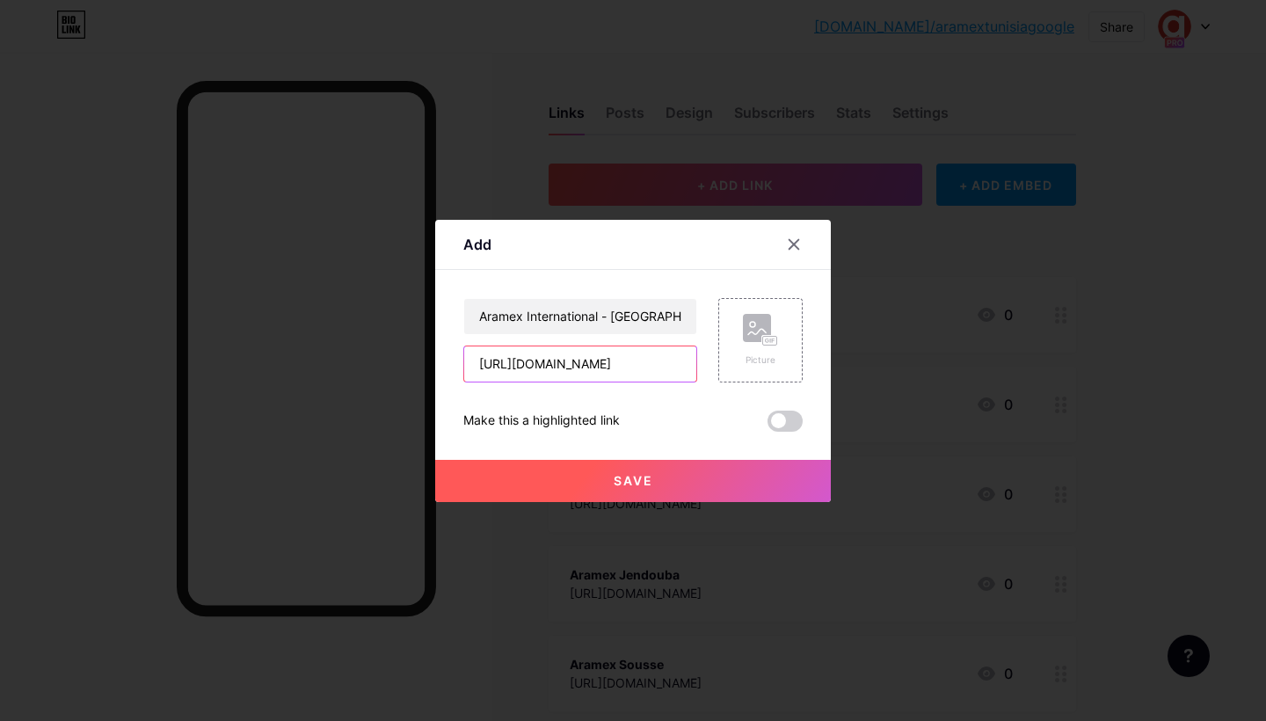
type input "[URL][DOMAIN_NAME]"
click at [595, 485] on button "Save" at bounding box center [633, 481] width 396 height 42
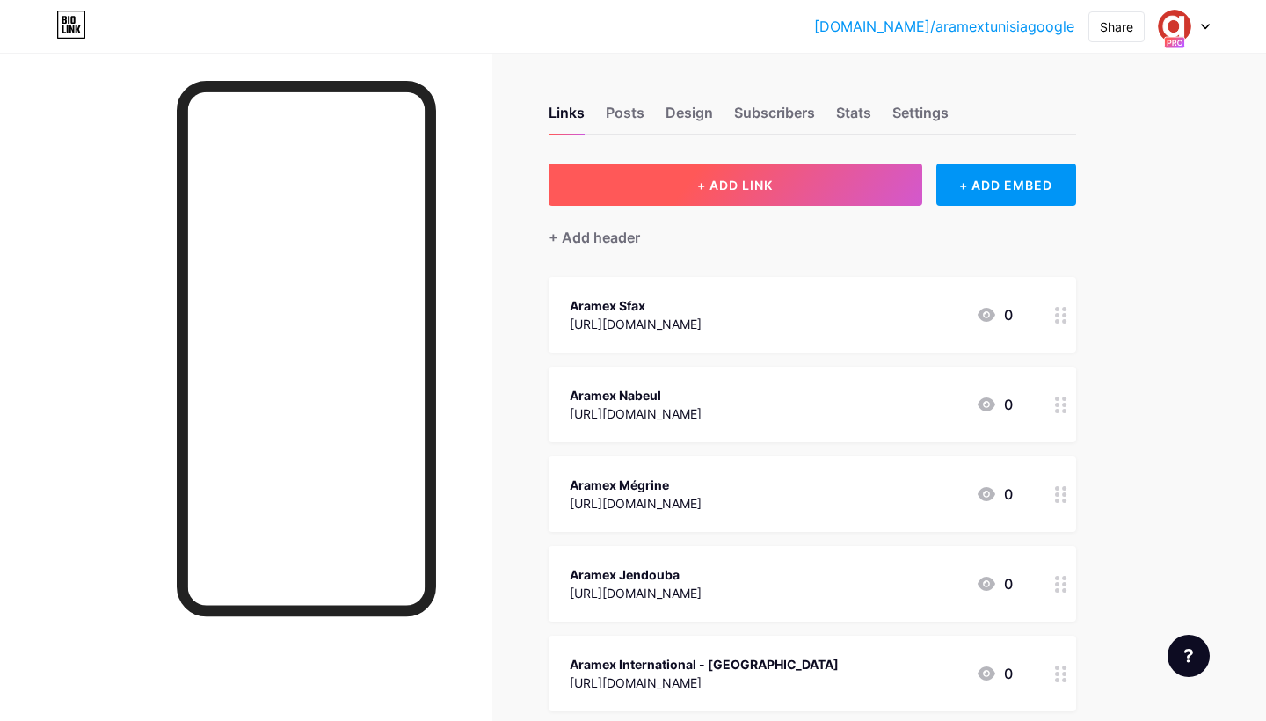
click at [683, 188] on button "+ ADD LINK" at bounding box center [736, 185] width 374 height 42
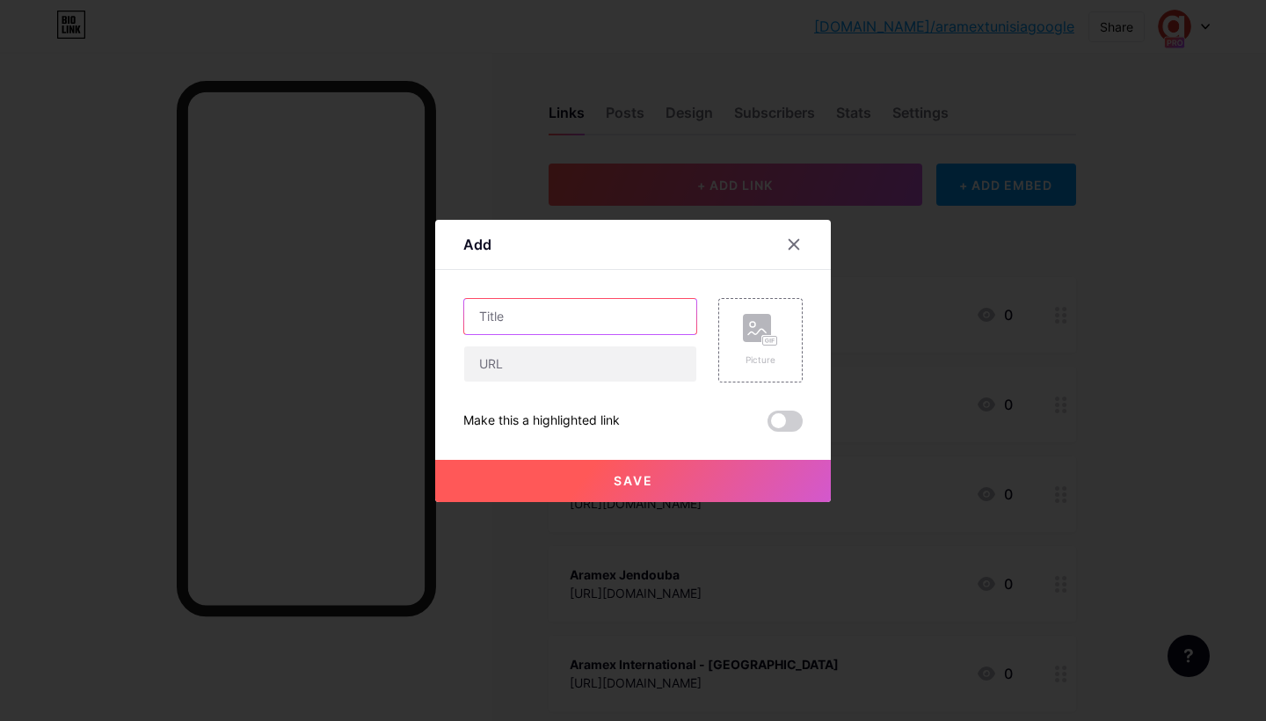
click at [562, 321] on input "text" at bounding box center [580, 316] width 232 height 35
paste input "Aramex Gafsa"
type input "Aramex Gafsa"
click at [549, 356] on input "text" at bounding box center [580, 363] width 232 height 35
paste input "[URL][DOMAIN_NAME]"
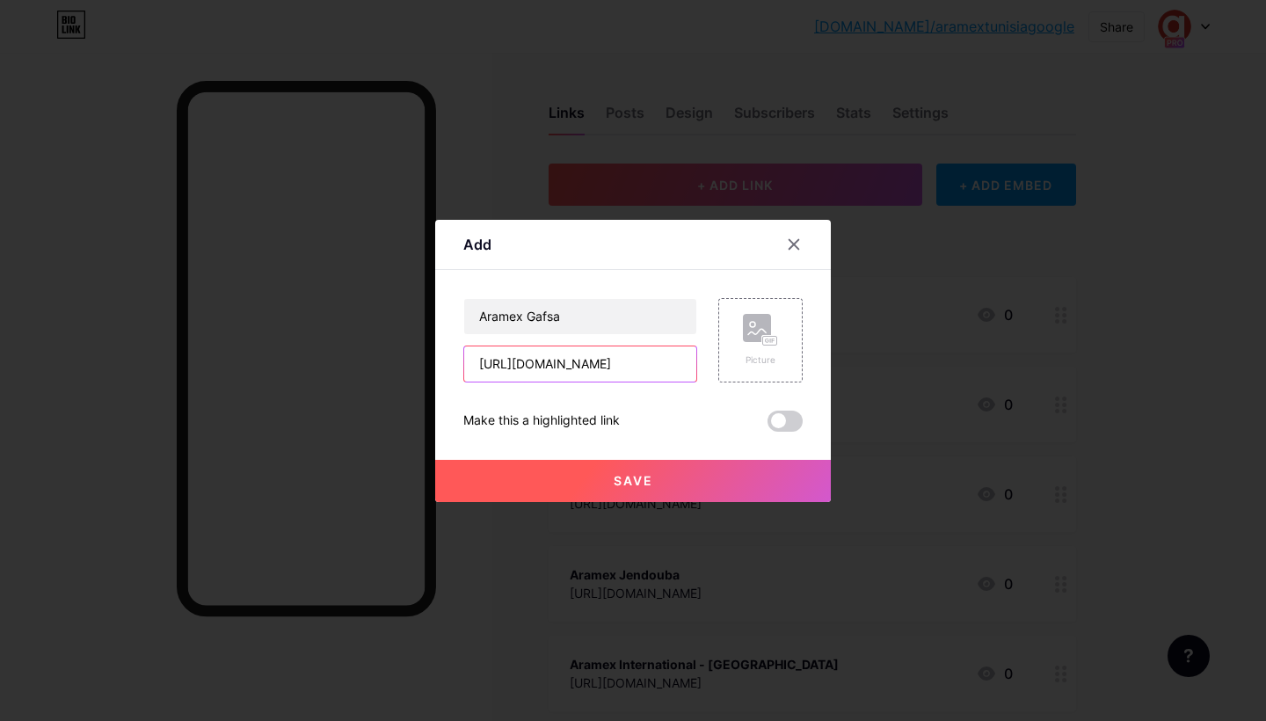
type input "[URL][DOMAIN_NAME]"
click at [605, 478] on button "Save" at bounding box center [633, 481] width 396 height 42
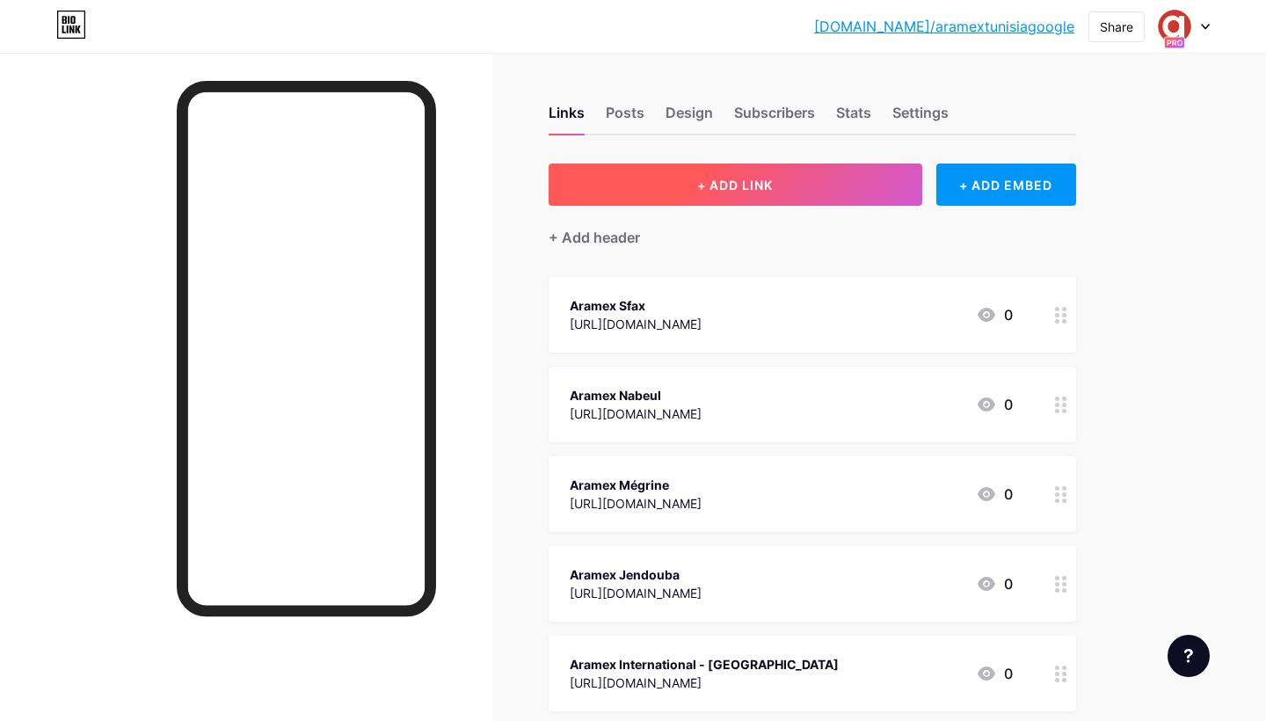
click at [706, 193] on button "+ ADD LINK" at bounding box center [736, 185] width 374 height 42
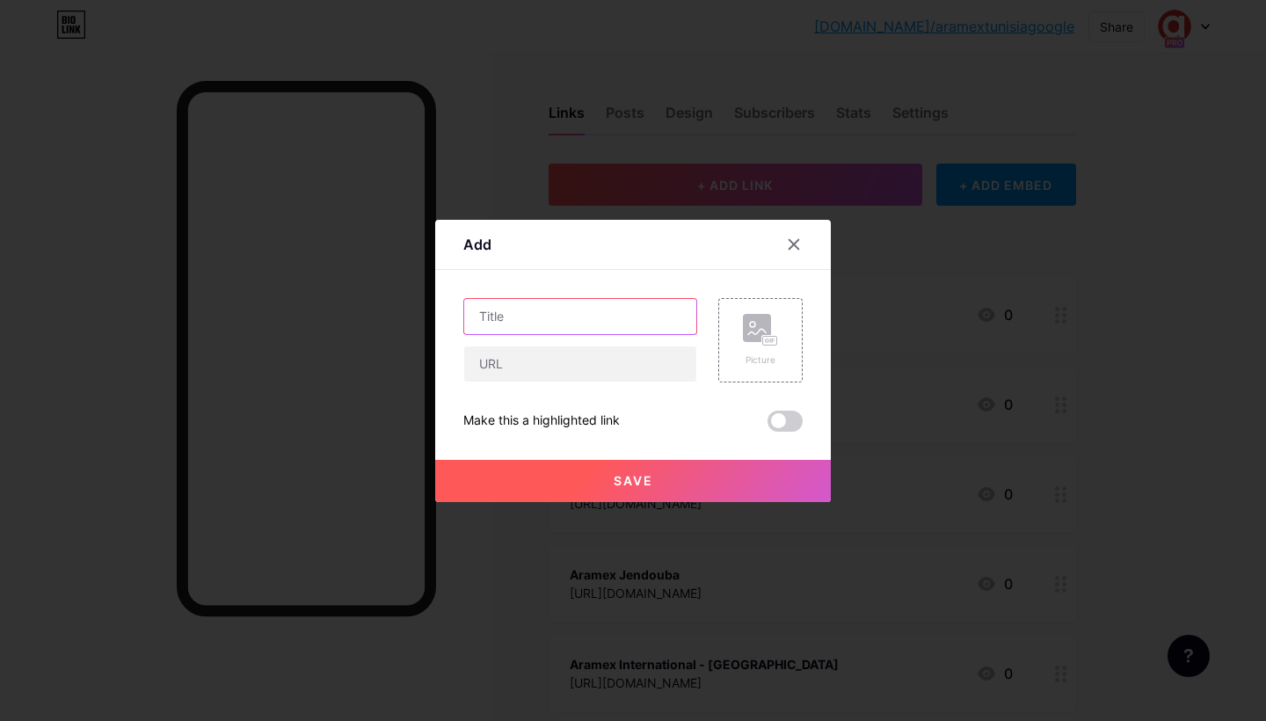
click at [587, 324] on input "text" at bounding box center [580, 316] width 232 height 35
paste input "Aramex Gabes"
type input "Aramex Gabes"
click at [565, 371] on input "text" at bounding box center [580, 363] width 232 height 35
paste input "[URL][DOMAIN_NAME]"
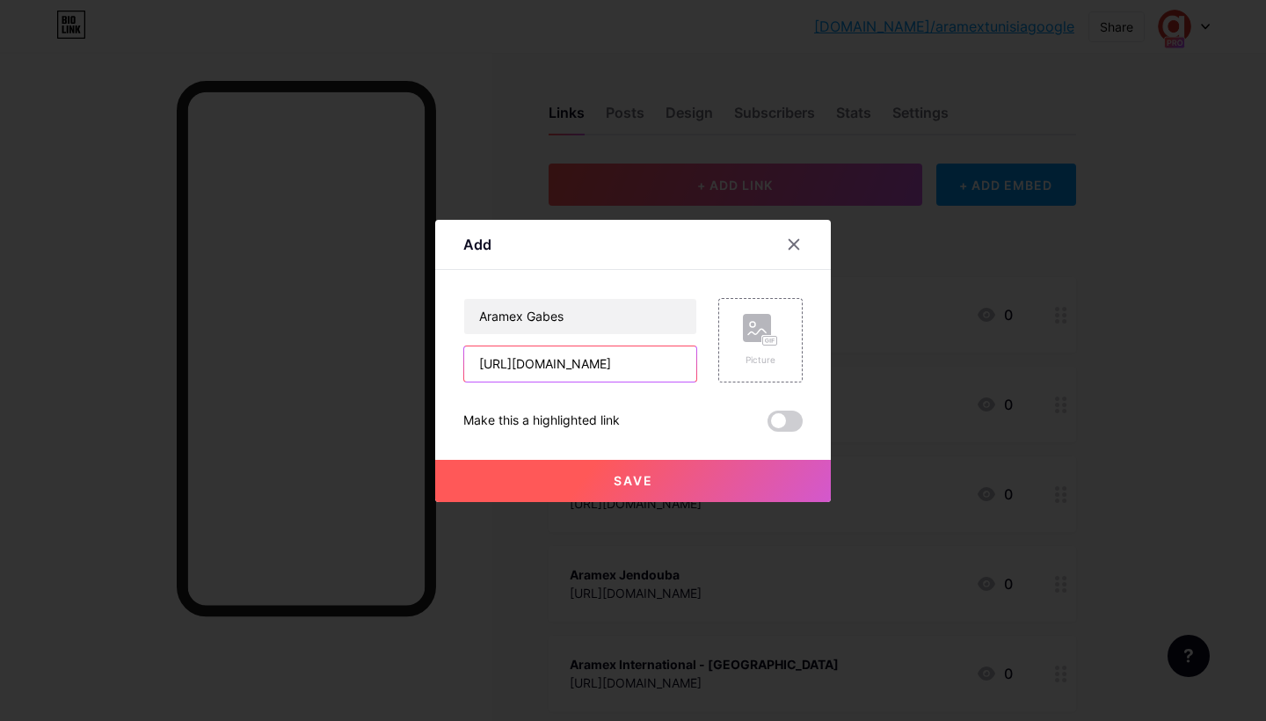
type input "[URL][DOMAIN_NAME]"
click at [608, 478] on button "Save" at bounding box center [633, 481] width 396 height 42
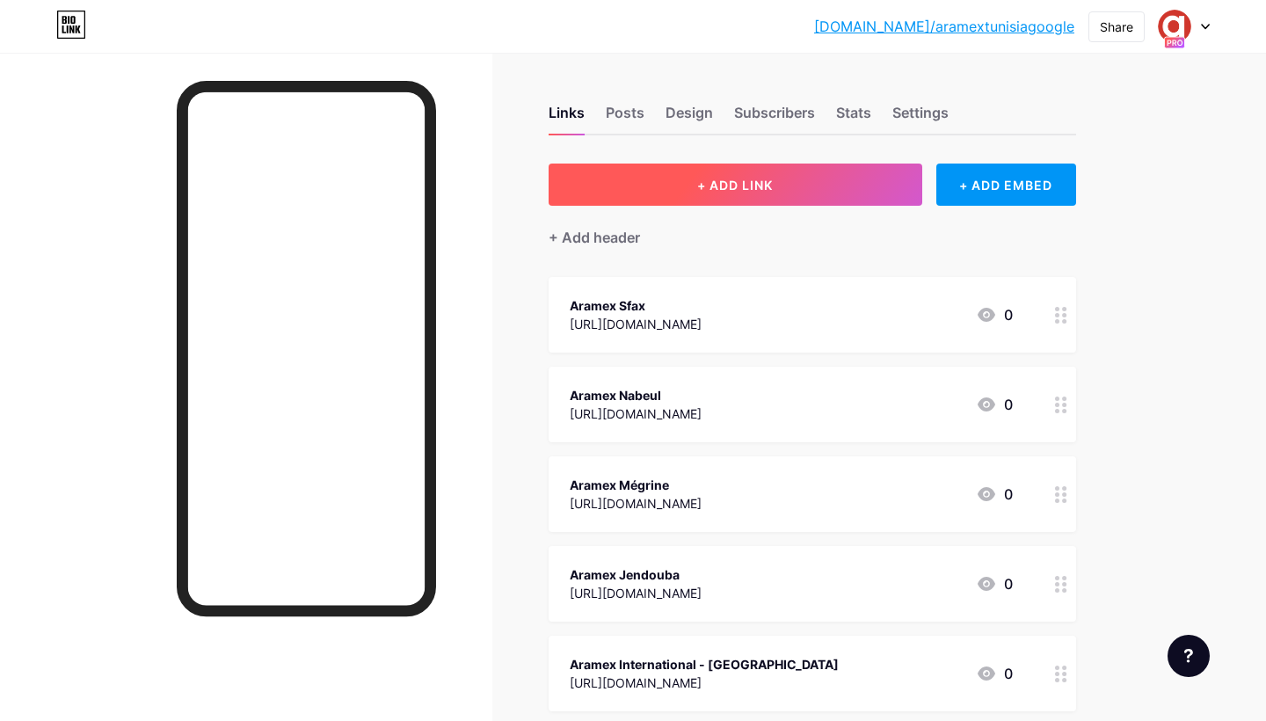
click at [705, 181] on span "+ ADD LINK" at bounding box center [735, 185] width 76 height 15
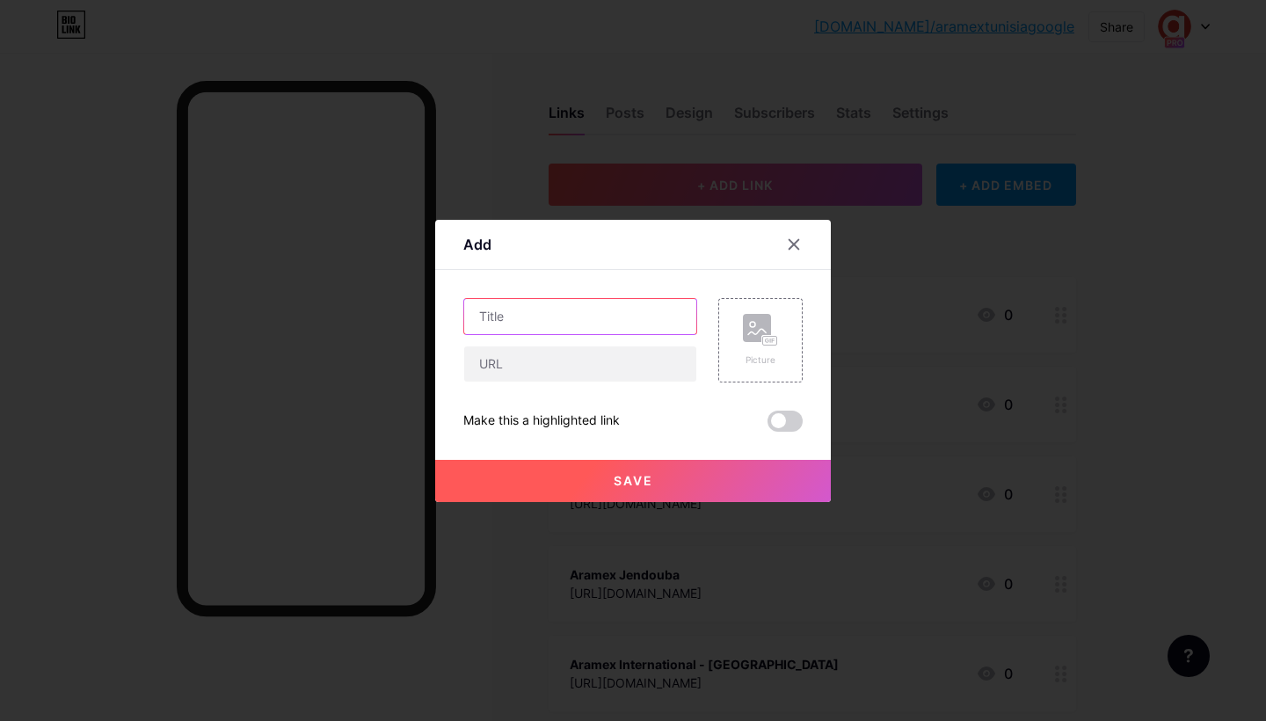
click at [599, 304] on input "text" at bounding box center [580, 316] width 232 height 35
paste input "Aramex El Alia"
type input "Aramex El Alia"
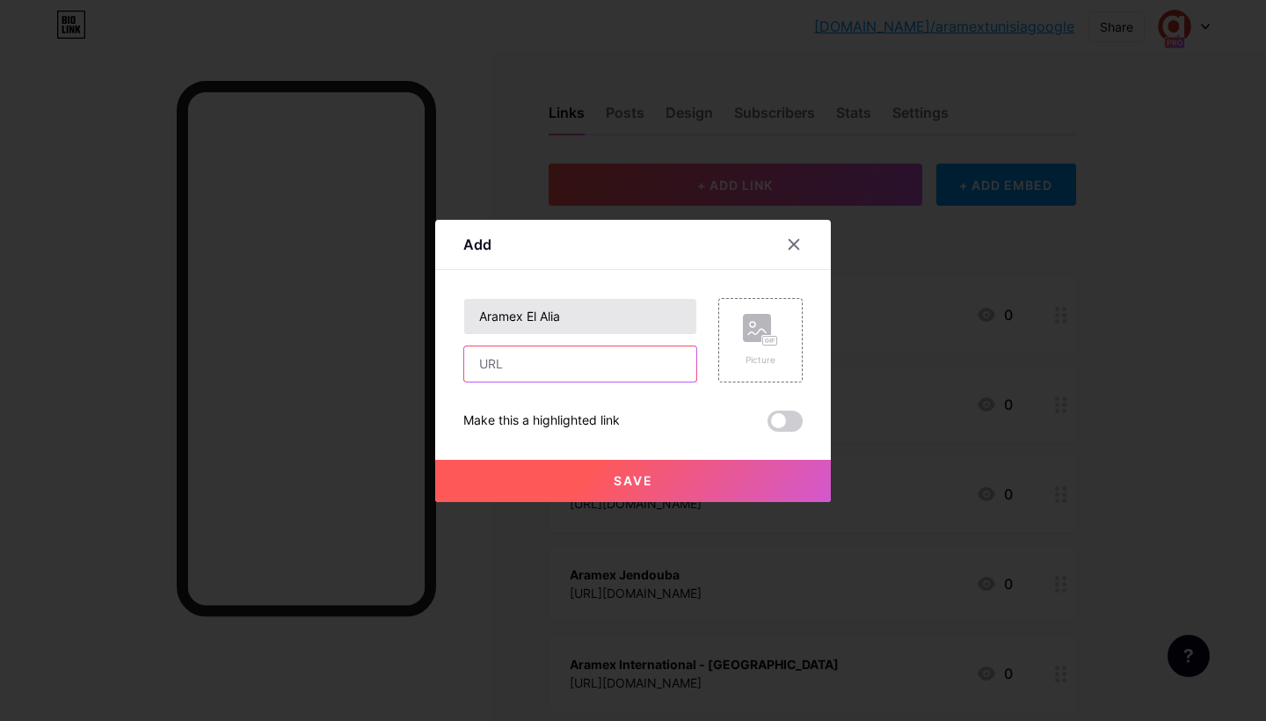
click at [599, 367] on input "text" at bounding box center [580, 363] width 232 height 35
paste input "[URL][DOMAIN_NAME]"
type input "[URL][DOMAIN_NAME]"
click at [645, 476] on span "Save" at bounding box center [634, 480] width 40 height 15
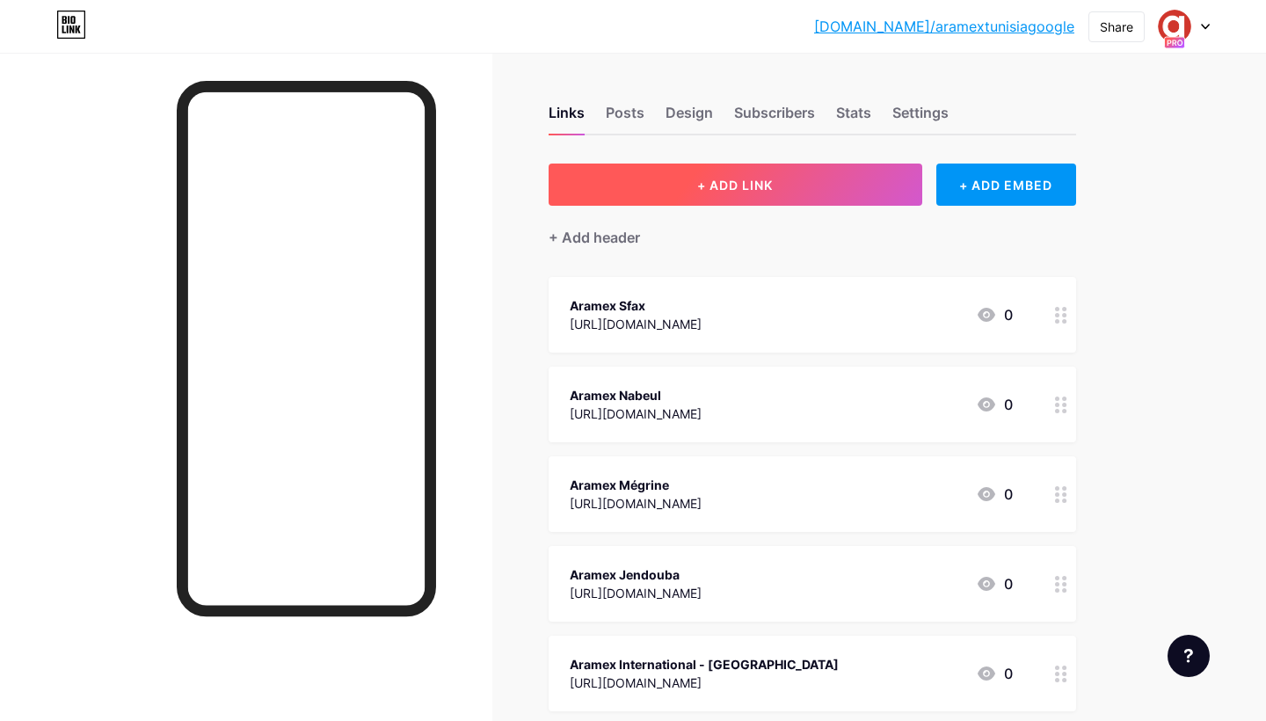
click at [741, 193] on button "+ ADD LINK" at bounding box center [736, 185] width 374 height 42
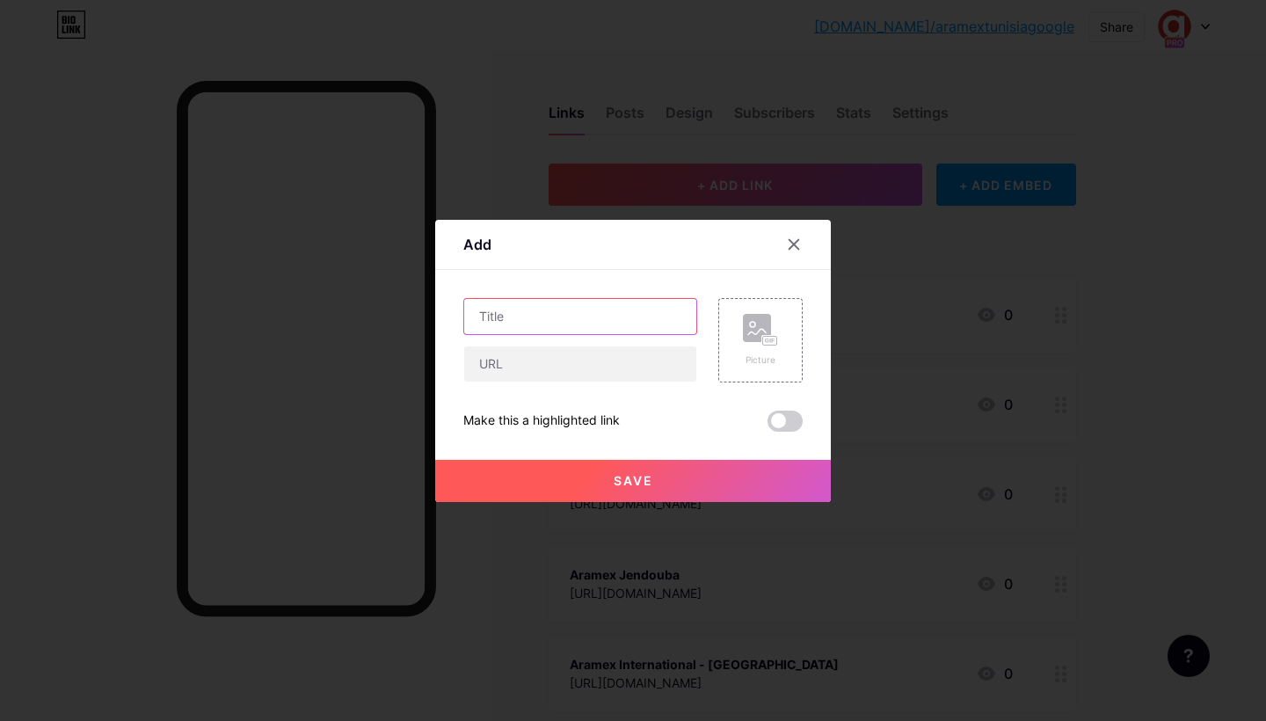
click at [604, 318] on input "text" at bounding box center [580, 316] width 232 height 35
paste input "Aramex Bizerte"
type input "Aramex Bizerte"
click at [573, 357] on input "text" at bounding box center [580, 363] width 232 height 35
click at [572, 371] on input "text" at bounding box center [580, 363] width 232 height 35
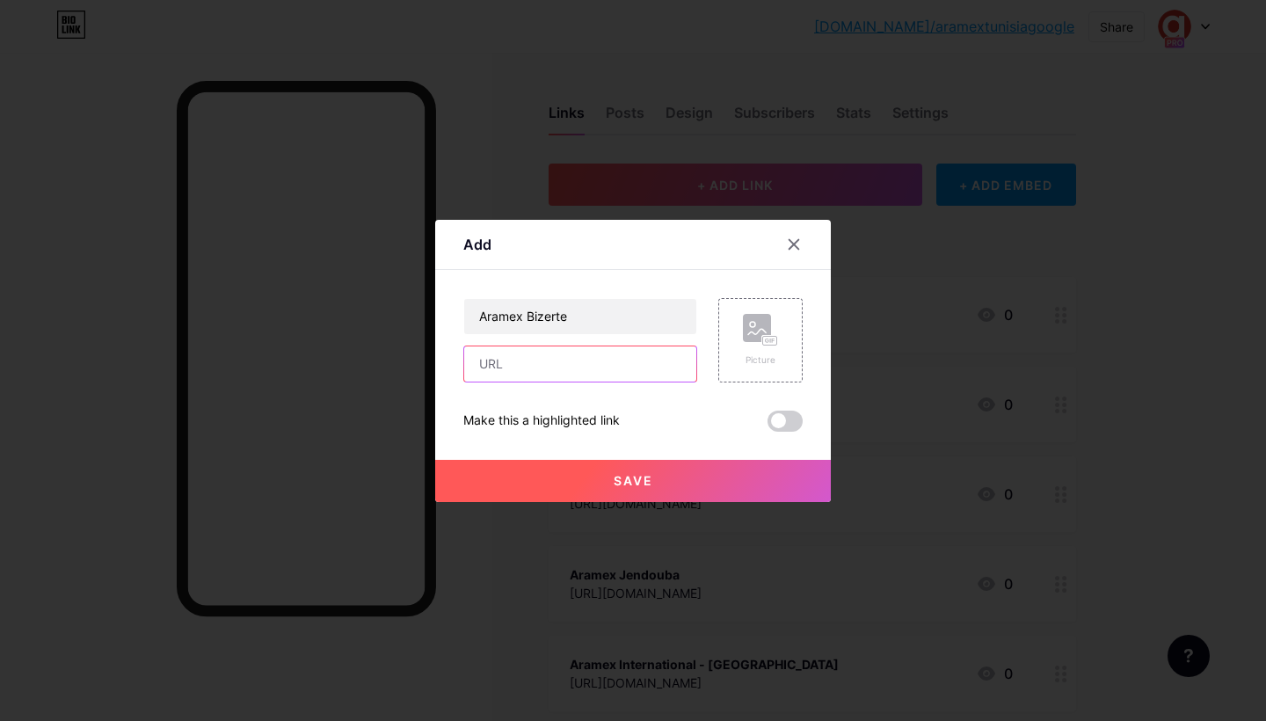
paste input "[URL][DOMAIN_NAME]"
type input "[URL][DOMAIN_NAME]"
click at [632, 477] on span "Save" at bounding box center [634, 480] width 40 height 15
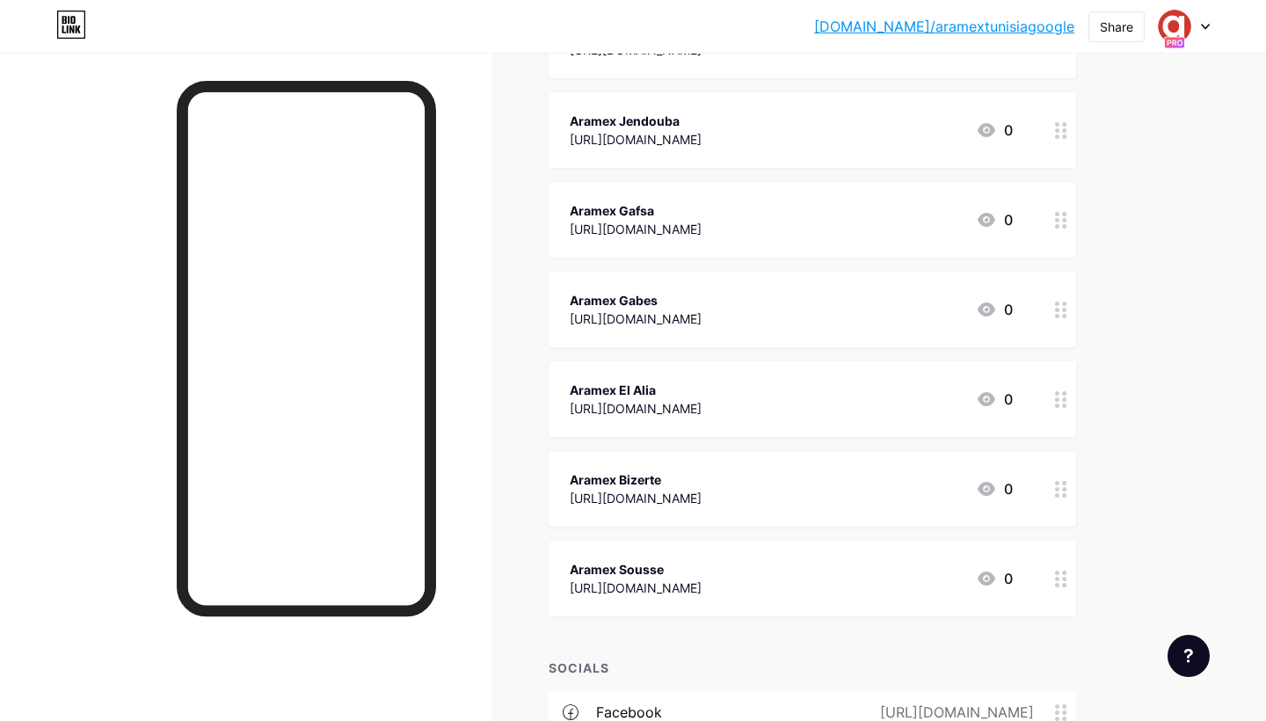
scroll to position [545, 0]
drag, startPoint x: 1061, startPoint y: 577, endPoint x: 1060, endPoint y: 254, distance: 322.7
click at [1060, 254] on span "Aramex International - [GEOGRAPHIC_DATA] [URL][DOMAIN_NAME] 0 Aramex Sfax [URL]…" at bounding box center [813, 173] width 528 height 883
click at [1142, 435] on div "Links Posts Design Subscribers Stats Settings + ADD LINK + ADD EMBED + Add head…" at bounding box center [575, 296] width 1150 height 1576
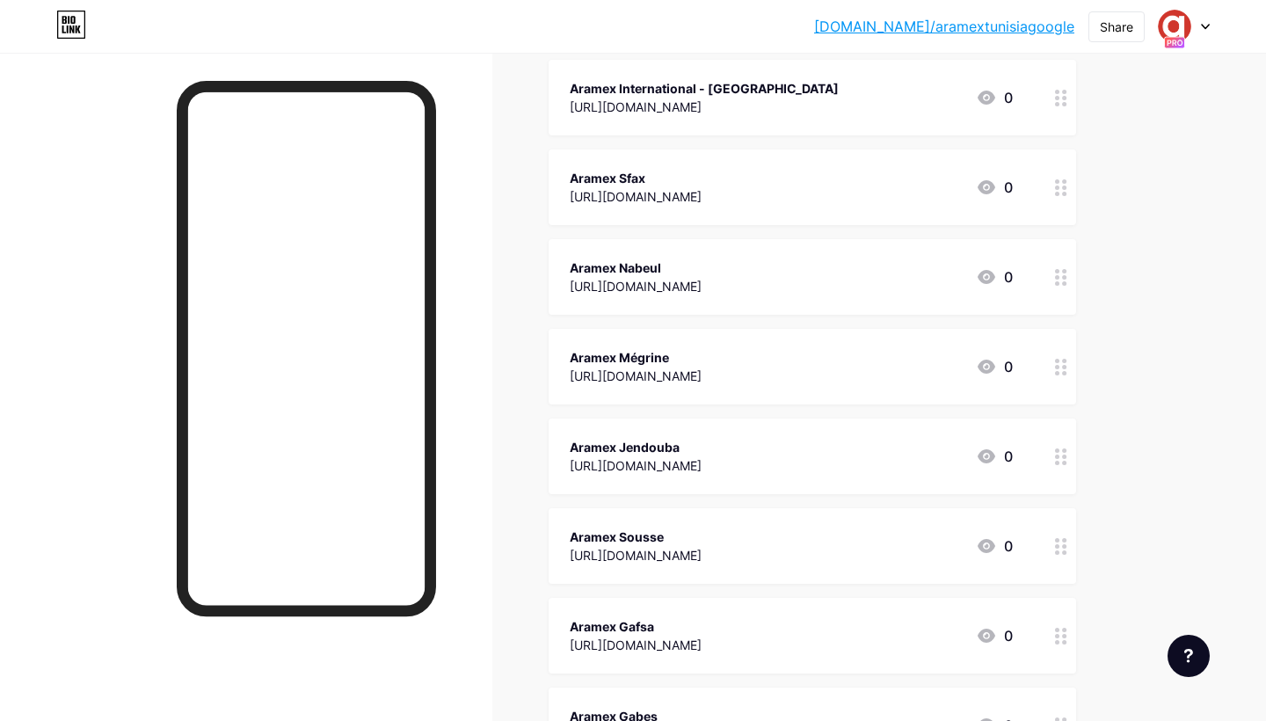
scroll to position [209, 0]
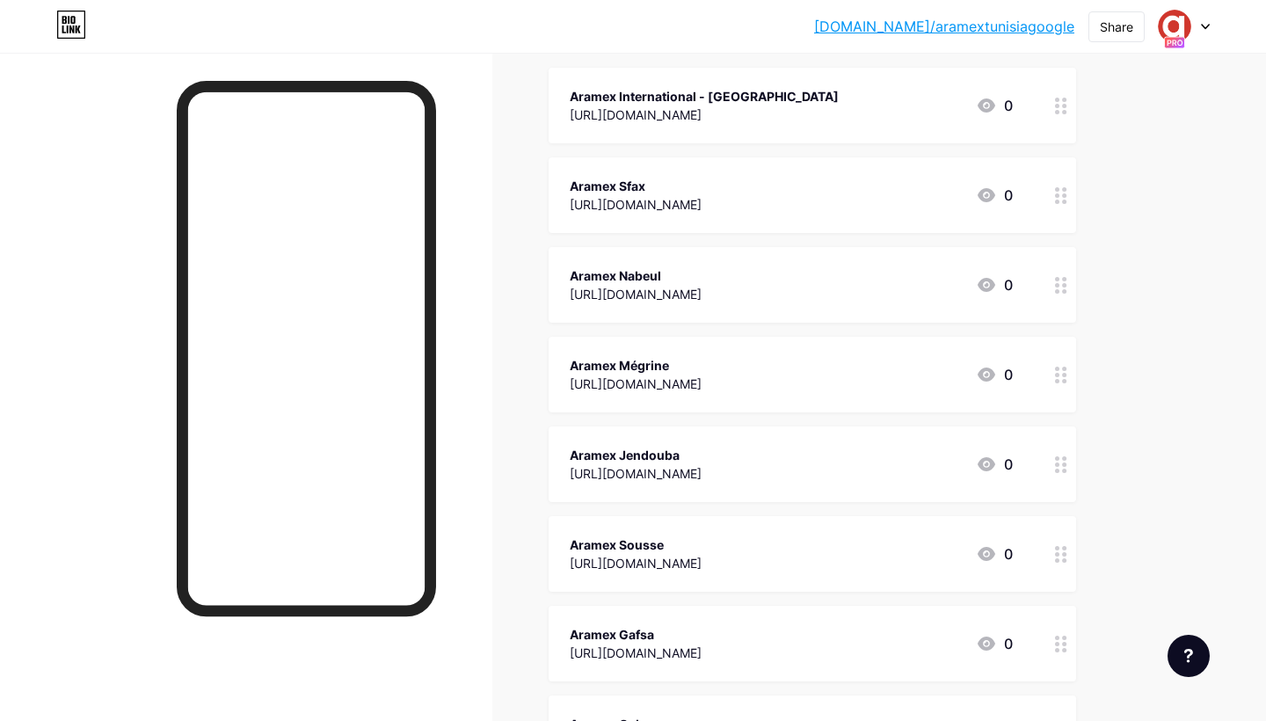
click at [822, 91] on div "Aramex International - [GEOGRAPHIC_DATA]" at bounding box center [704, 96] width 269 height 18
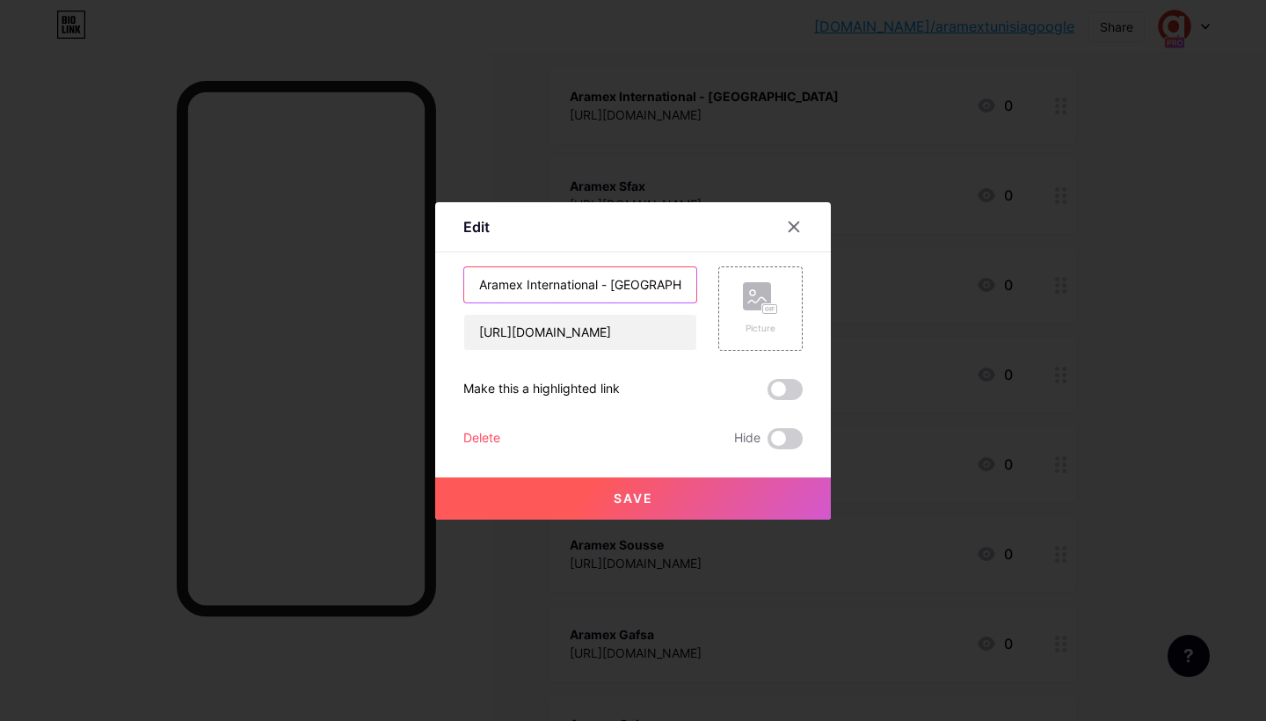
click at [673, 288] on input "Aramex International - [GEOGRAPHIC_DATA]" at bounding box center [580, 284] width 232 height 35
type input "Aramex [GEOGRAPHIC_DATA]"
click at [592, 507] on button "Save" at bounding box center [633, 498] width 396 height 42
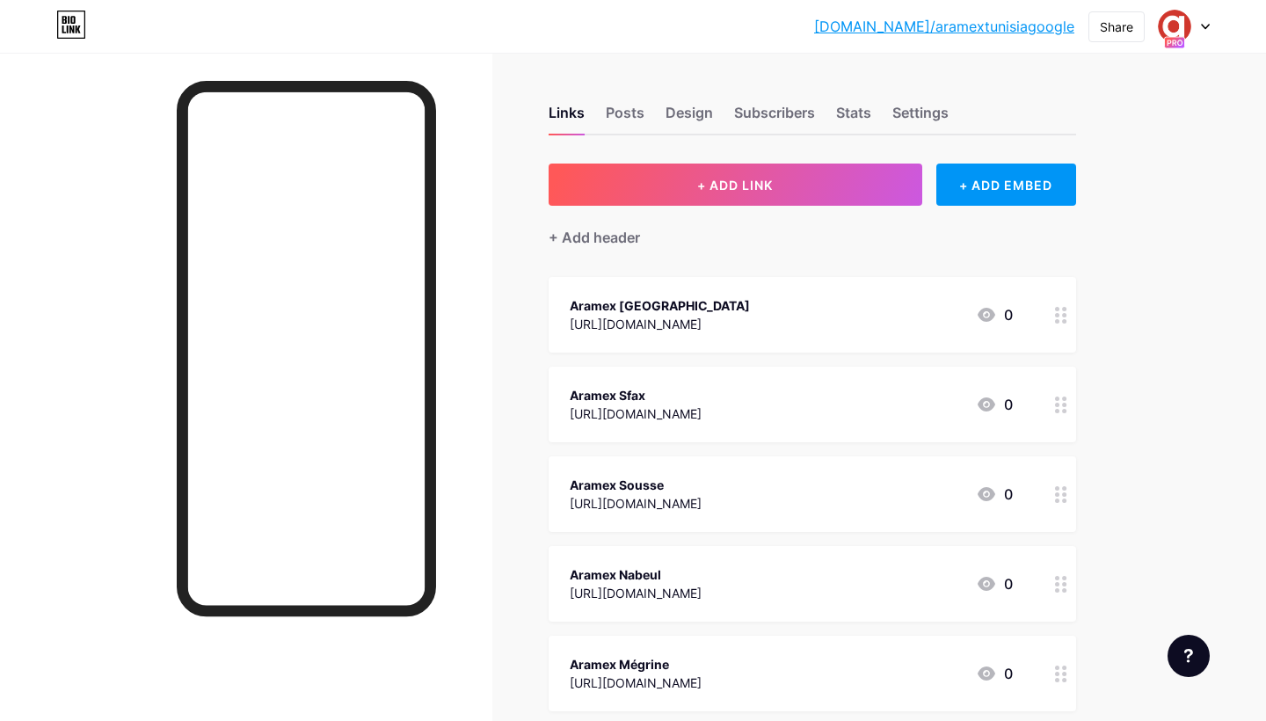
scroll to position [0, 0]
